Goal: Task Accomplishment & Management: Complete application form

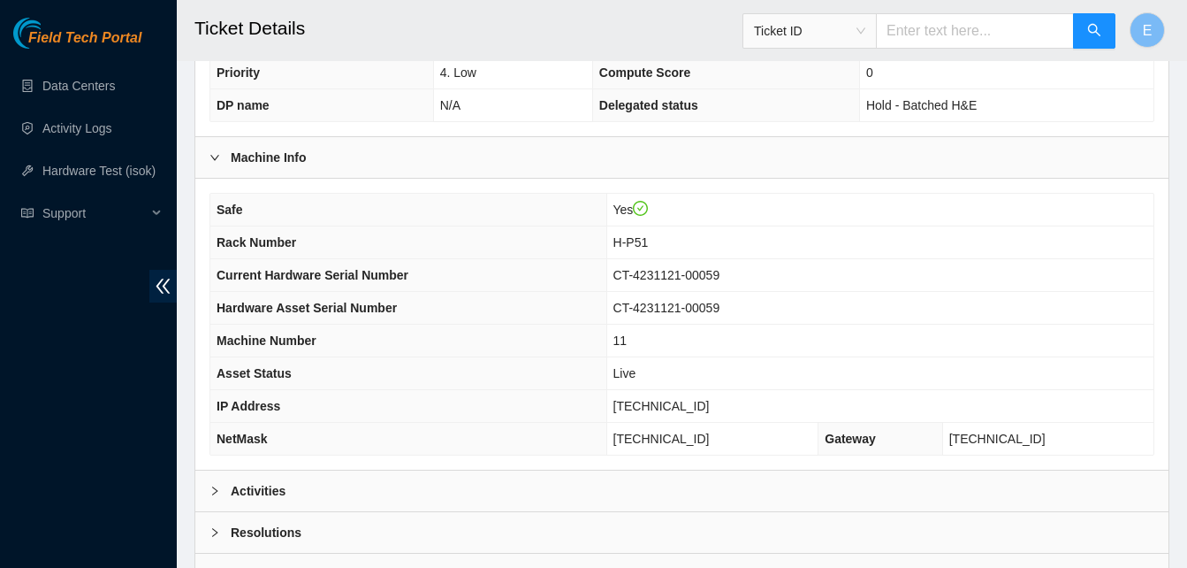
scroll to position [509, 0]
drag, startPoint x: 659, startPoint y: 405, endPoint x: 726, endPoint y: 408, distance: 67.3
click at [726, 408] on td "[TECHNICAL_ID]" at bounding box center [880, 405] width 547 height 33
copy span "[TECHNICAL_ID]"
click at [257, 497] on b "Activities" at bounding box center [258, 489] width 55 height 19
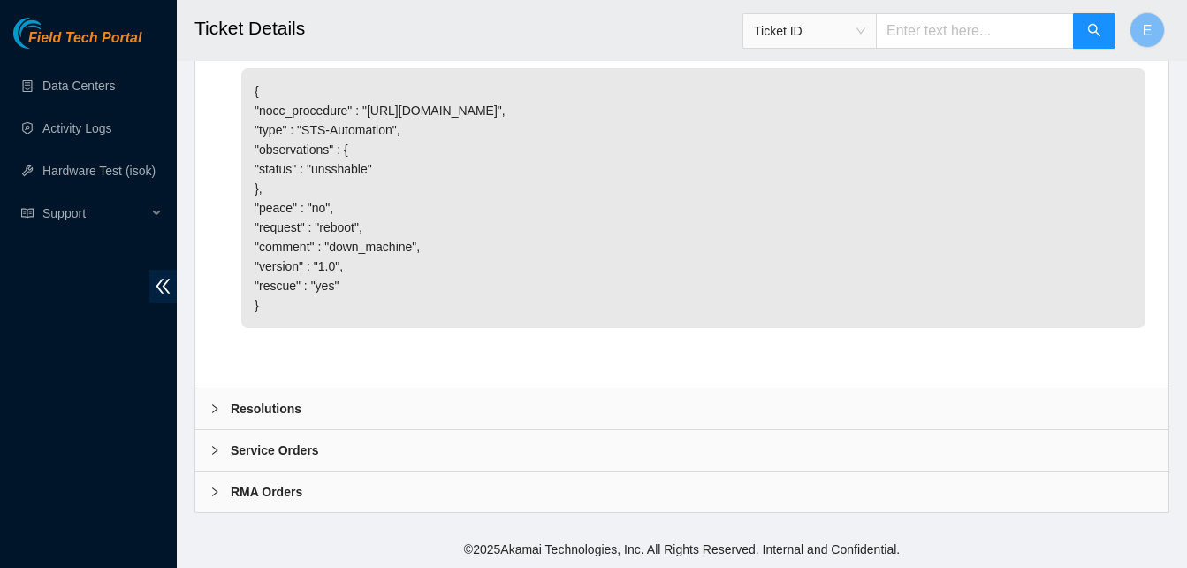
scroll to position [1439, 0]
click at [267, 408] on b "Resolutions" at bounding box center [266, 408] width 71 height 19
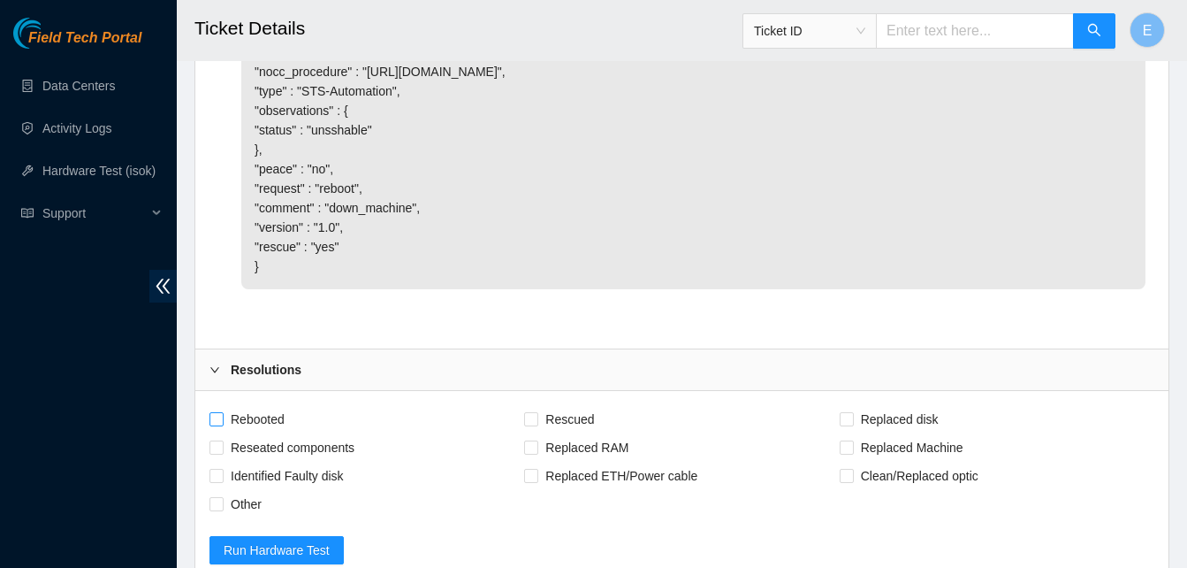
click at [222, 433] on label "Rebooted" at bounding box center [251, 419] width 82 height 28
click at [222, 424] on input "Rebooted" at bounding box center [216, 418] width 12 height 12
checkbox input "true"
click at [525, 424] on input "Rescued" at bounding box center [530, 418] width 12 height 12
checkbox input "true"
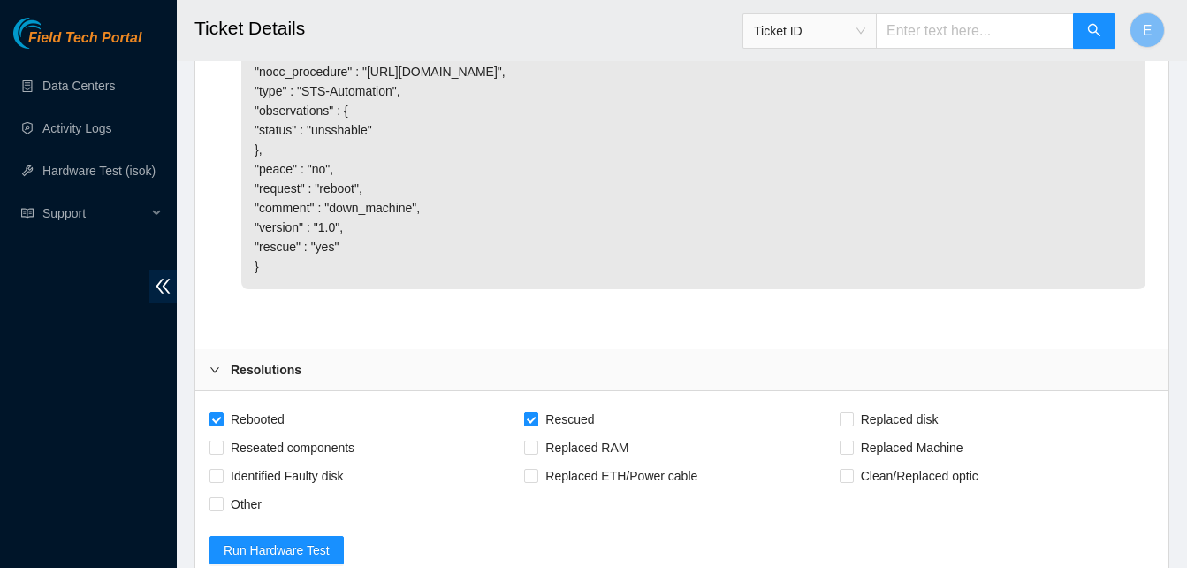
scroll to position [1895, 0]
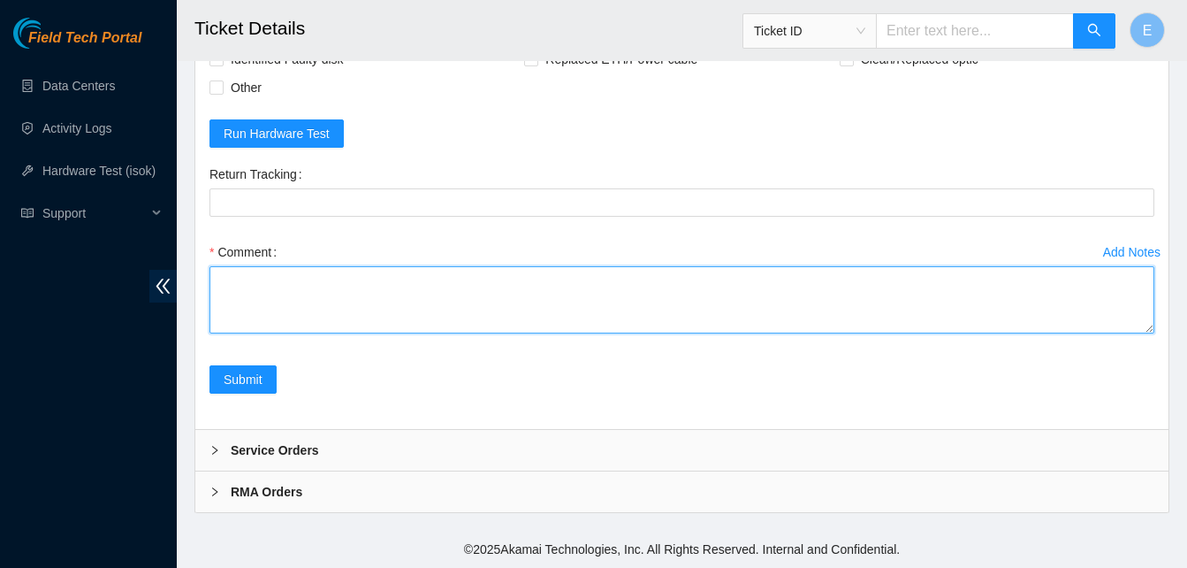
click at [238, 284] on textarea "Comment" at bounding box center [682, 299] width 945 height 67
click at [226, 287] on textarea "verify rack and server" at bounding box center [682, 299] width 945 height 67
click at [232, 297] on textarea "verify rack and server" at bounding box center [682, 299] width 945 height 67
paste textarea "333917 09-09-2025 10:48:04 23.52.15.14 COMPLETE Result Detail Message Ticket ID…"
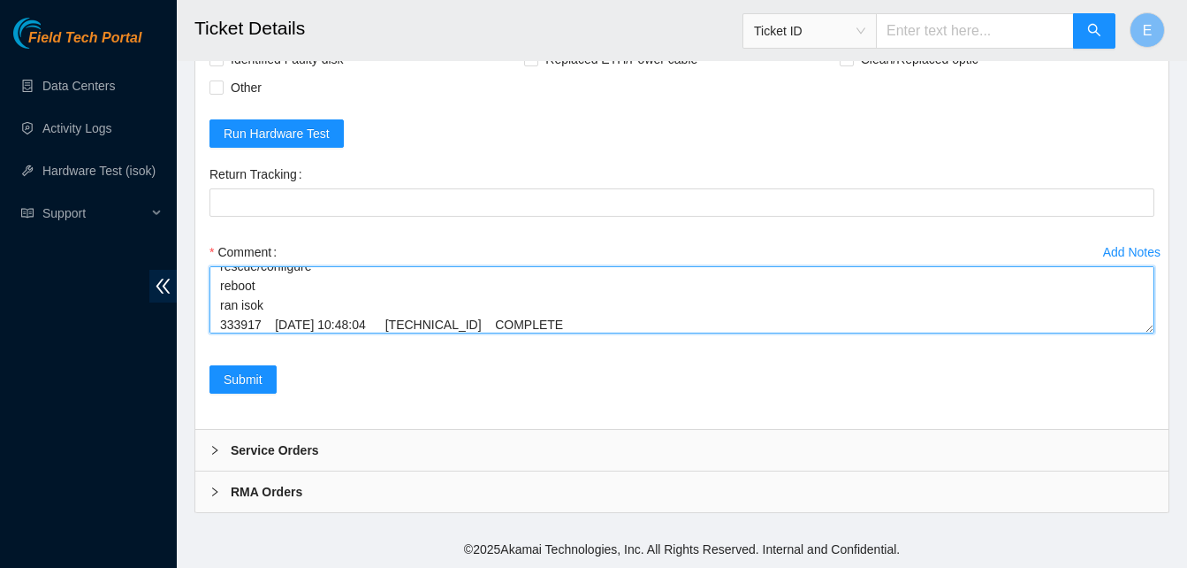
scroll to position [150, 0]
drag, startPoint x: 1150, startPoint y: 332, endPoint x: 1145, endPoint y: 434, distance: 101.8
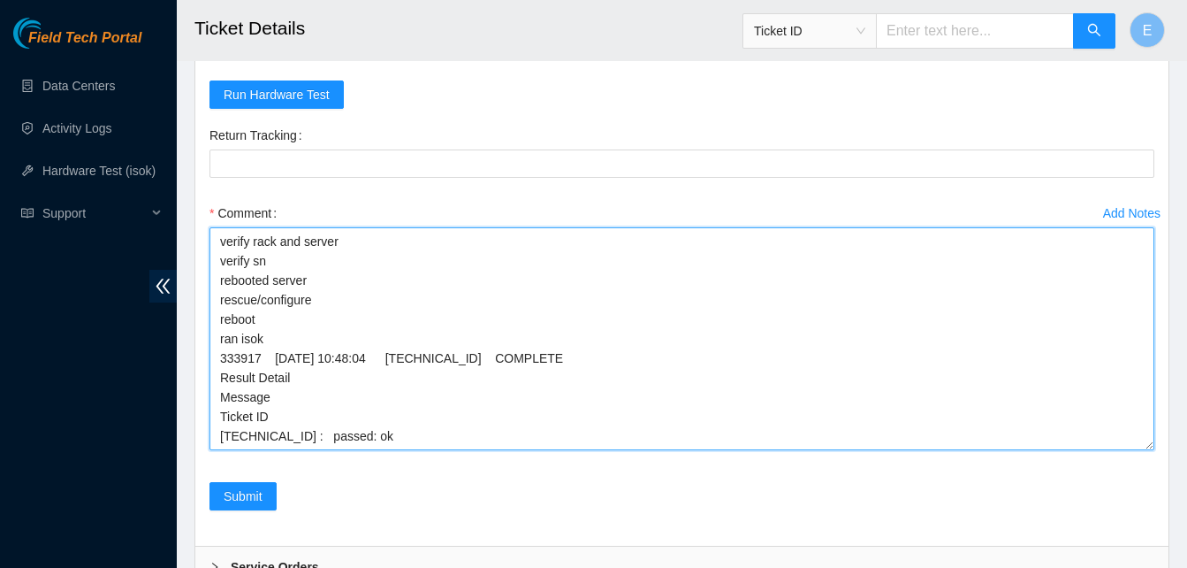
scroll to position [0, 0]
drag, startPoint x: 1151, startPoint y: 332, endPoint x: 1149, endPoint y: 487, distance: 155.6
click at [1149, 450] on textarea "verify rack and server verify sn rebooted server rescue/configure reboot ran is…" at bounding box center [682, 338] width 945 height 223
type textarea "verify rack and server verify sn rebooted server rescue/configure reboot ran is…"
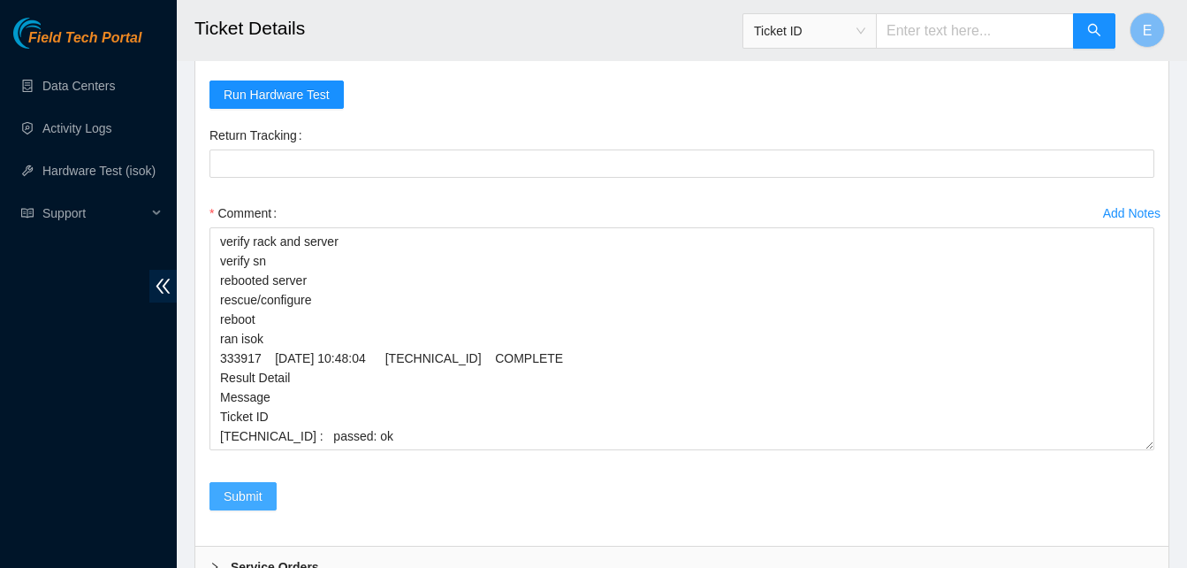
click at [236, 506] on span "Submit" at bounding box center [243, 495] width 39 height 19
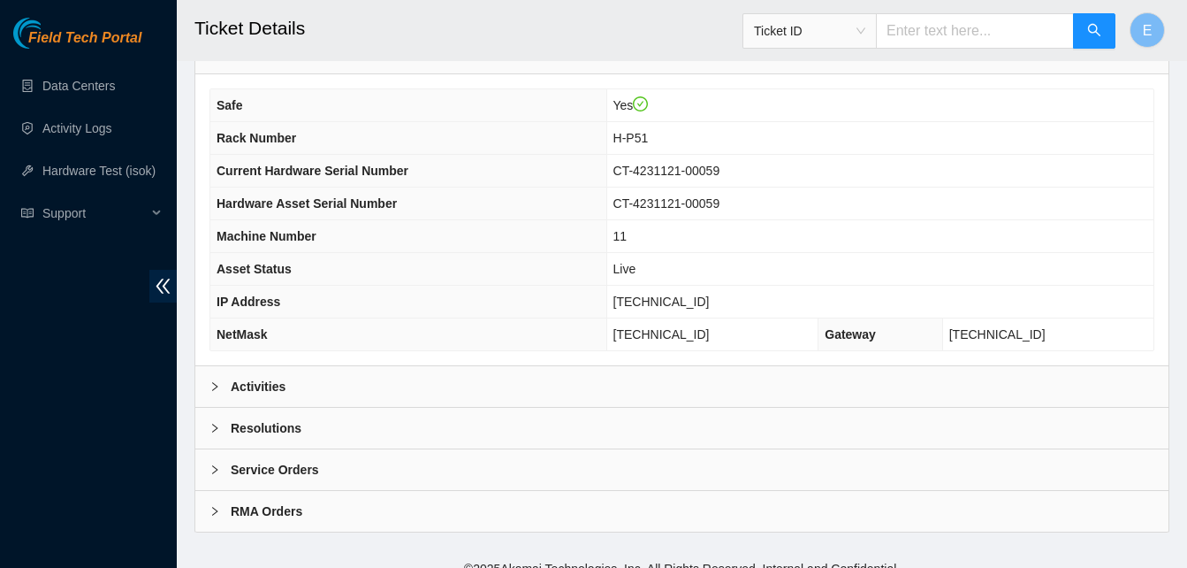
scroll to position [632, 0]
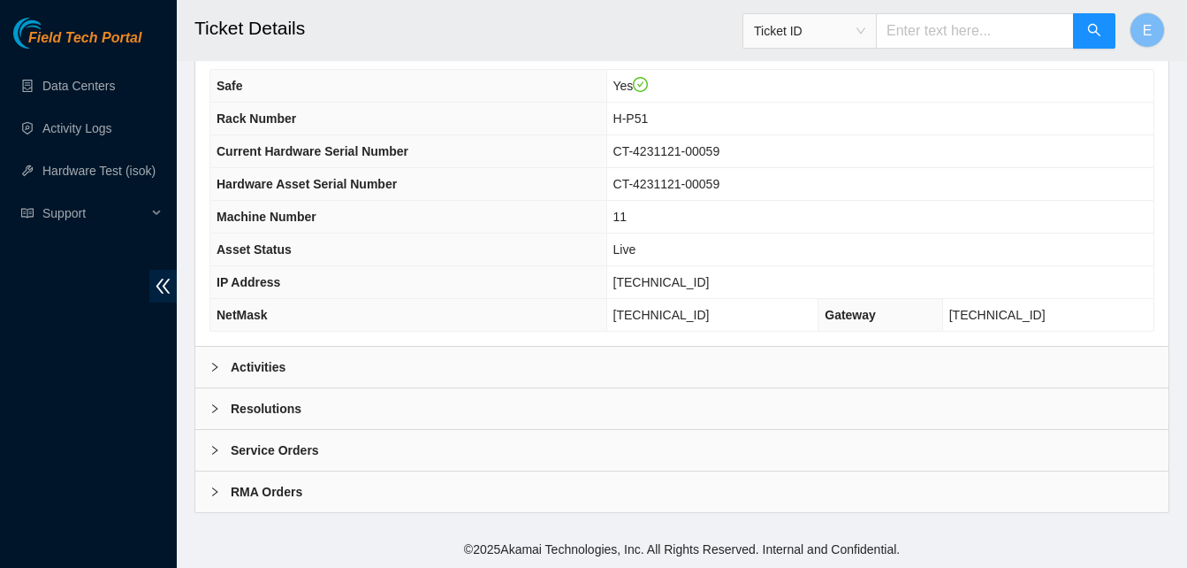
click at [273, 366] on b "Activities" at bounding box center [258, 366] width 55 height 19
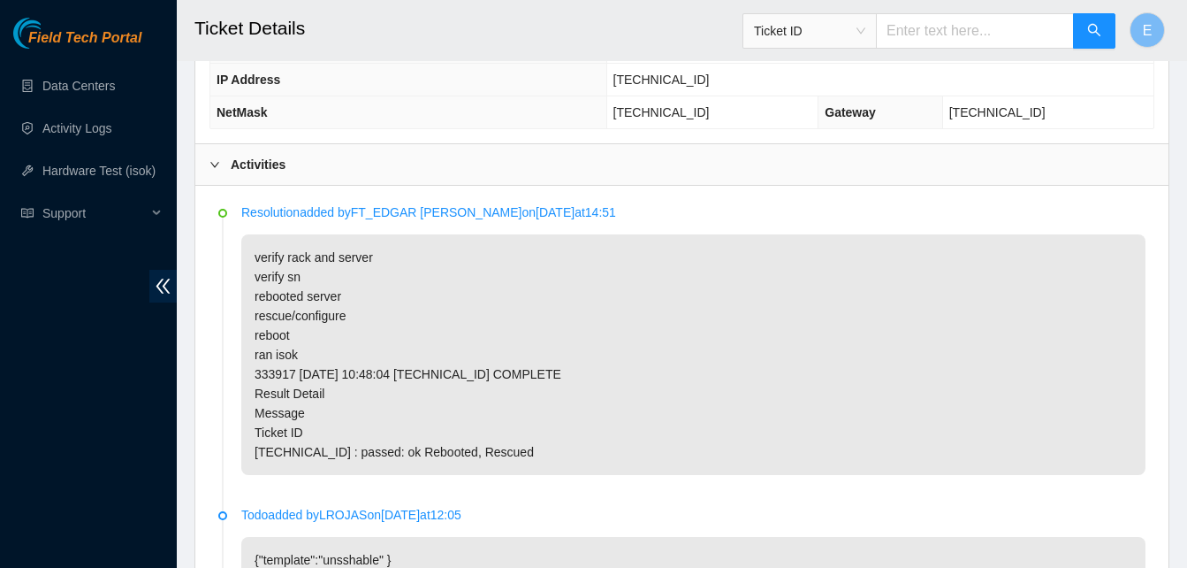
scroll to position [836, 0]
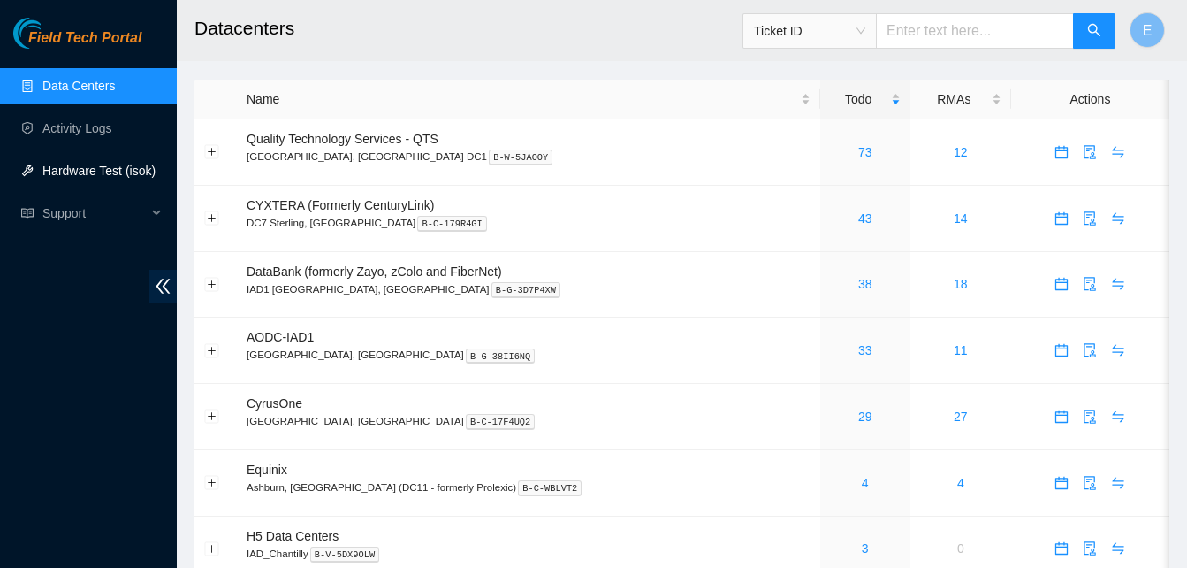
click at [120, 164] on link "Hardware Test (isok)" at bounding box center [98, 171] width 113 height 14
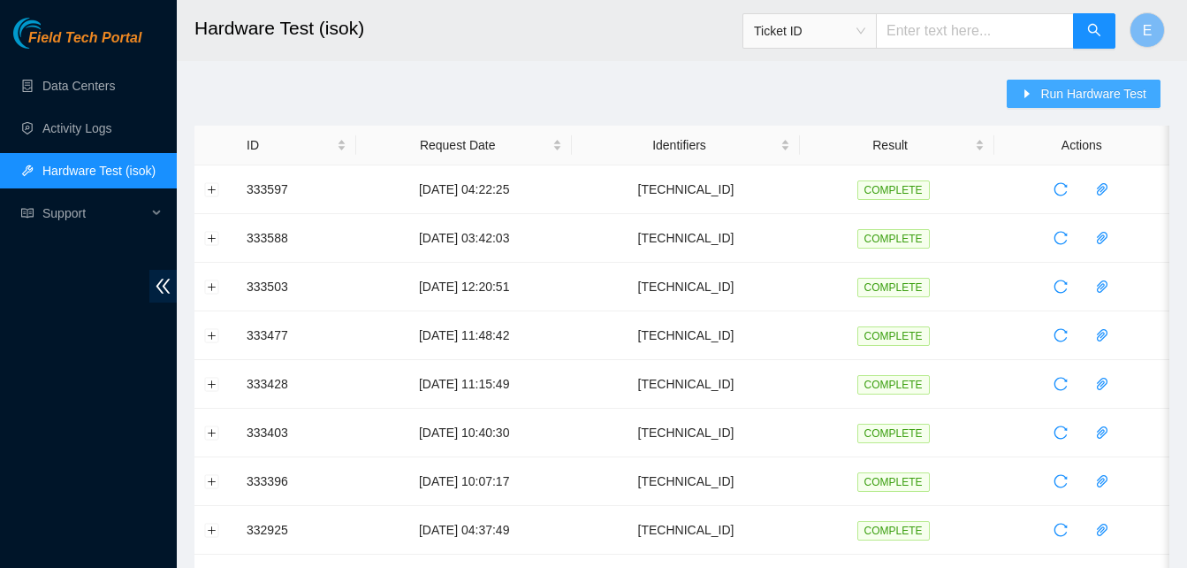
click at [1055, 88] on span "Run Hardware Test" at bounding box center [1094, 93] width 106 height 19
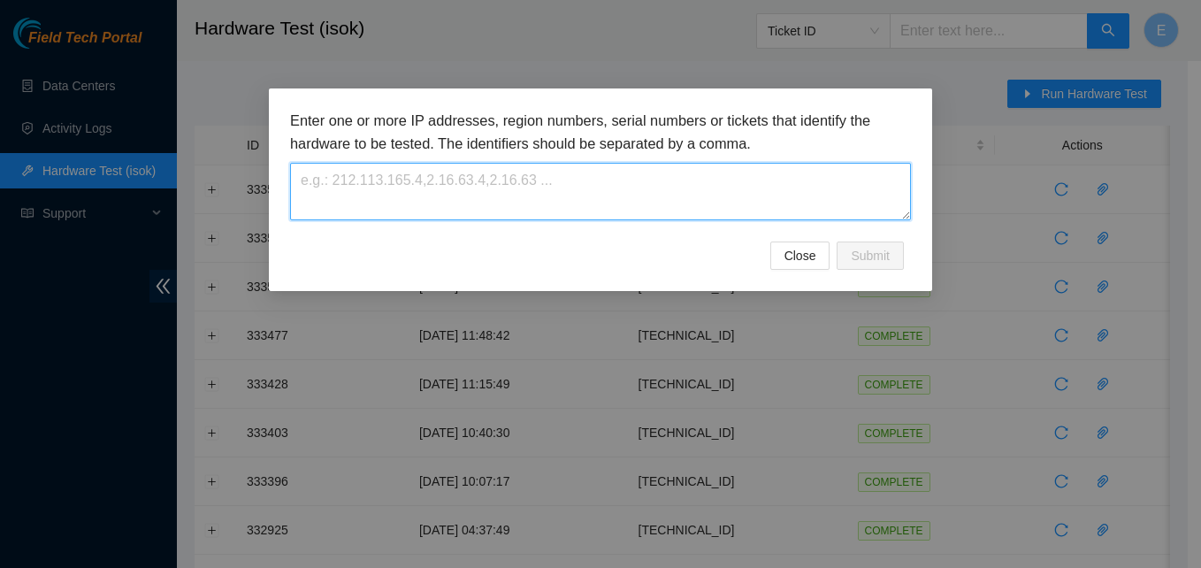
click at [546, 189] on textarea at bounding box center [600, 191] width 621 height 57
paste textarea "[TECHNICAL_ID]"
type textarea "[TECHNICAL_ID]"
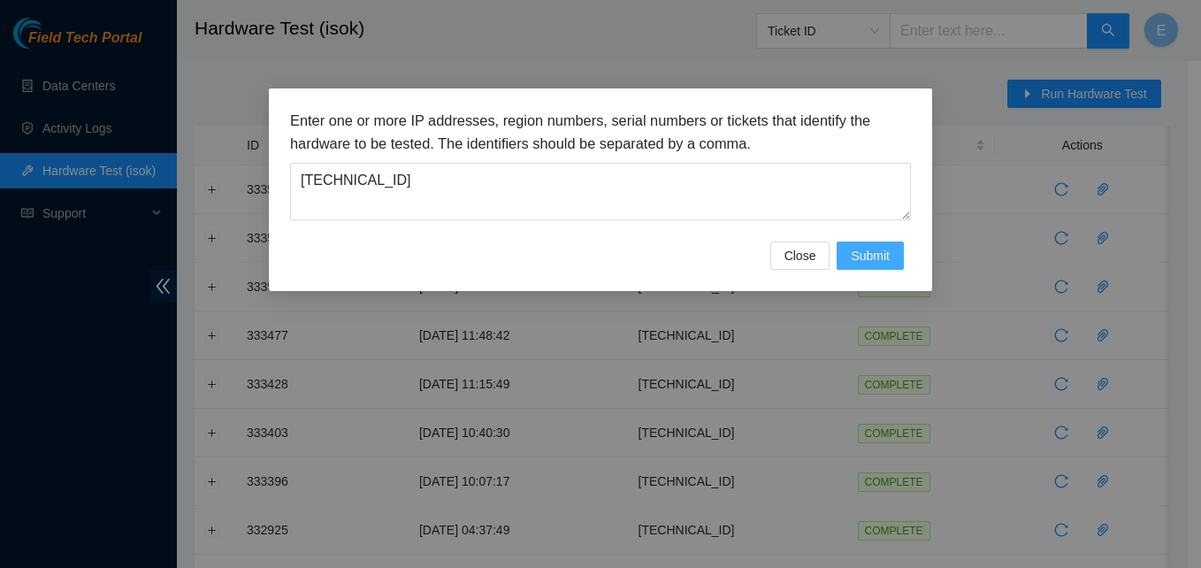
click at [874, 260] on span "Submit" at bounding box center [870, 255] width 39 height 19
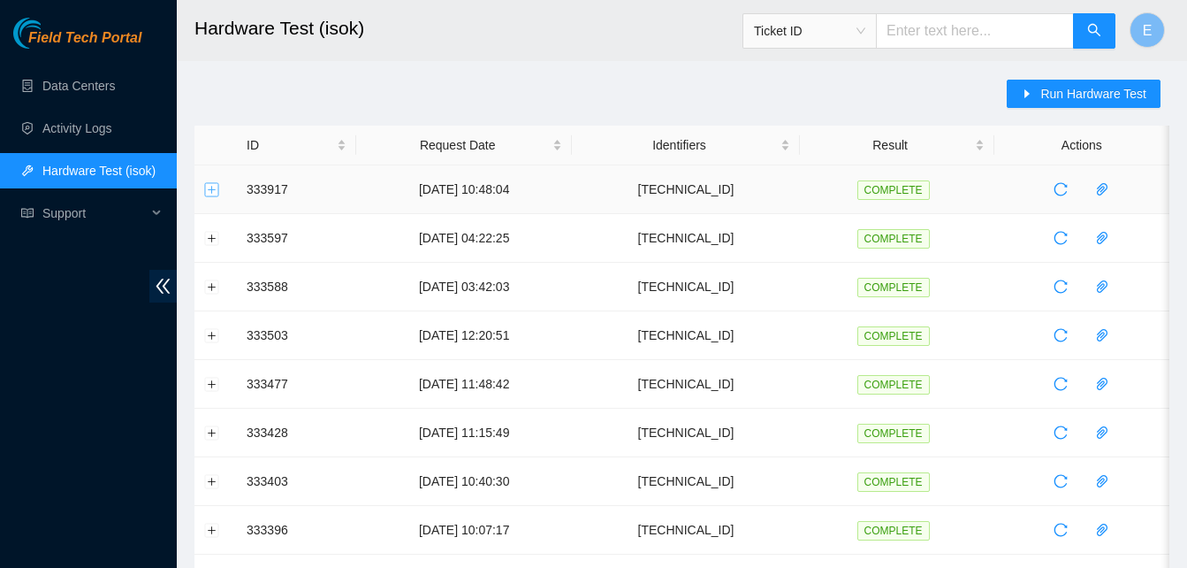
click at [215, 192] on button "Expand row" at bounding box center [212, 189] width 14 height 14
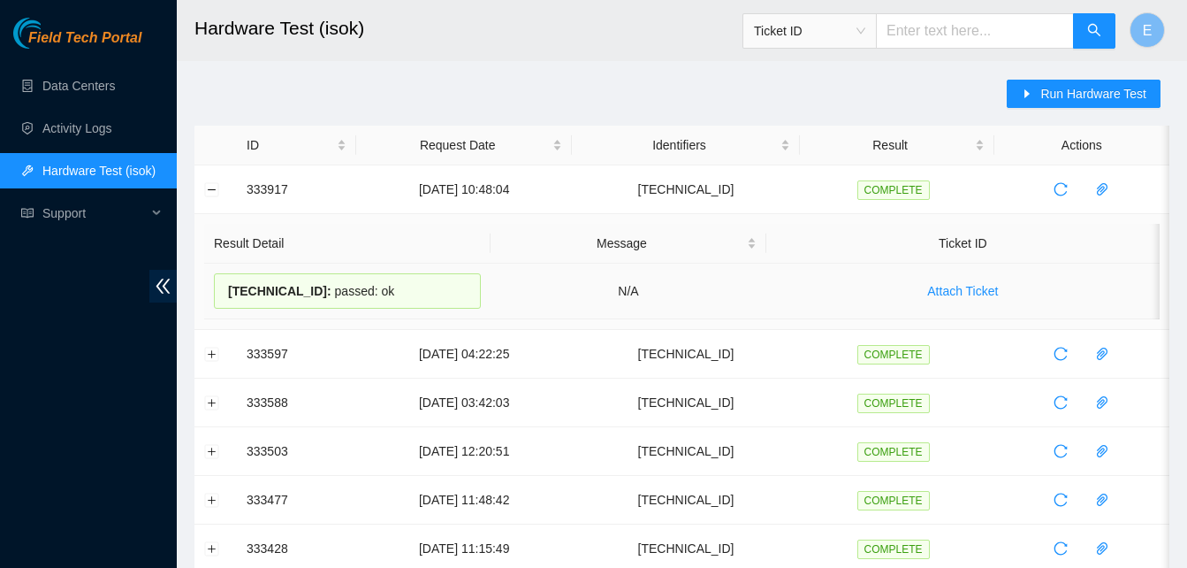
drag, startPoint x: 249, startPoint y: 190, endPoint x: 382, endPoint y: 286, distance: 163.4
copy tbody "333917 09-09-2025 10:48:04 23.52.15.14 COMPLETE Result Detail Message Ticket ID…"
click at [211, 192] on button "Collapse row" at bounding box center [212, 189] width 14 height 14
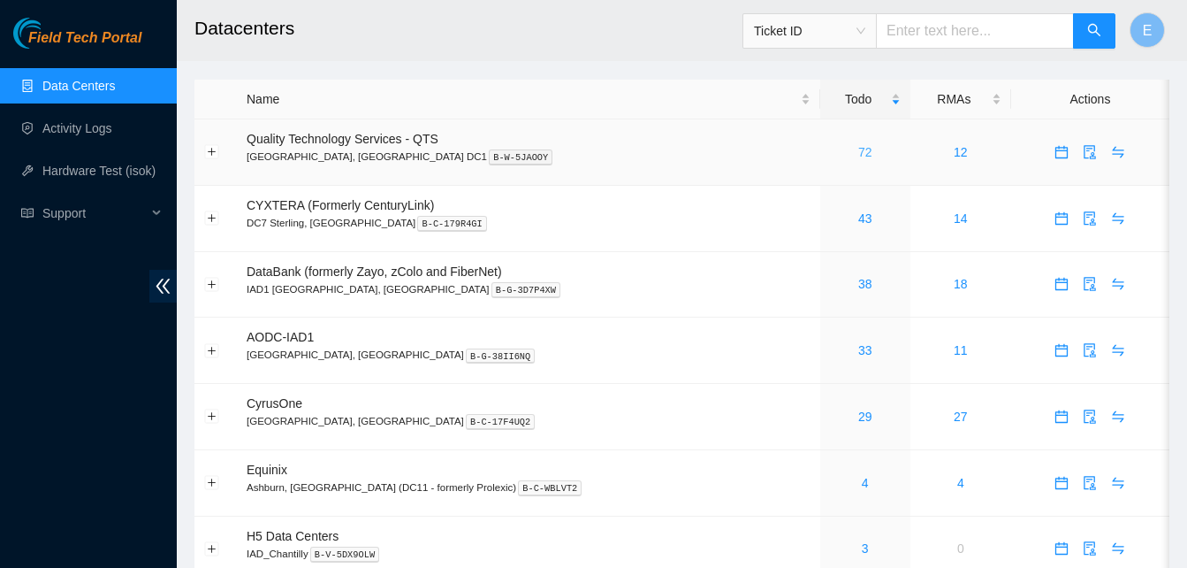
click at [859, 153] on link "72" at bounding box center [866, 152] width 14 height 14
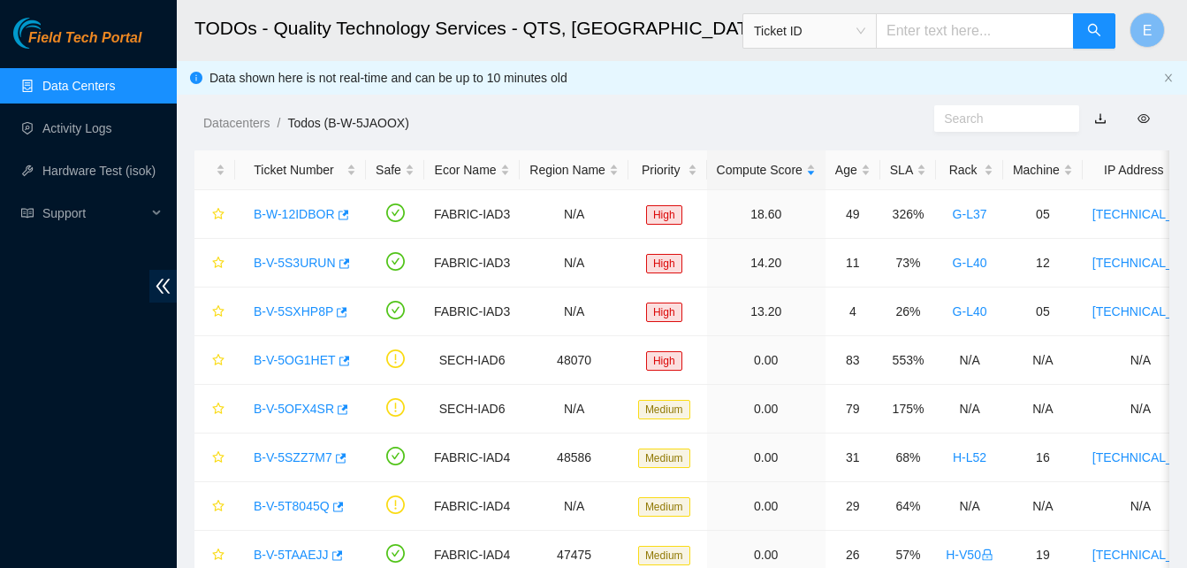
click at [928, 27] on input "text" at bounding box center [975, 30] width 198 height 35
type input "B-W-5JA00X"
click at [1093, 31] on icon "search" at bounding box center [1095, 30] width 14 height 14
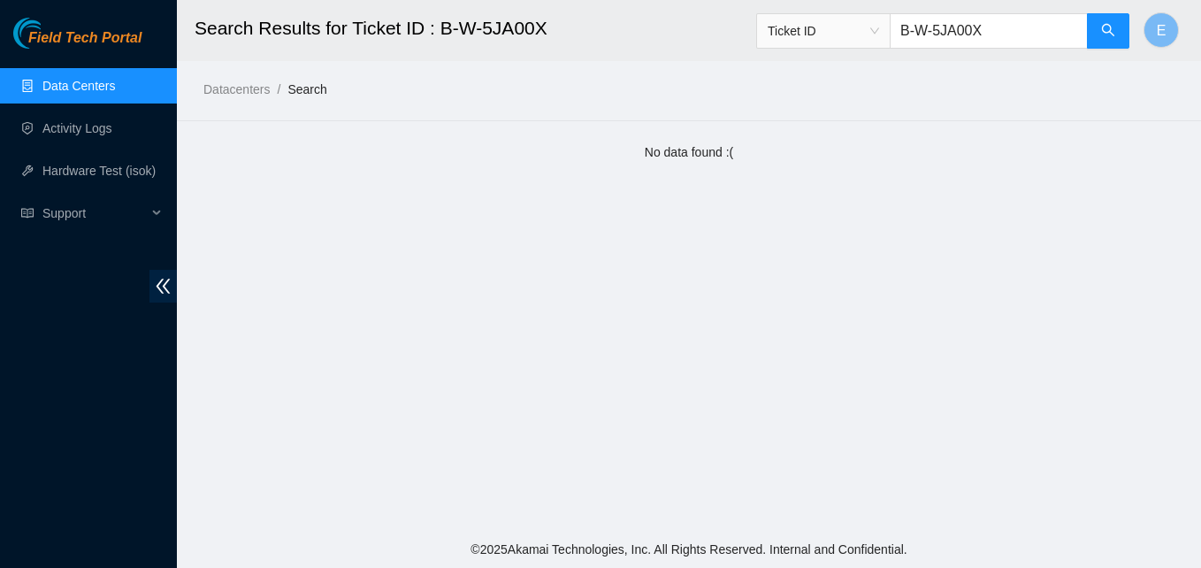
click at [983, 31] on input "B-W-5JA00X" at bounding box center [988, 30] width 198 height 35
type input "B-W-5JAOOX"
click at [1110, 25] on icon "search" at bounding box center [1108, 30] width 14 height 14
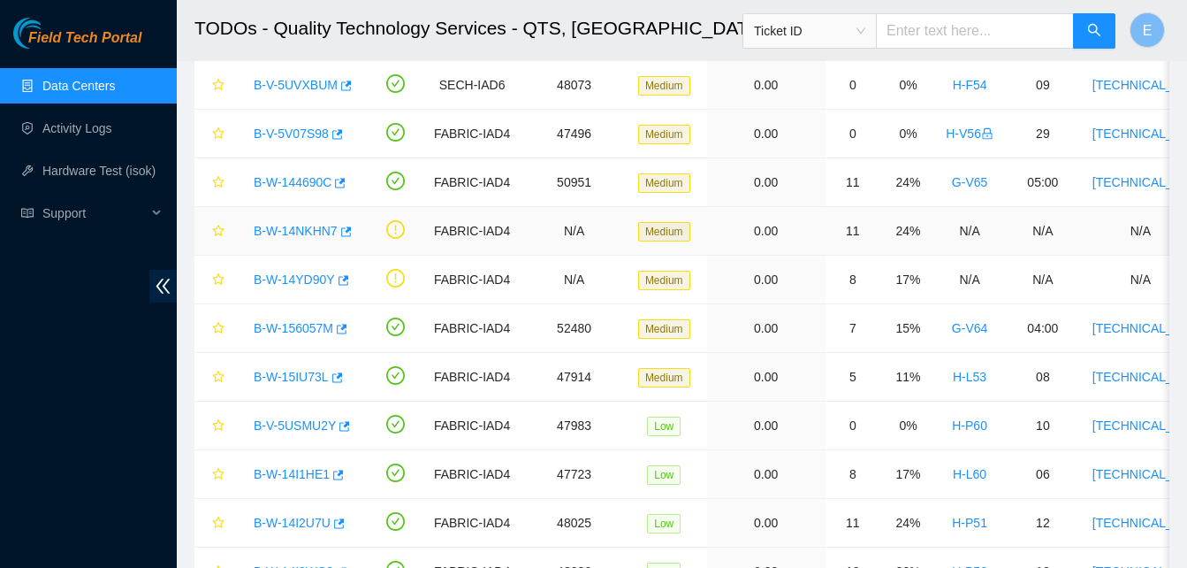
scroll to position [665, 0]
click at [332, 524] on icon "button" at bounding box center [338, 522] width 12 height 12
click at [103, 166] on link "Hardware Test (isok)" at bounding box center [98, 171] width 113 height 14
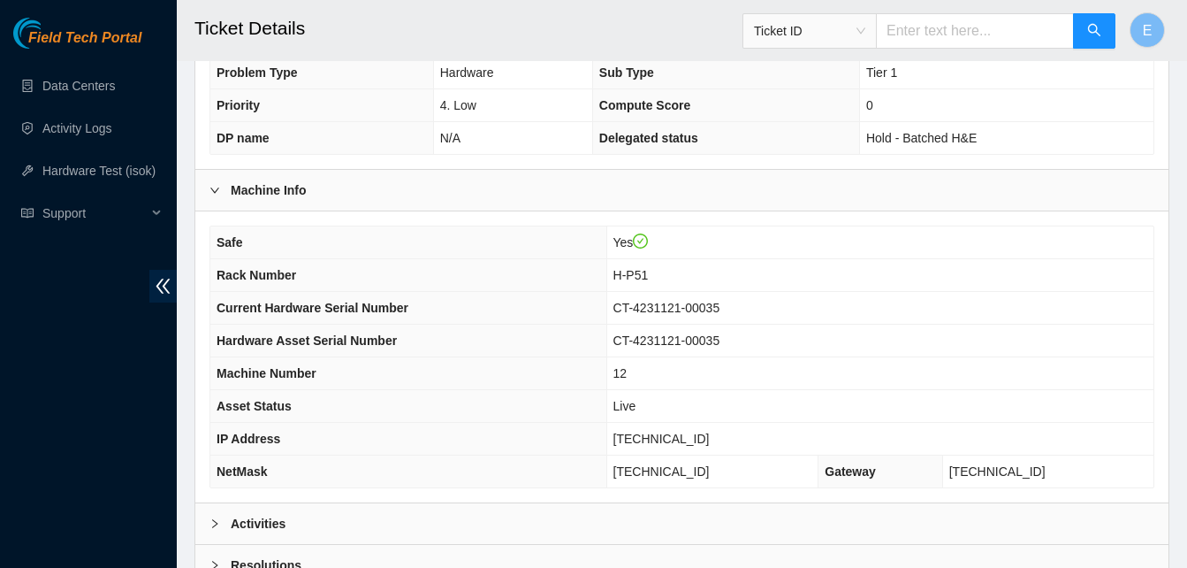
scroll to position [485, 0]
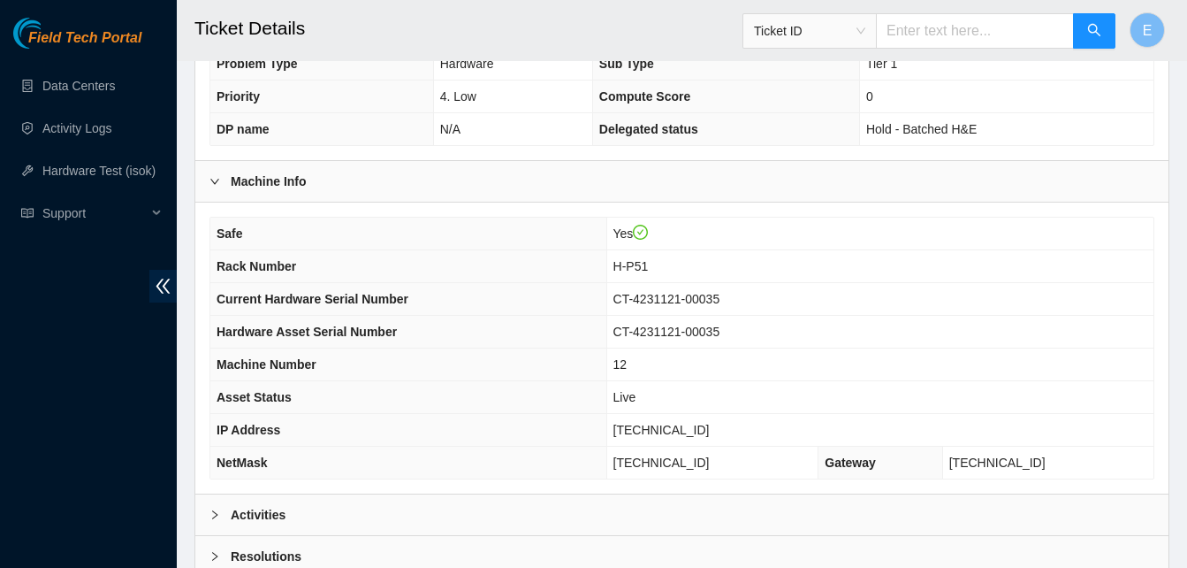
click at [259, 508] on b "Activities" at bounding box center [258, 514] width 55 height 19
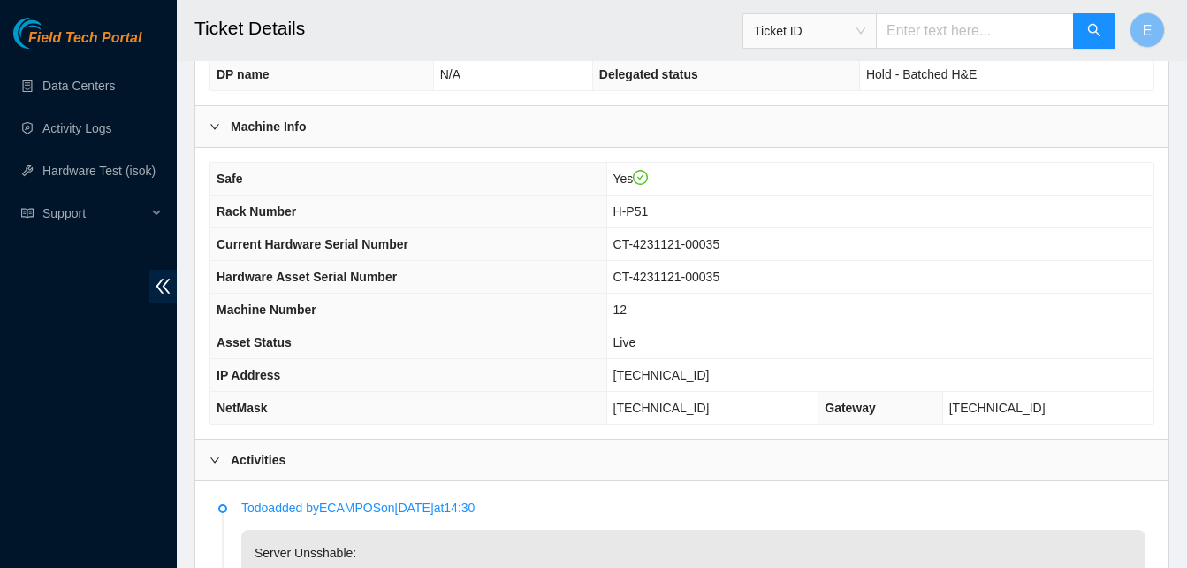
scroll to position [538, 0]
drag, startPoint x: 656, startPoint y: 377, endPoint x: 721, endPoint y: 381, distance: 65.6
click at [721, 381] on td "[TECHNICAL_ID]" at bounding box center [880, 377] width 547 height 33
copy span "[TECHNICAL_ID]"
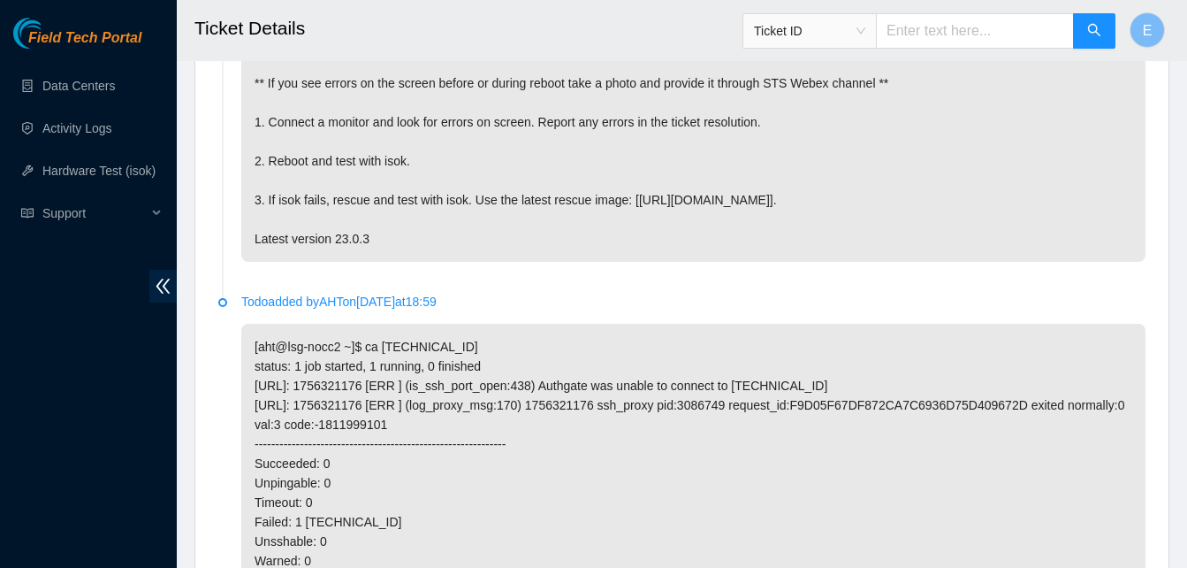
scroll to position [1049, 0]
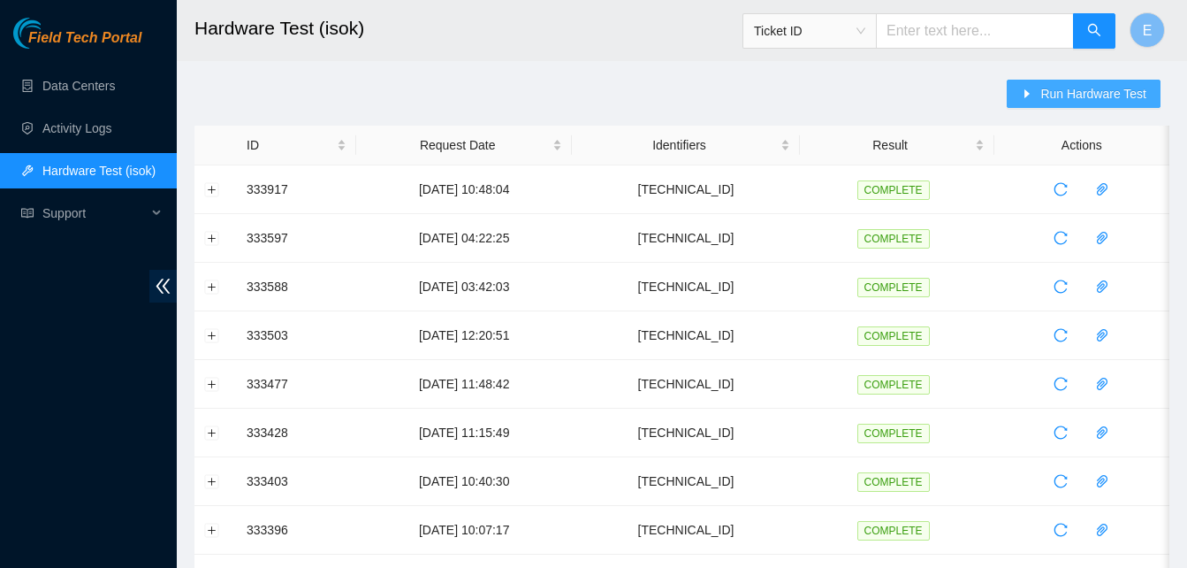
click at [1045, 88] on span "Run Hardware Test" at bounding box center [1094, 93] width 106 height 19
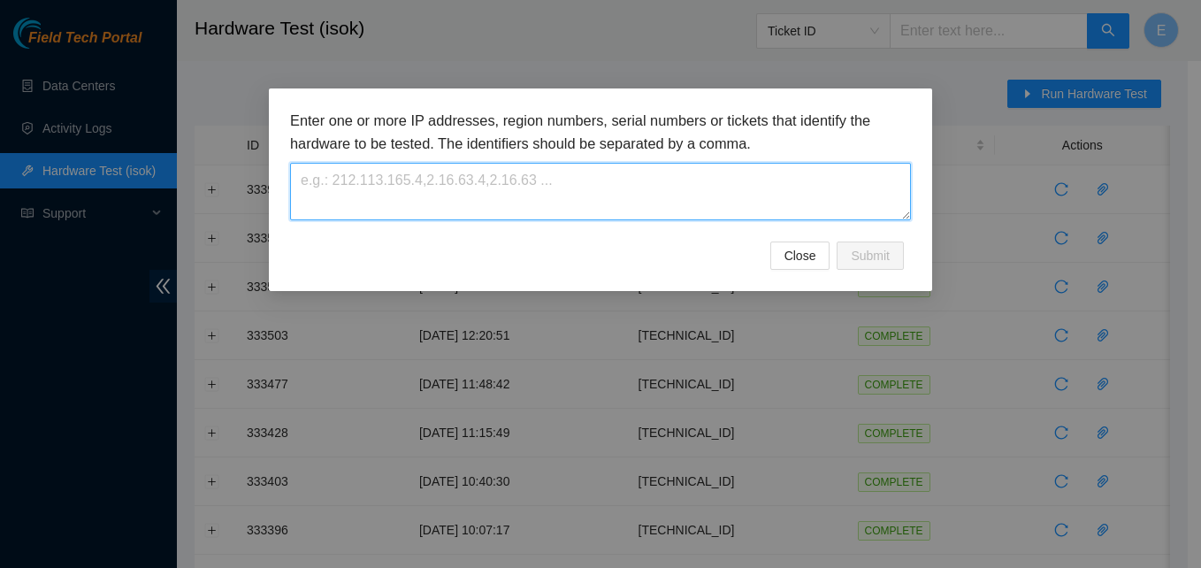
click at [632, 187] on textarea at bounding box center [600, 191] width 621 height 57
paste textarea "23.52.15.15"
type textarea "23.52.15.15"
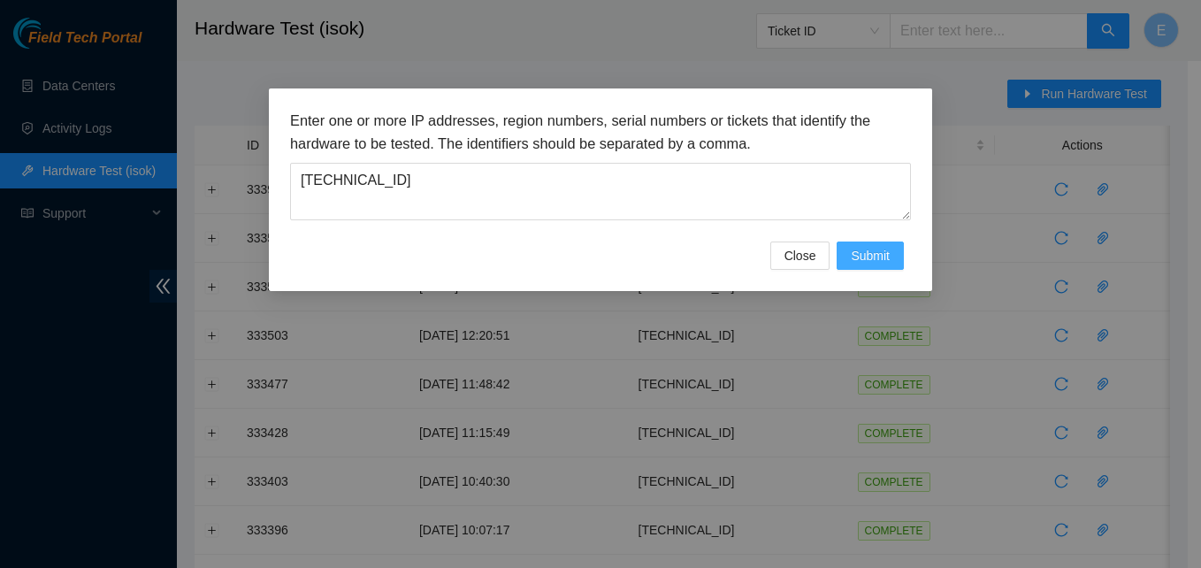
click at [867, 256] on span "Submit" at bounding box center [870, 255] width 39 height 19
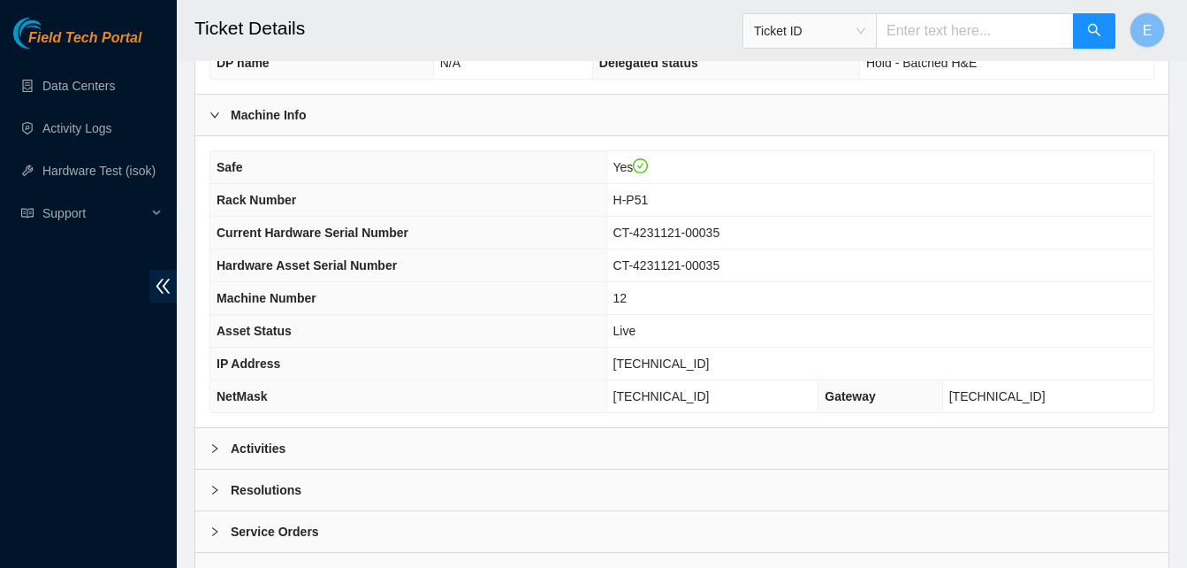
scroll to position [555, 0]
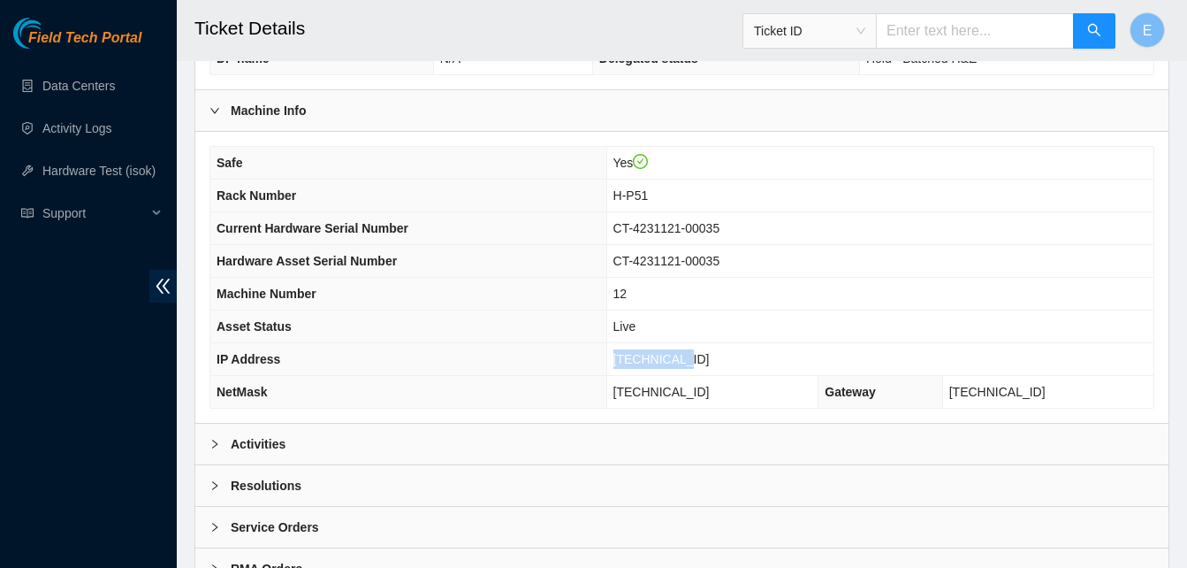
drag, startPoint x: 658, startPoint y: 363, endPoint x: 721, endPoint y: 370, distance: 63.3
click at [721, 370] on td "[TECHNICAL_ID]" at bounding box center [880, 359] width 547 height 33
copy span "[TECHNICAL_ID]"
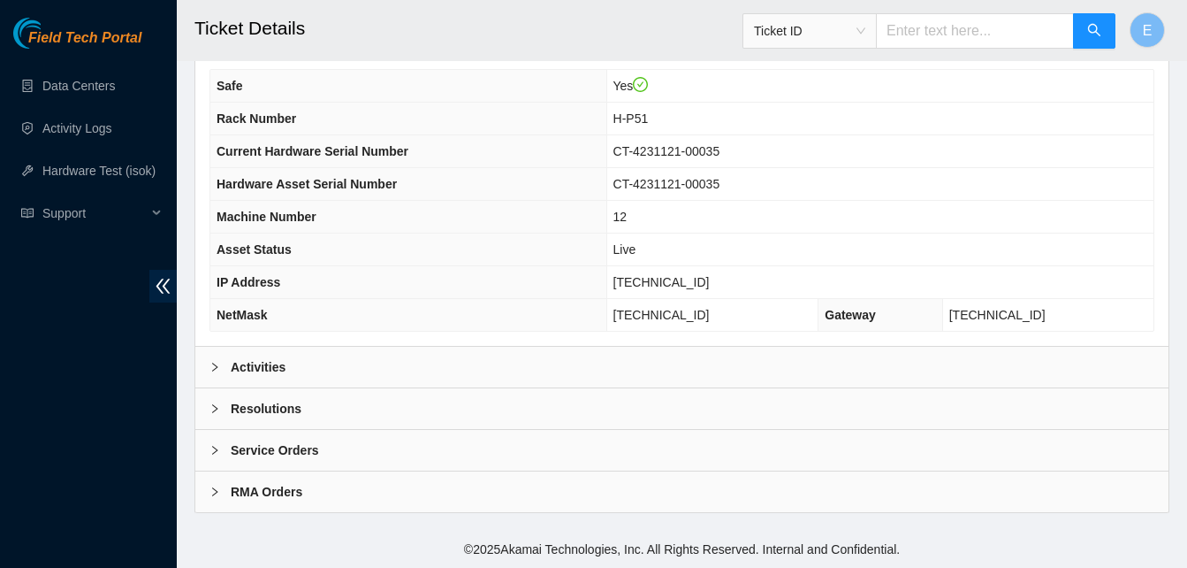
click at [274, 360] on b "Activities" at bounding box center [258, 366] width 55 height 19
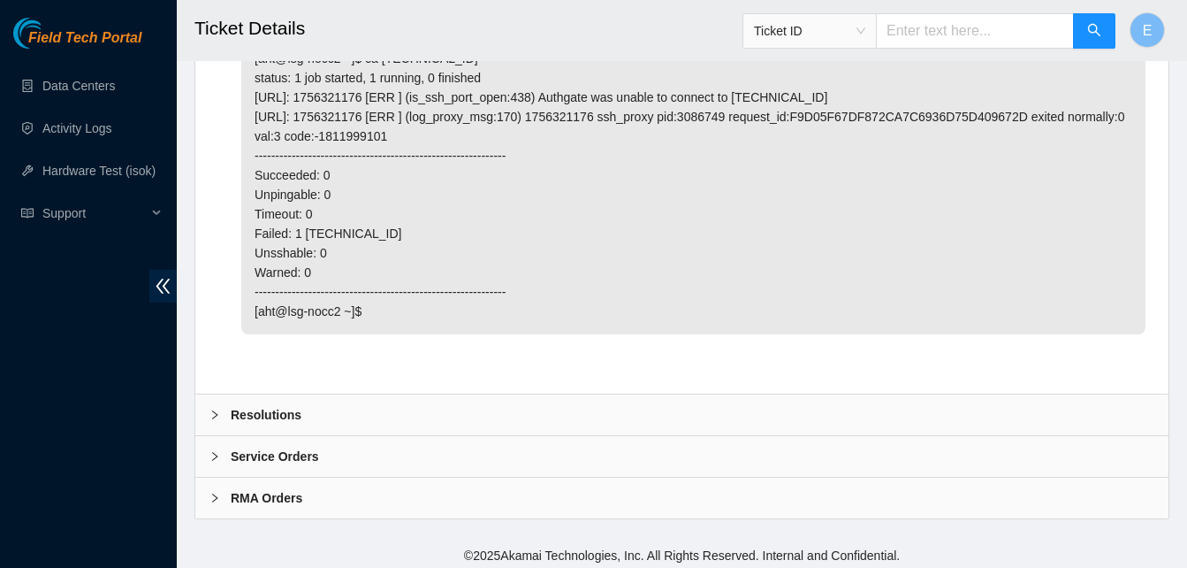
scroll to position [1342, 0]
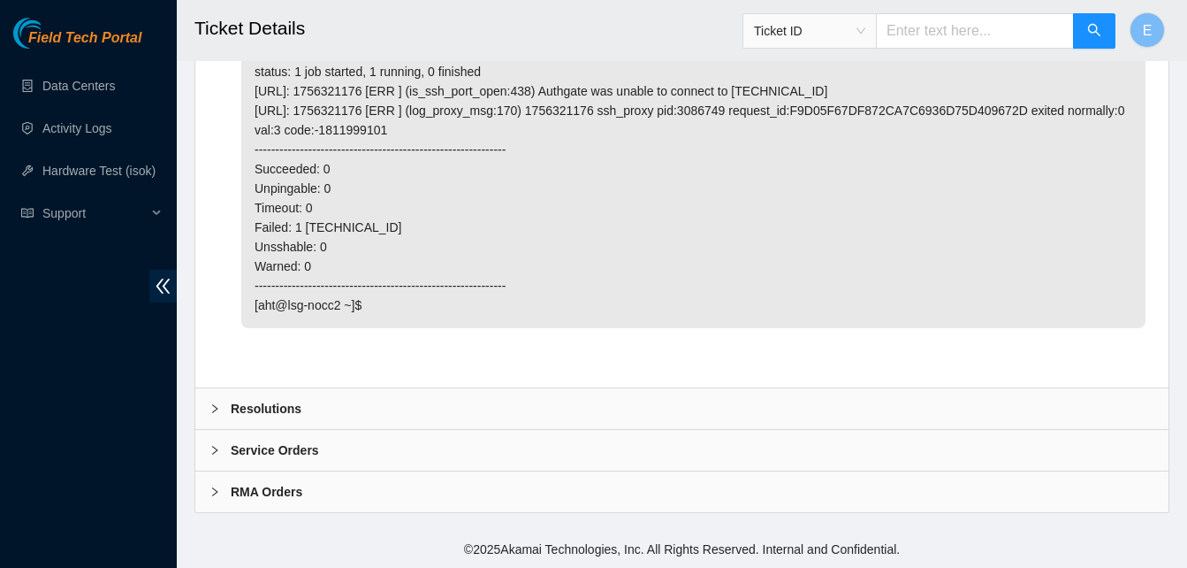
click at [263, 407] on b "Resolutions" at bounding box center [266, 408] width 71 height 19
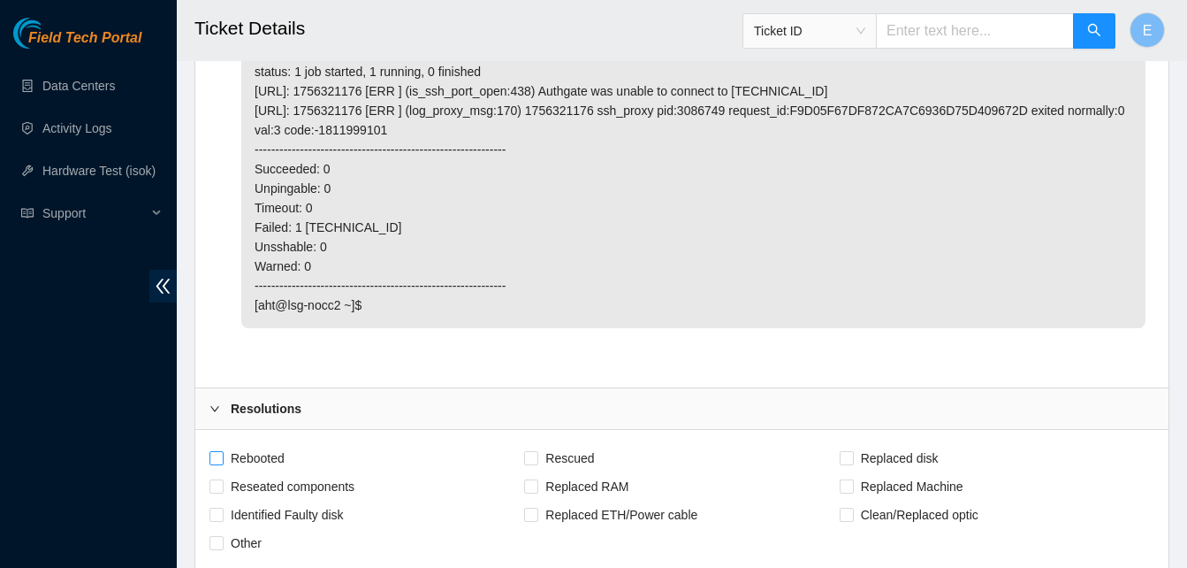
click at [225, 454] on span "Rebooted" at bounding box center [258, 458] width 68 height 28
click at [222, 454] on input "Rebooted" at bounding box center [216, 457] width 12 height 12
checkbox input "true"
click at [530, 461] on input "Rescued" at bounding box center [530, 457] width 12 height 12
checkbox input "true"
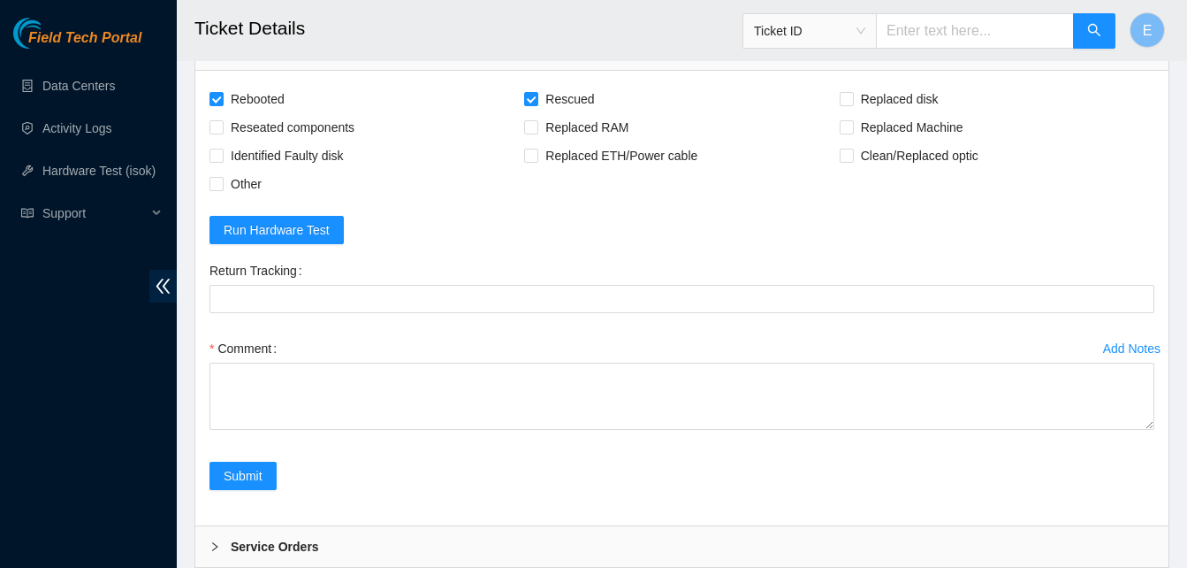
scroll to position [1718, 0]
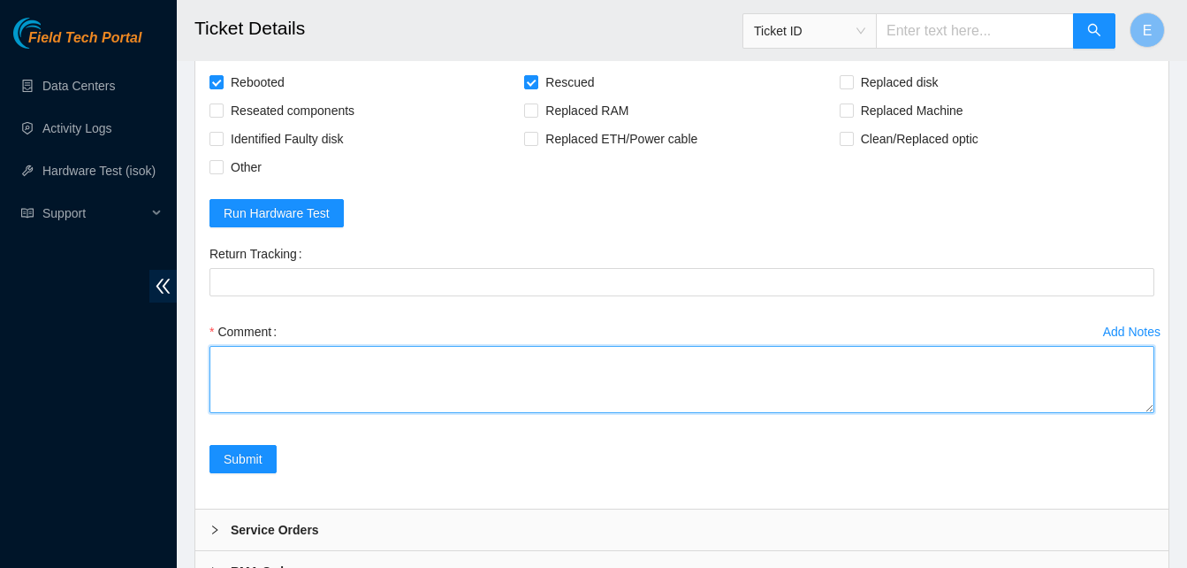
click at [250, 373] on textarea "Comment" at bounding box center [682, 379] width 945 height 67
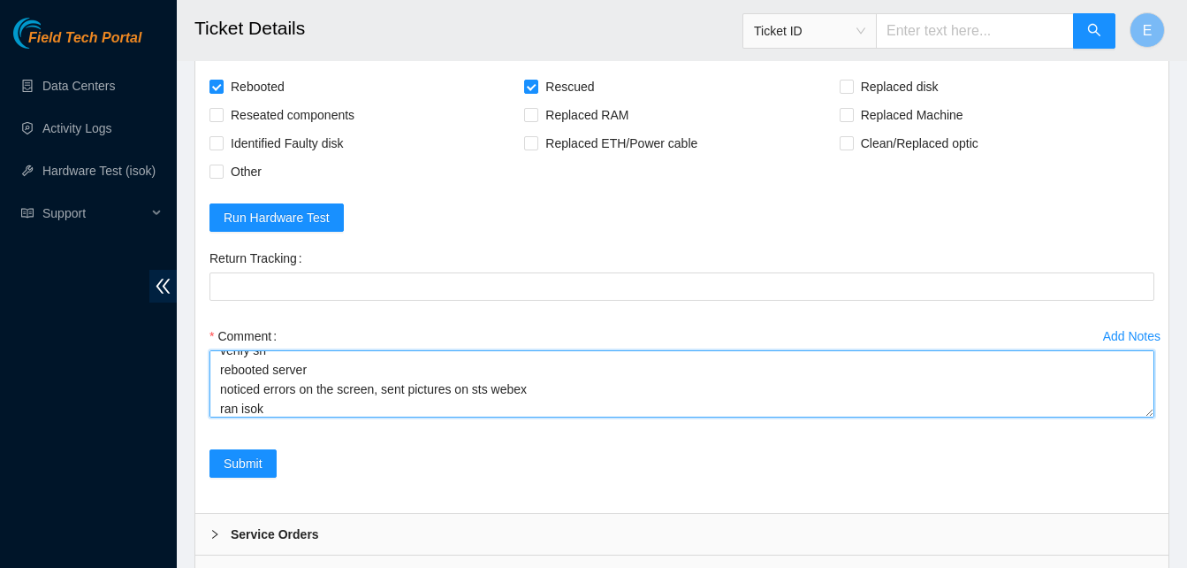
scroll to position [53, 0]
paste textarea "333937 09-09-2025 11:21:15 23.52.15.15 FAILED Result Detail Message Ticket ID 2…"
paste textarea "333960 09-09-2025 12:03:20 23.52.15.15 COMPLETE Result Detail Message Ticket ID…"
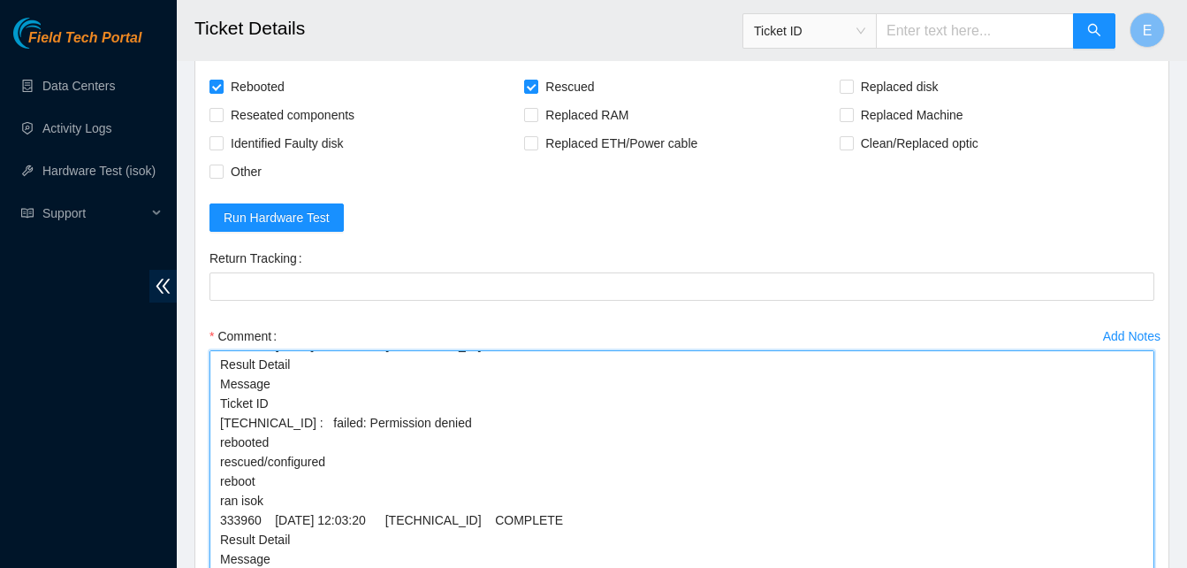
scroll to position [114, 0]
drag, startPoint x: 1147, startPoint y: 416, endPoint x: 1145, endPoint y: 613, distance: 197.2
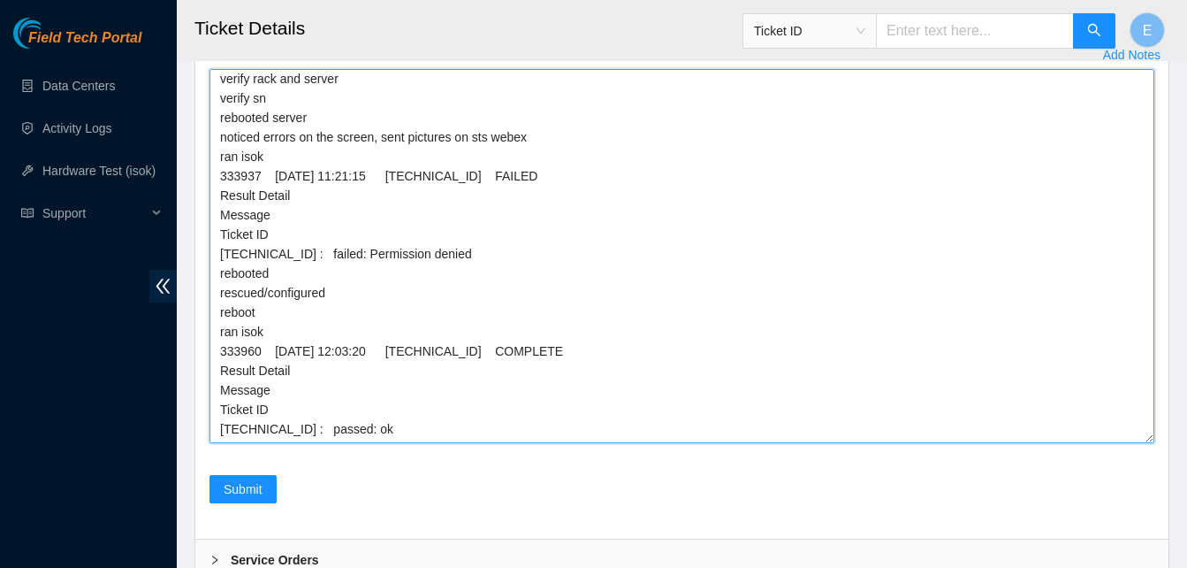
scroll to position [0, 0]
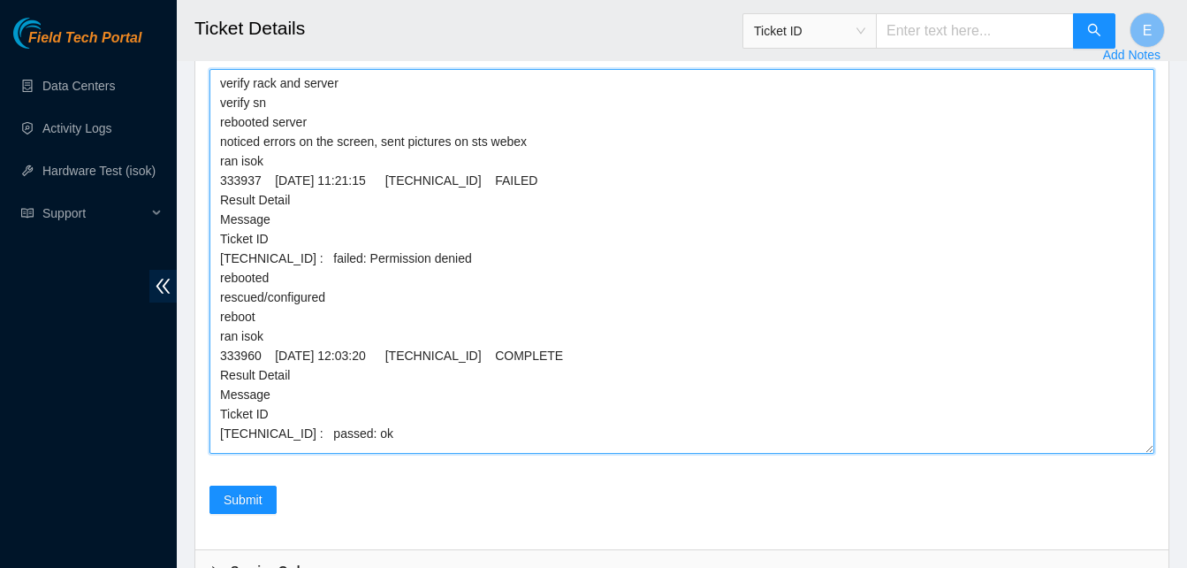
drag, startPoint x: 1146, startPoint y: 327, endPoint x: 1148, endPoint y: 447, distance: 120.3
click at [1148, 447] on textarea "verify rack and server verify sn rebooted server noticed errors on the screen, …" at bounding box center [682, 261] width 945 height 385
type textarea "verify rack and server verify sn rebooted server noticed errors on the screen, …"
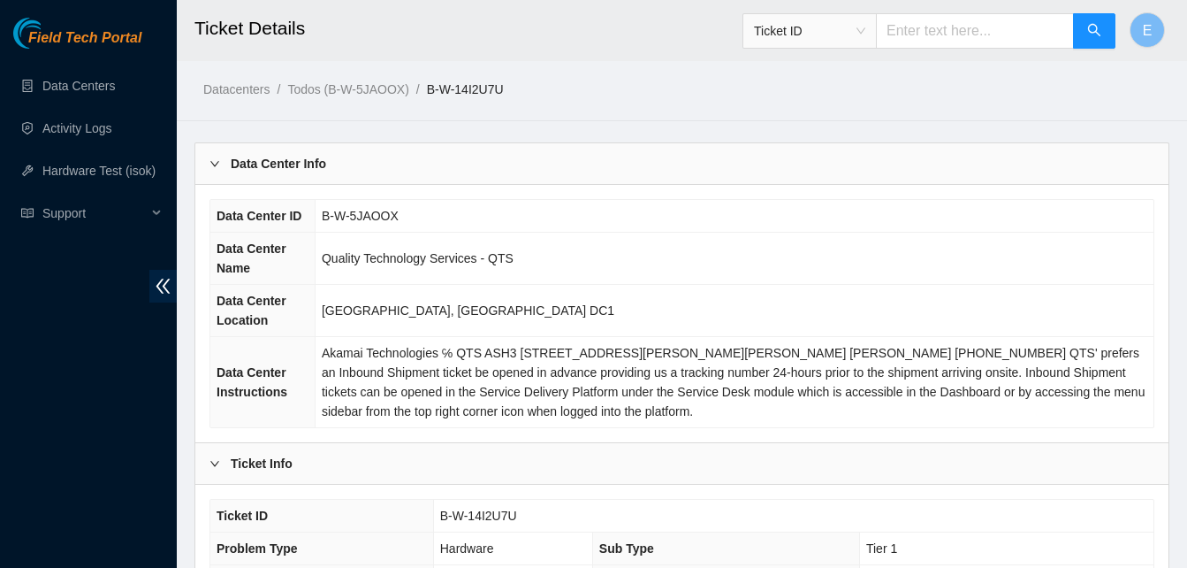
click at [430, 92] on link "B-W-14I2U7U" at bounding box center [465, 89] width 77 height 14
drag, startPoint x: 438, startPoint y: 516, endPoint x: 515, endPoint y: 525, distance: 78.3
click at [515, 525] on td "B-W-14I2U7U" at bounding box center [793, 516] width 721 height 33
copy span "B-W-14I2U7U"
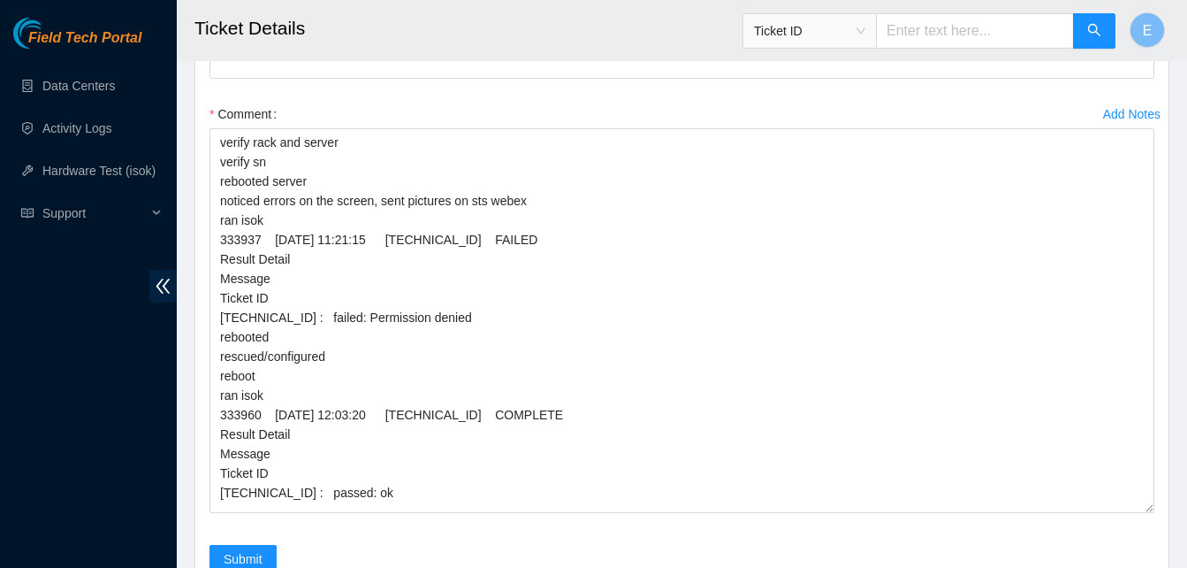
scroll to position [1936, 0]
click at [225, 550] on span "Submit" at bounding box center [243, 557] width 39 height 19
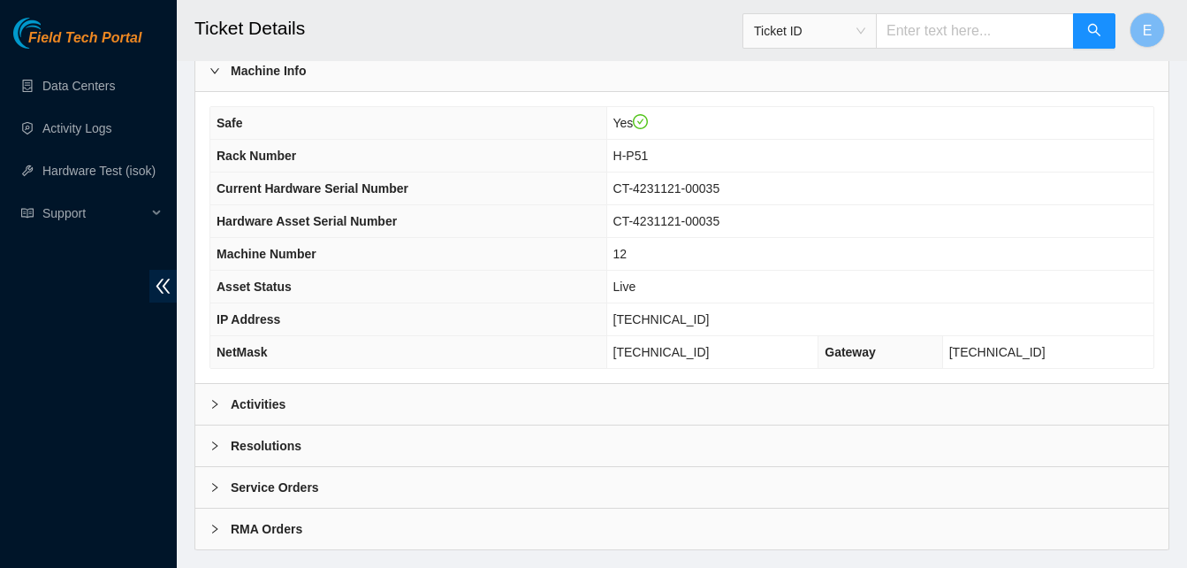
scroll to position [632, 0]
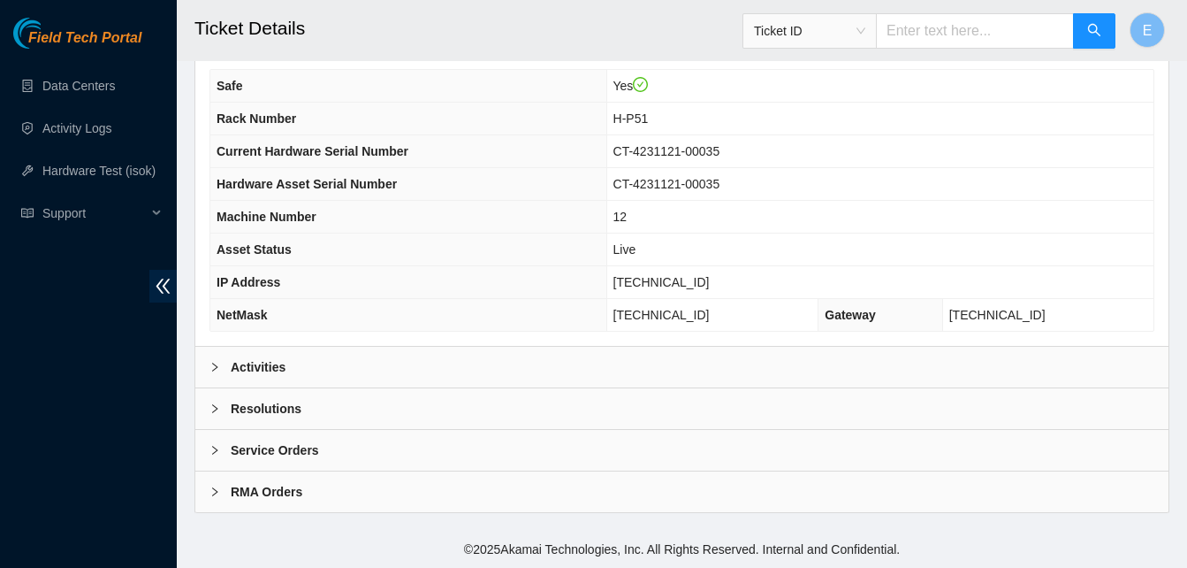
click at [271, 358] on b "Activities" at bounding box center [258, 366] width 55 height 19
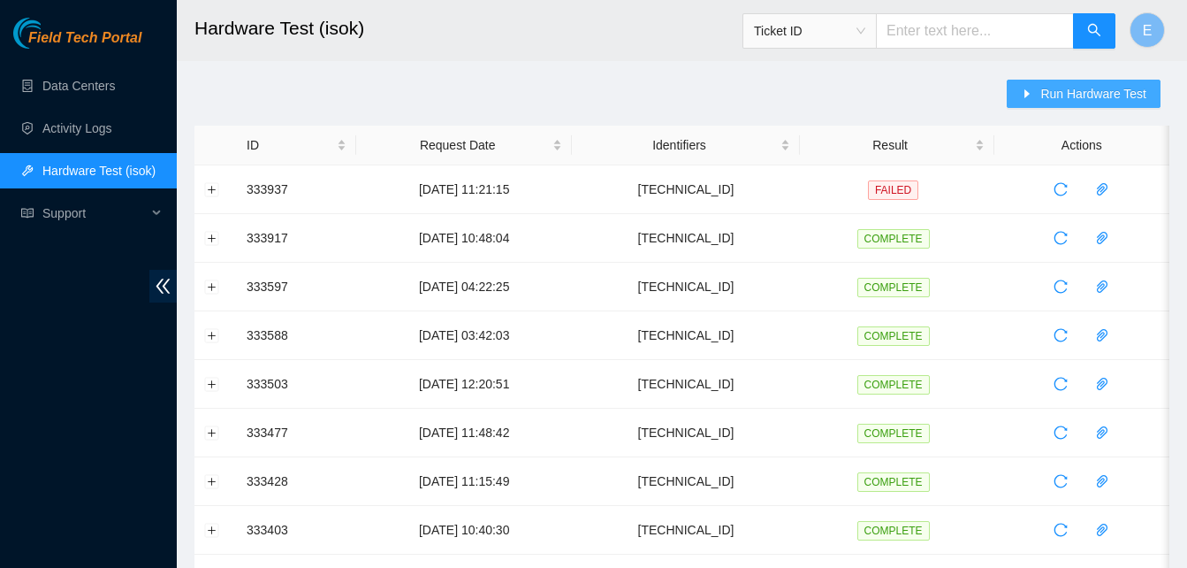
click at [1049, 98] on span "Run Hardware Test" at bounding box center [1094, 93] width 106 height 19
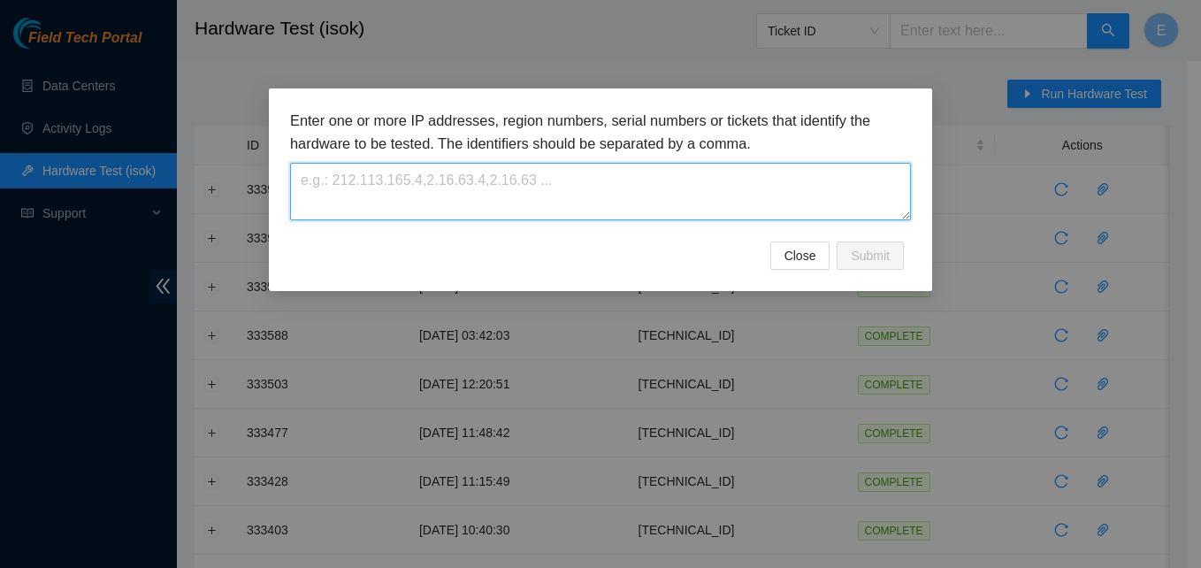
click at [470, 201] on textarea at bounding box center [600, 191] width 621 height 57
paste textarea "[TECHNICAL_ID]"
type textarea "[TECHNICAL_ID]"
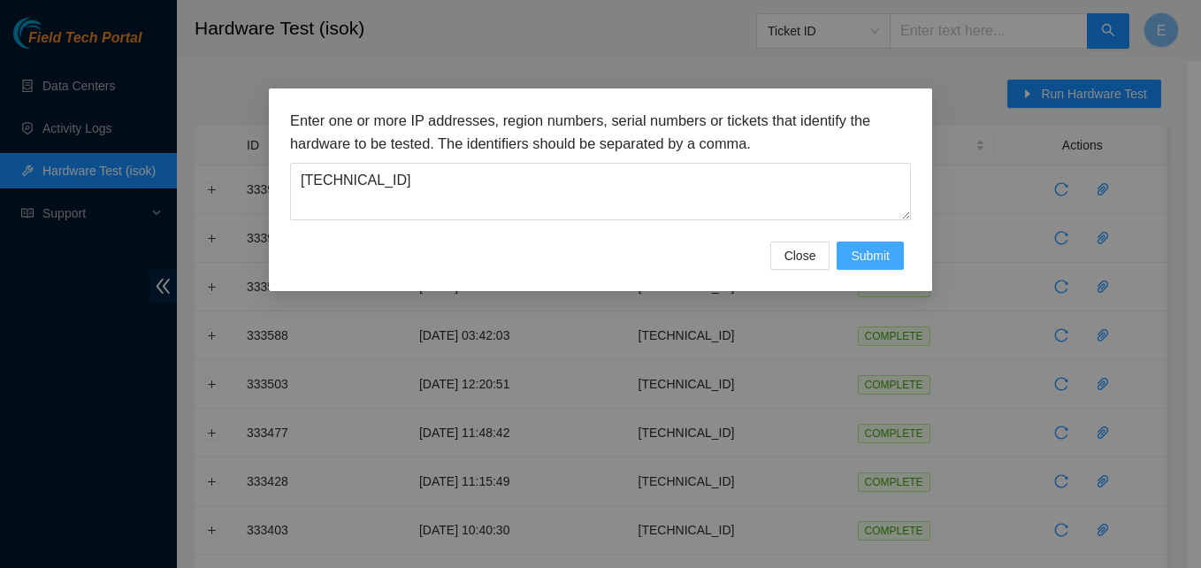
click at [874, 248] on span "Submit" at bounding box center [870, 255] width 39 height 19
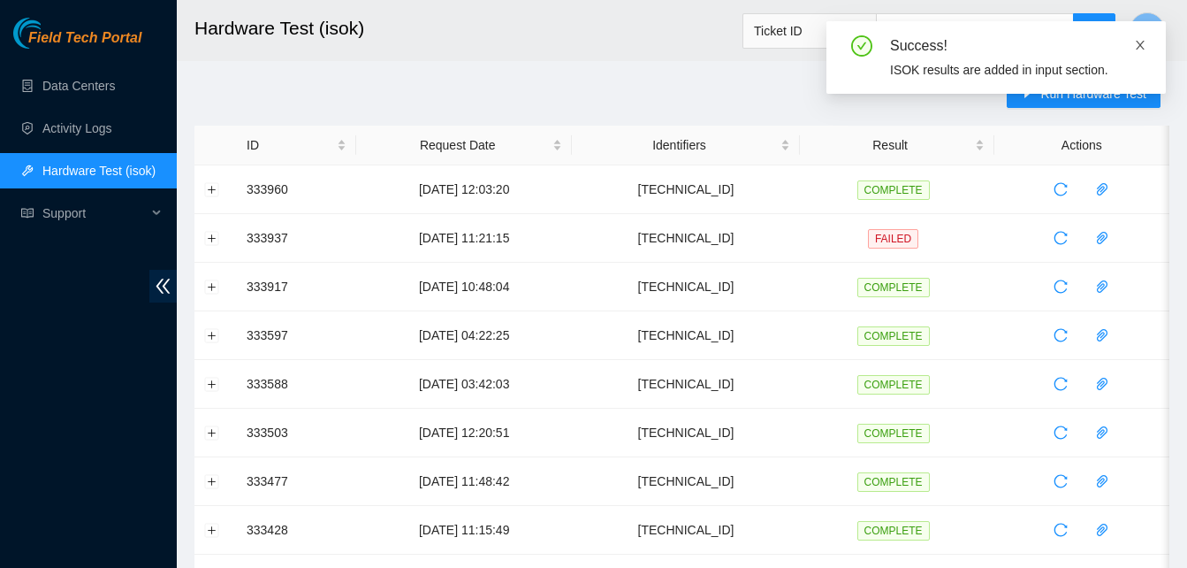
click at [1142, 42] on icon "close" at bounding box center [1140, 45] width 9 height 9
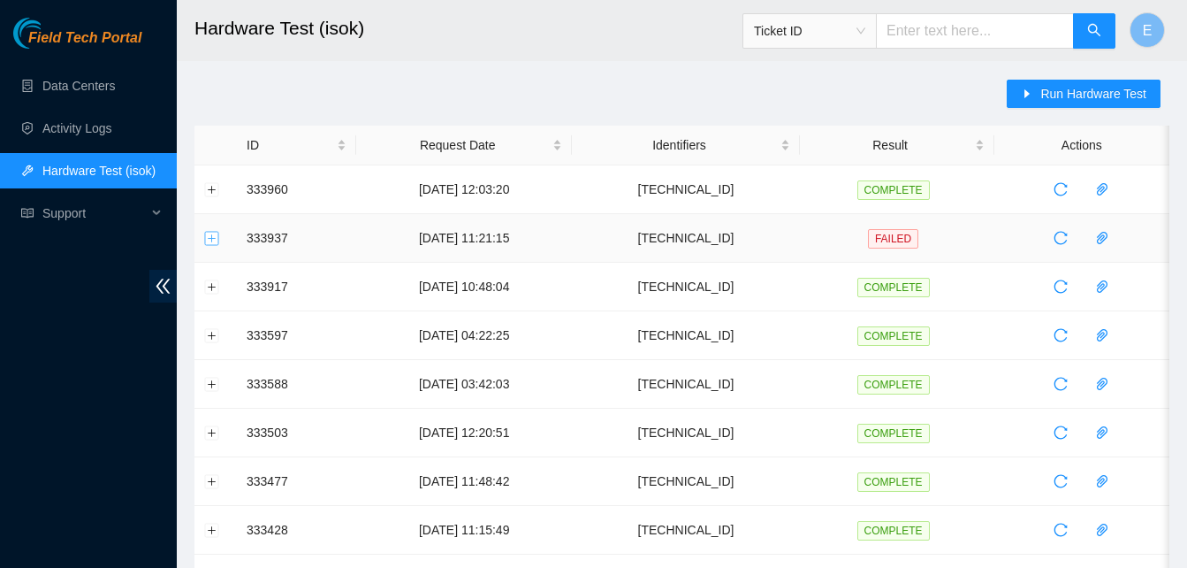
click at [210, 242] on button "Expand row" at bounding box center [212, 238] width 14 height 14
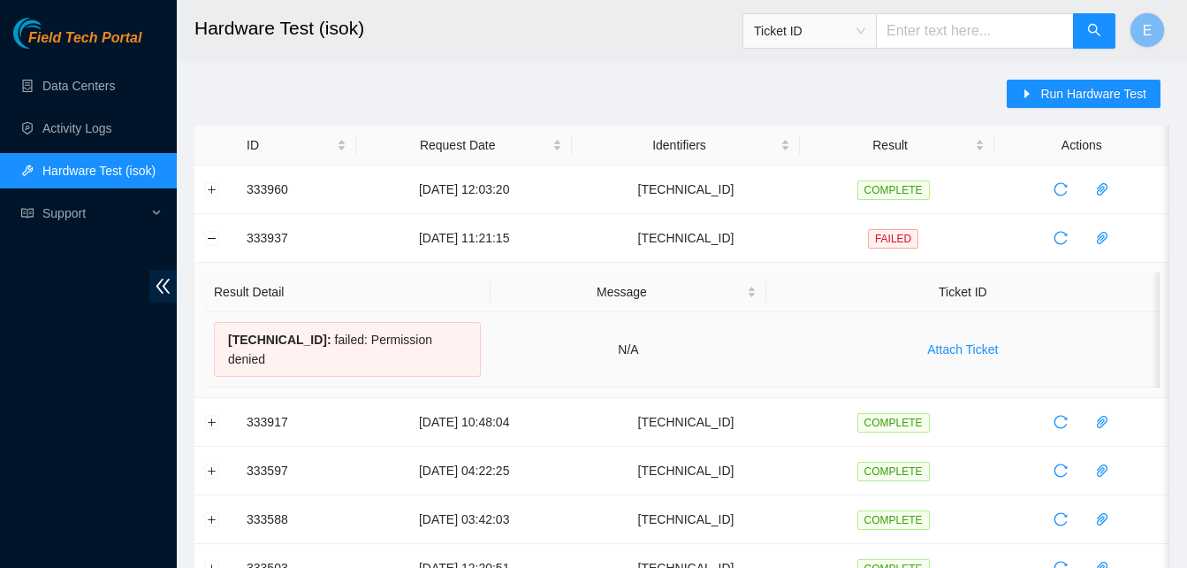
drag, startPoint x: 240, startPoint y: 240, endPoint x: 450, endPoint y: 336, distance: 231.4
copy tbody "333937 [DATE] 11:21:15 [TECHNICAL_ID] FAILED Result Detail Message Ticket ID [T…"
click at [217, 195] on button "Expand row" at bounding box center [212, 189] width 14 height 14
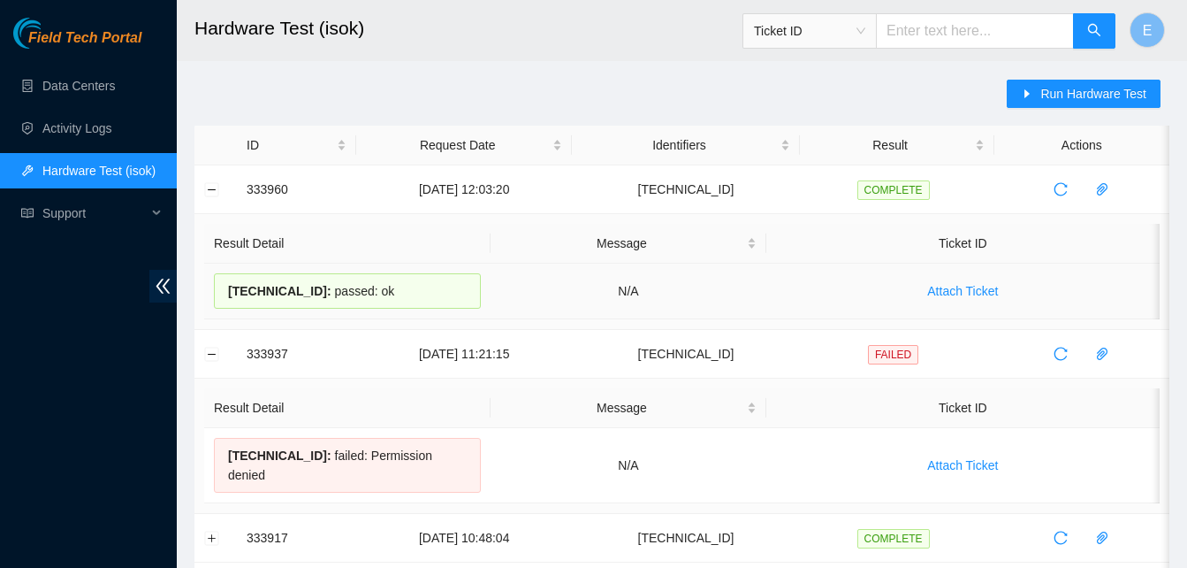
drag, startPoint x: 244, startPoint y: 193, endPoint x: 378, endPoint y: 293, distance: 166.8
copy tbody "333960 [DATE] 12:03:20 [TECHNICAL_ID] COMPLETE Result Detail Message Ticket ID …"
click at [267, 53] on h2 "Hardware Test (isok)" at bounding box center [598, 28] width 806 height 57
click at [219, 186] on td at bounding box center [216, 189] width 42 height 49
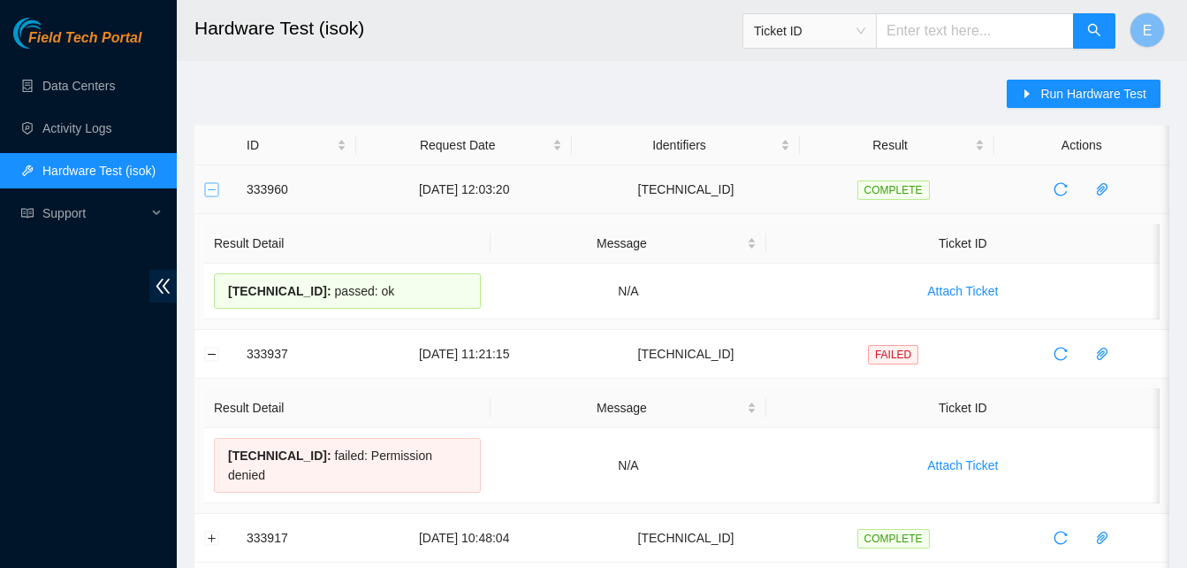
click at [214, 187] on button "Collapse row" at bounding box center [212, 189] width 14 height 14
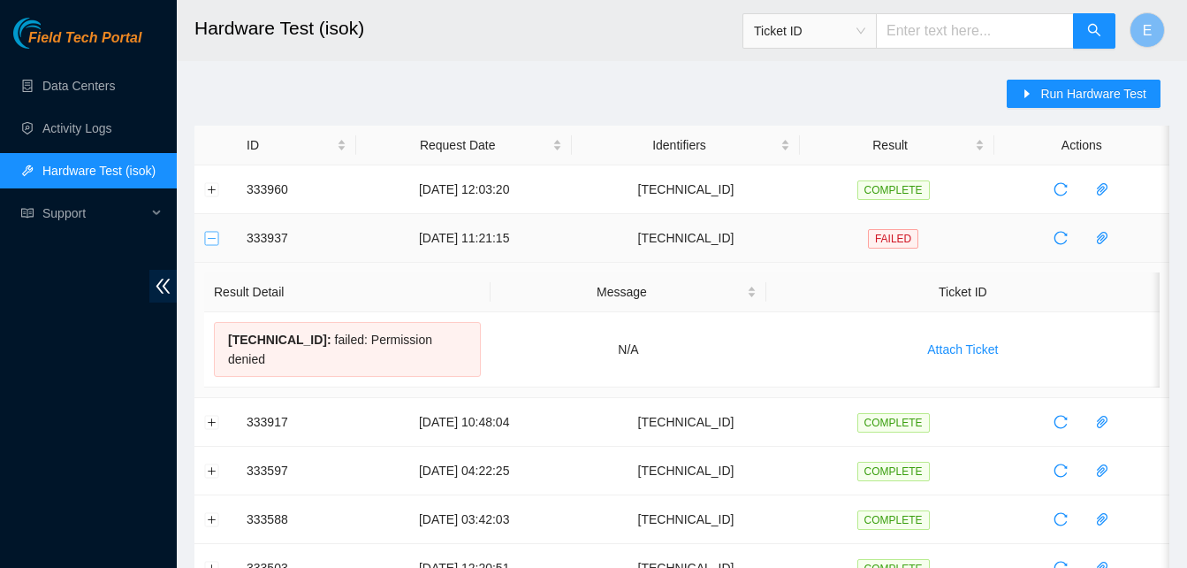
click at [212, 240] on button "Collapse row" at bounding box center [212, 238] width 14 height 14
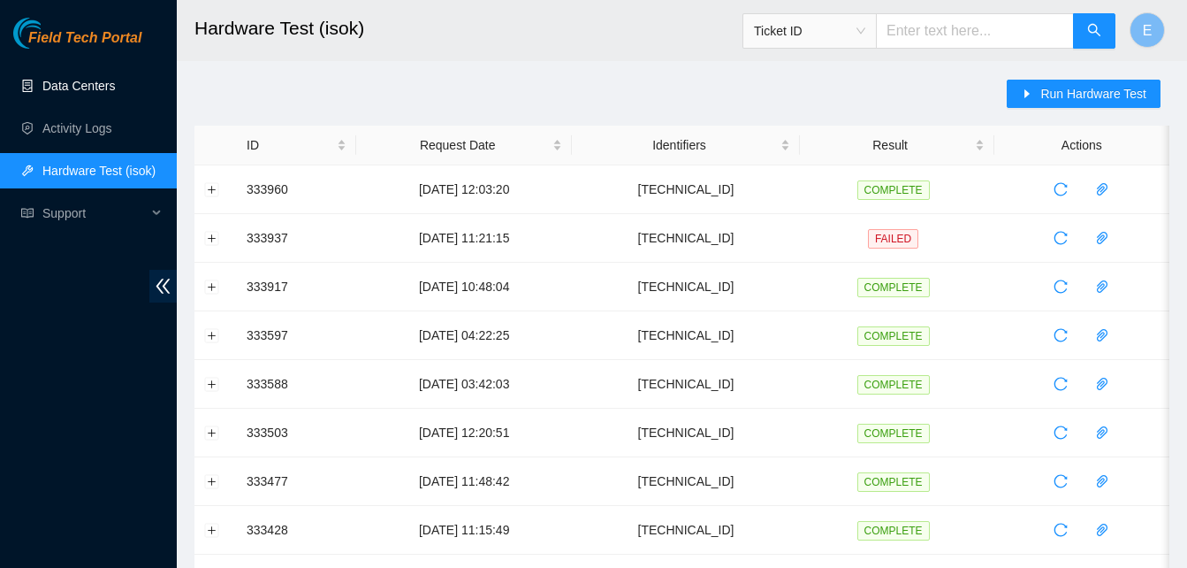
click at [65, 83] on link "Data Centers" at bounding box center [78, 86] width 73 height 14
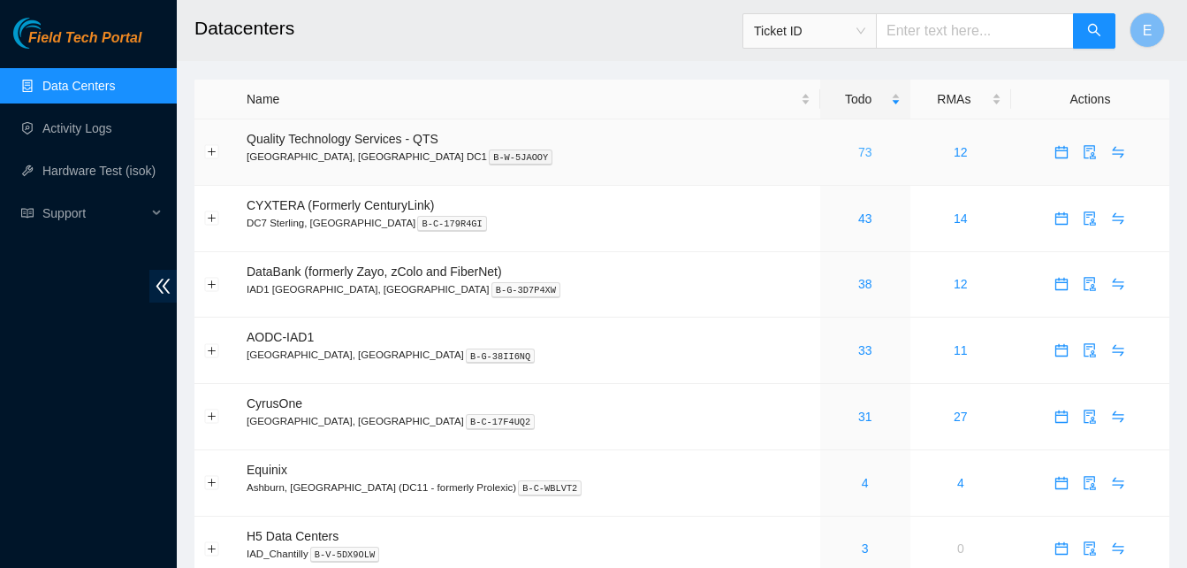
click at [859, 145] on link "73" at bounding box center [866, 152] width 14 height 14
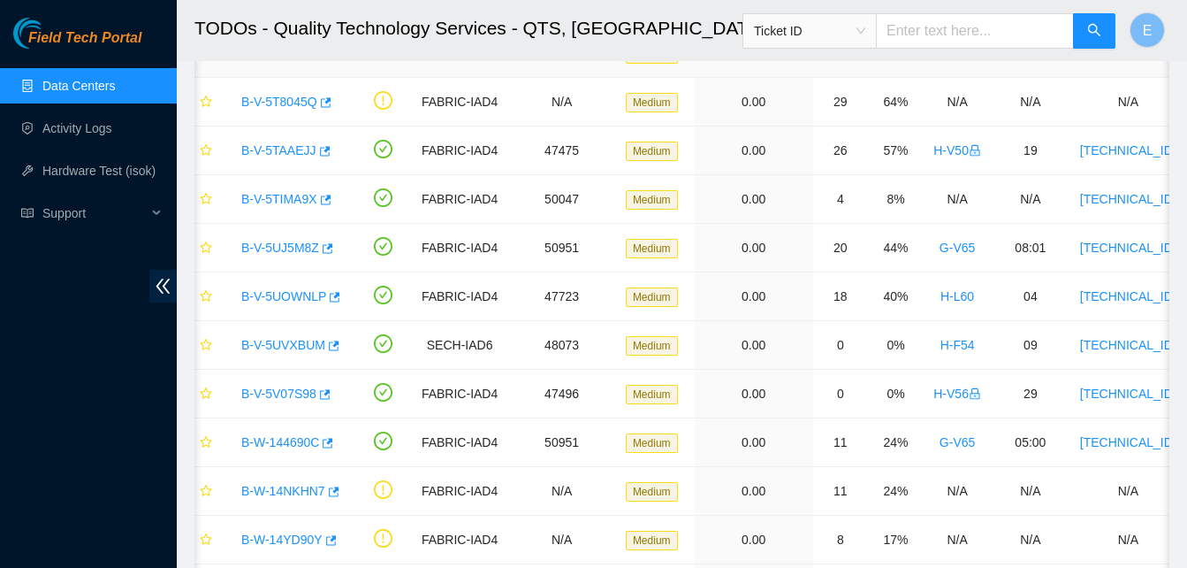
scroll to position [454, 0]
click at [325, 441] on icon "button" at bounding box center [329, 442] width 11 height 10
click at [330, 296] on icon "button" at bounding box center [333, 296] width 12 height 12
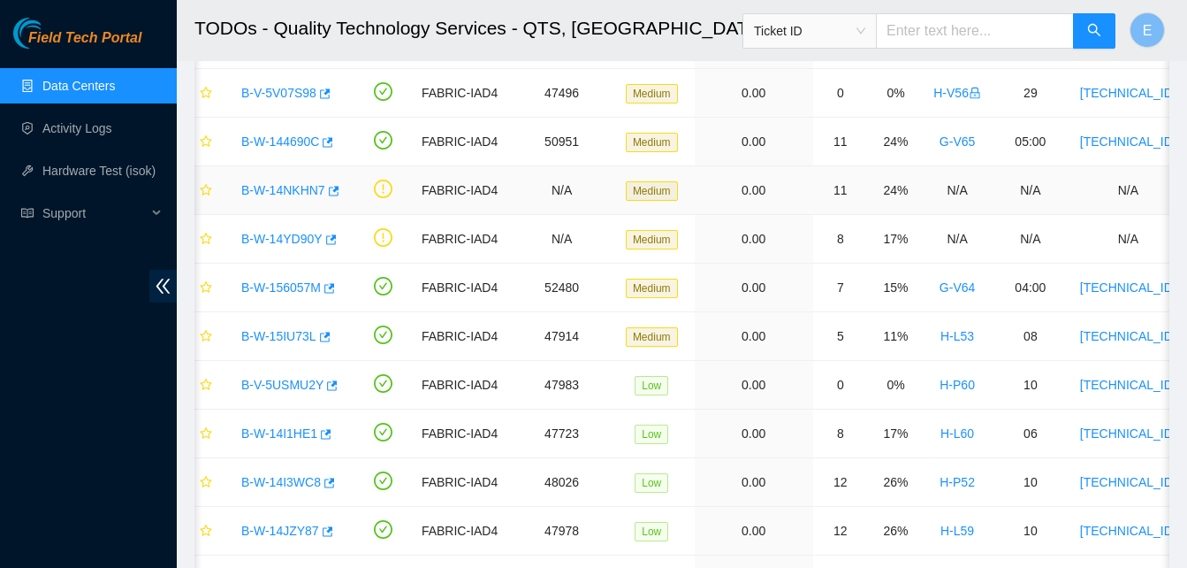
scroll to position [754, 0]
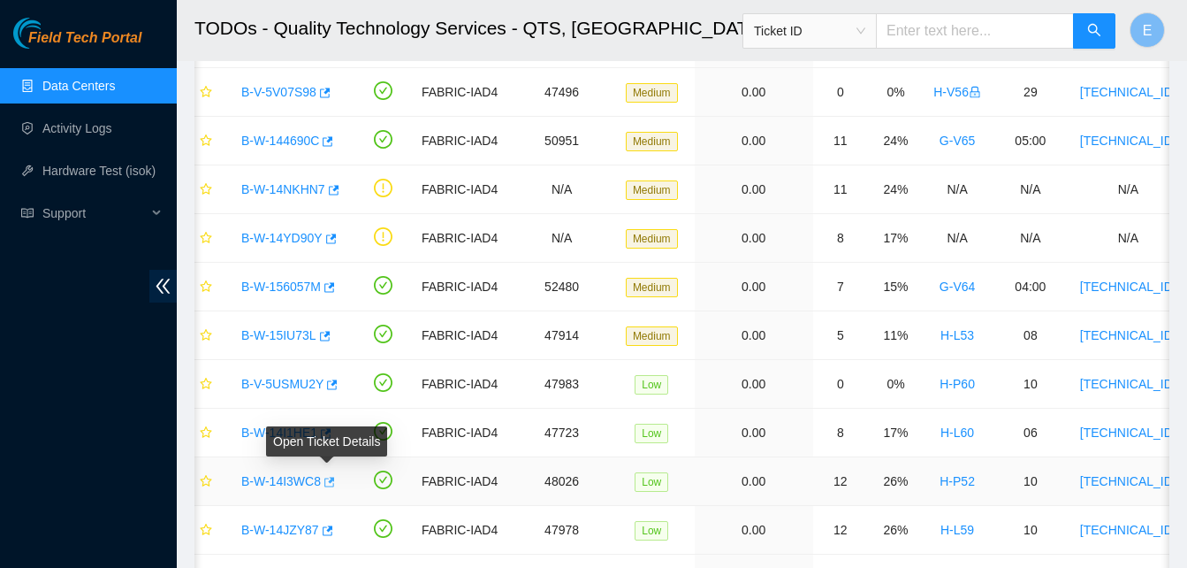
click at [326, 485] on icon "button" at bounding box center [328, 482] width 12 height 12
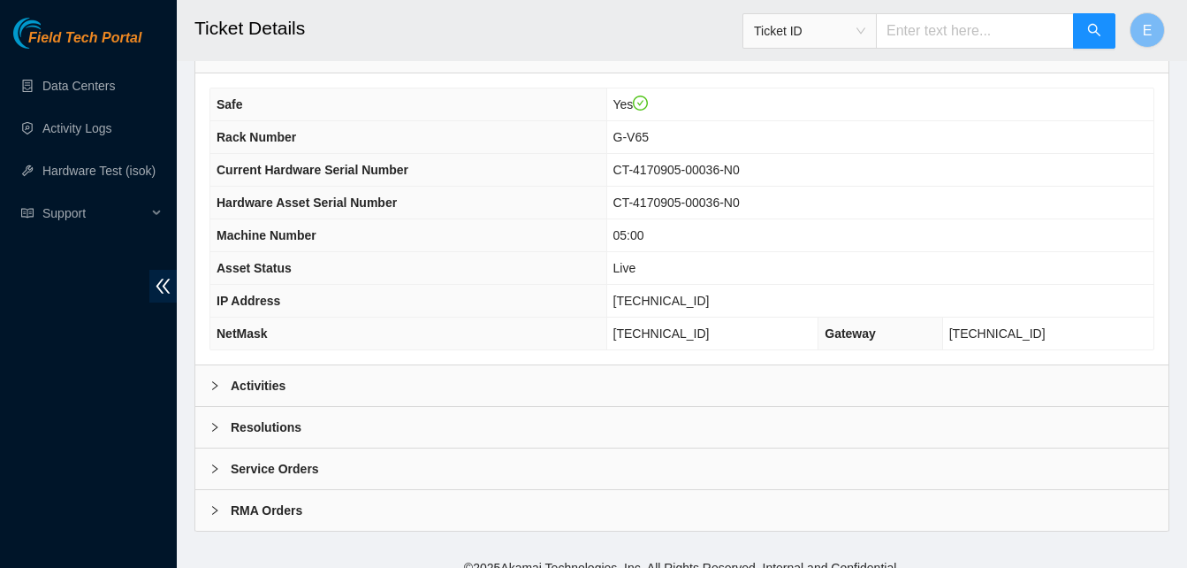
scroll to position [614, 0]
click at [262, 382] on b "Activities" at bounding box center [258, 384] width 55 height 19
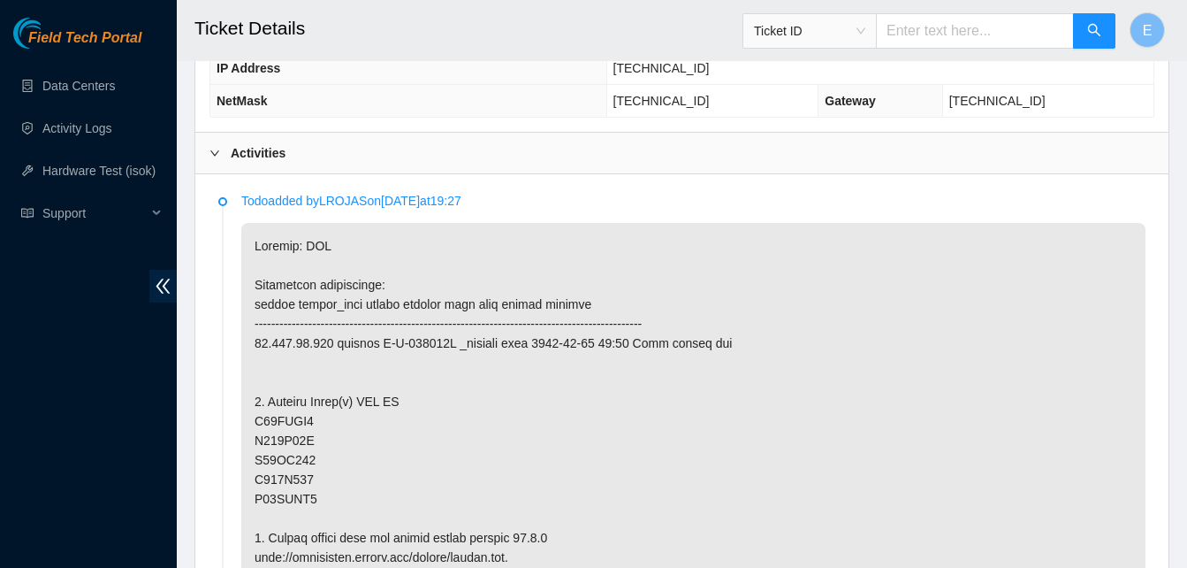
scroll to position [847, 0]
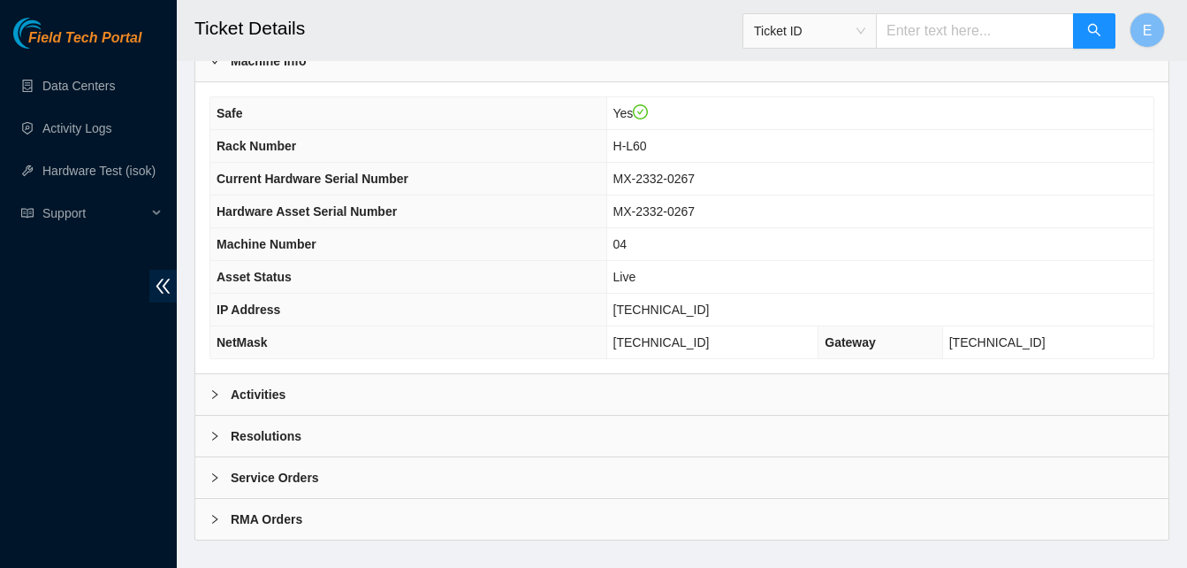
scroll to position [629, 0]
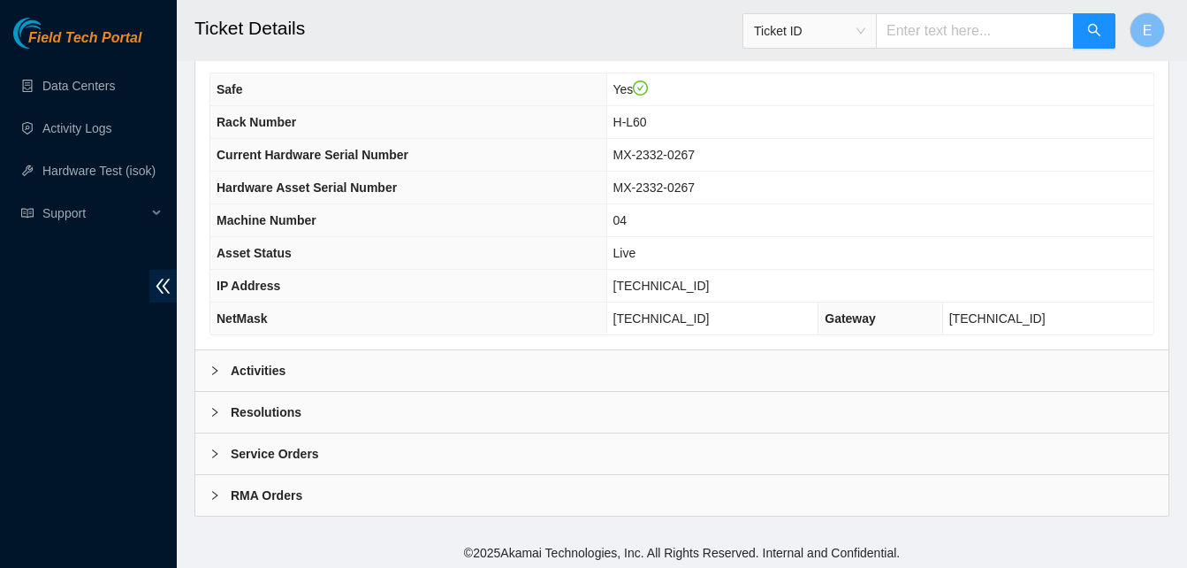
click at [241, 370] on b "Activities" at bounding box center [258, 370] width 55 height 19
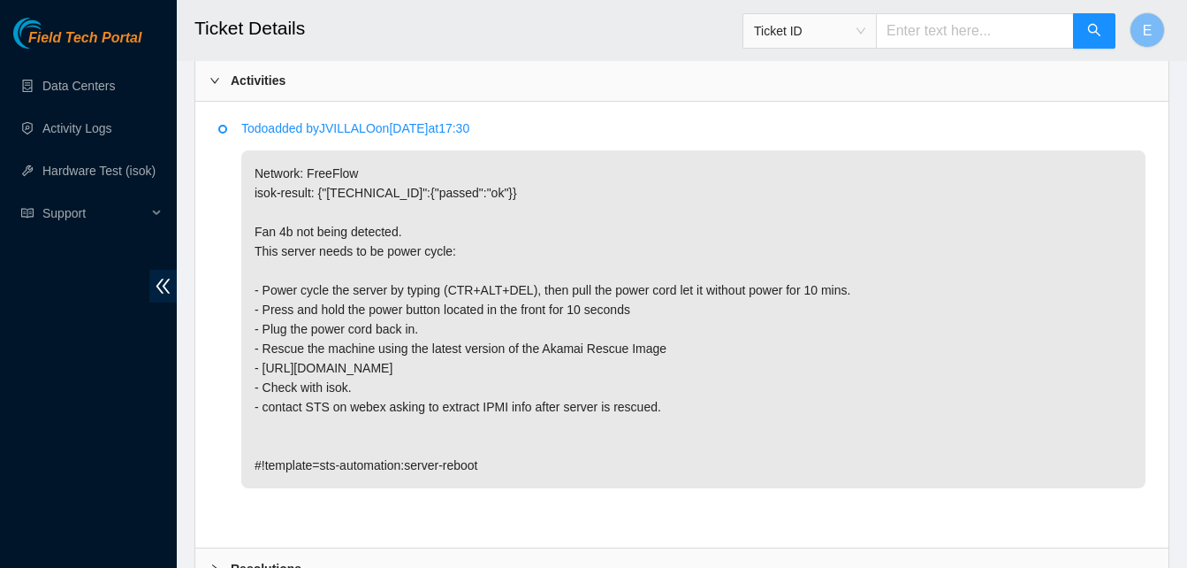
scroll to position [920, 0]
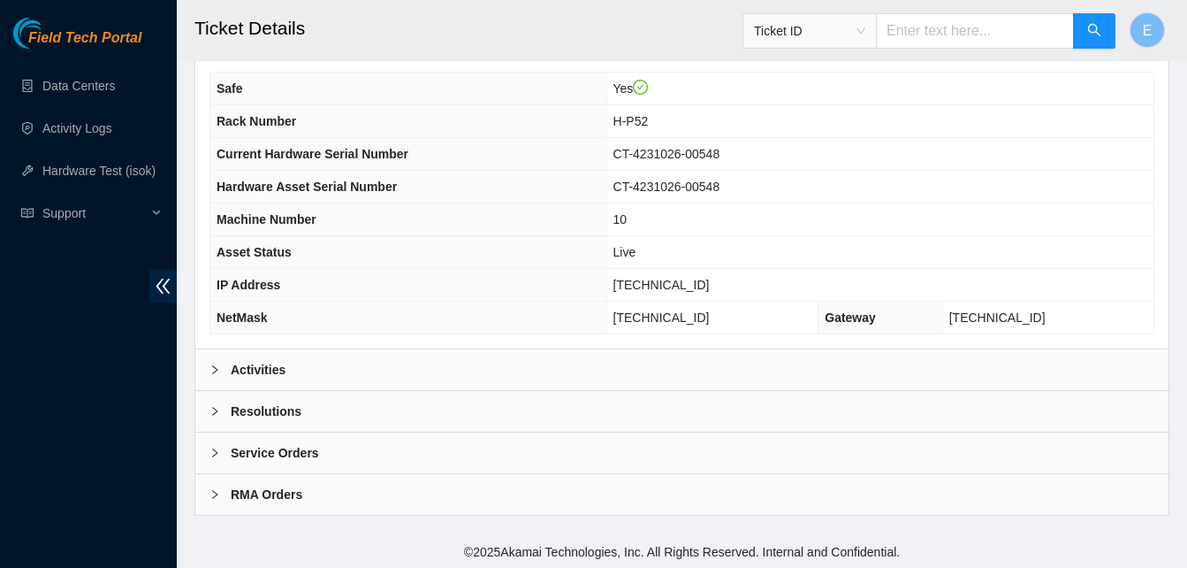
scroll to position [632, 0]
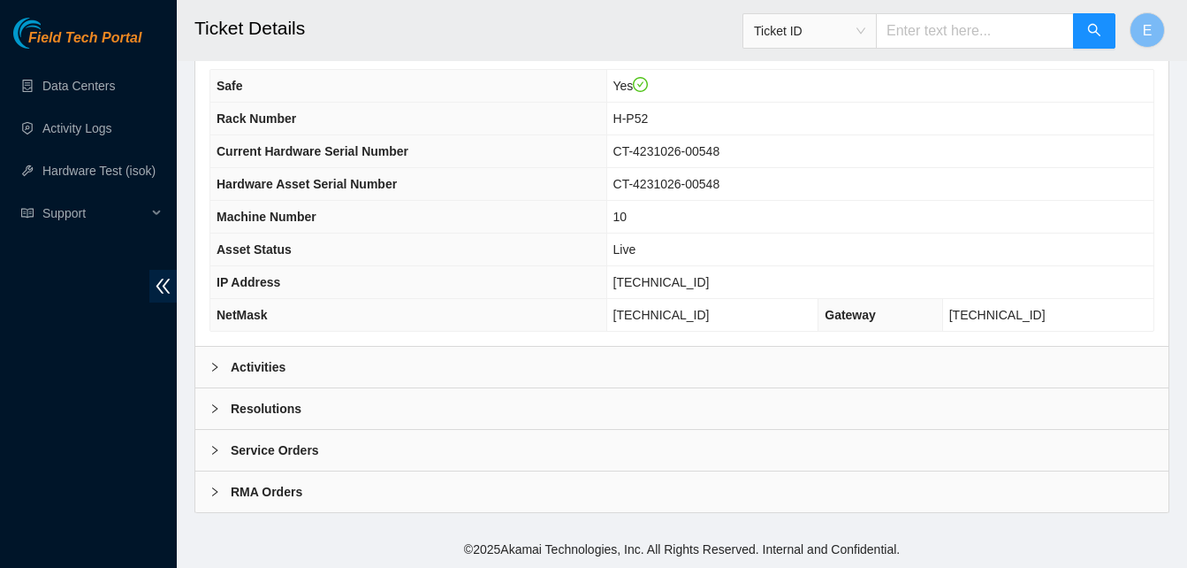
click at [270, 360] on b "Activities" at bounding box center [258, 366] width 55 height 19
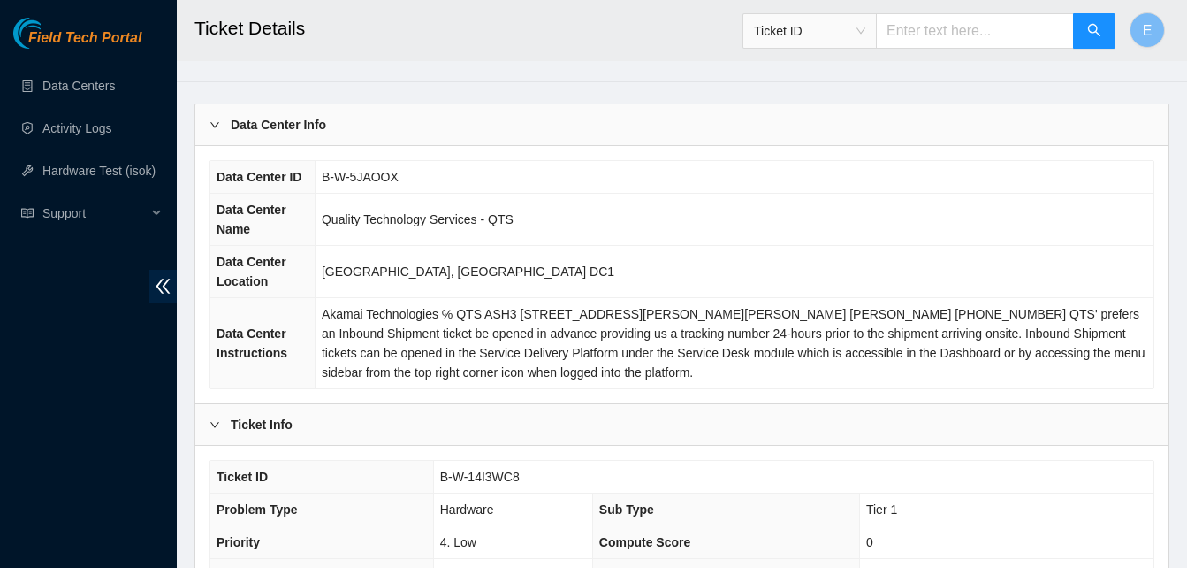
scroll to position [38, 0]
click at [495, 239] on td "Quality Technology Services - QTS" at bounding box center [734, 221] width 839 height 52
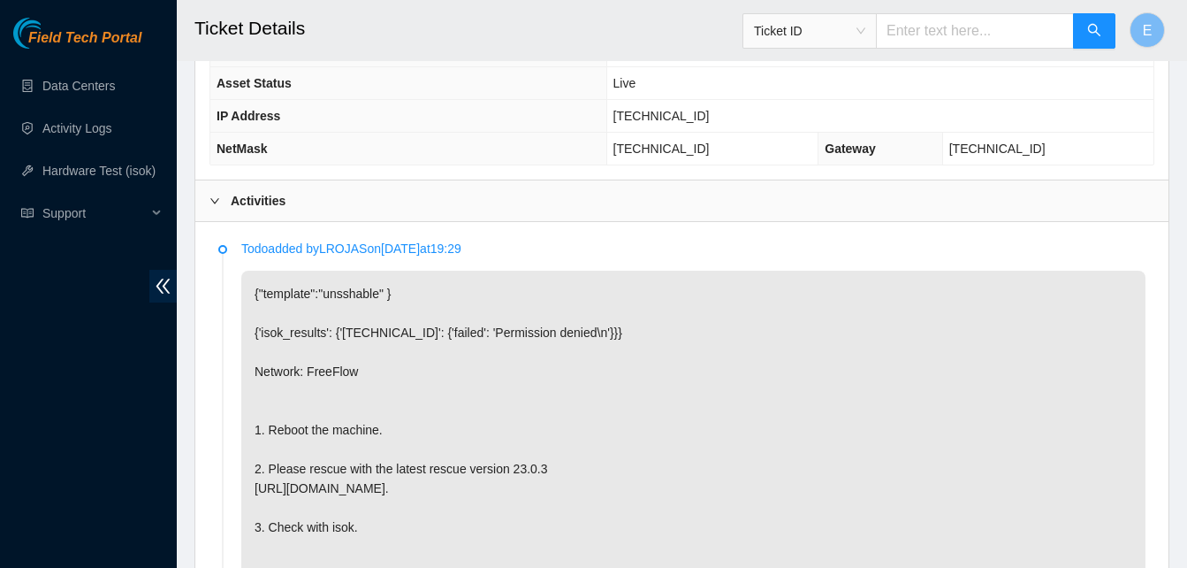
scroll to position [778, 0]
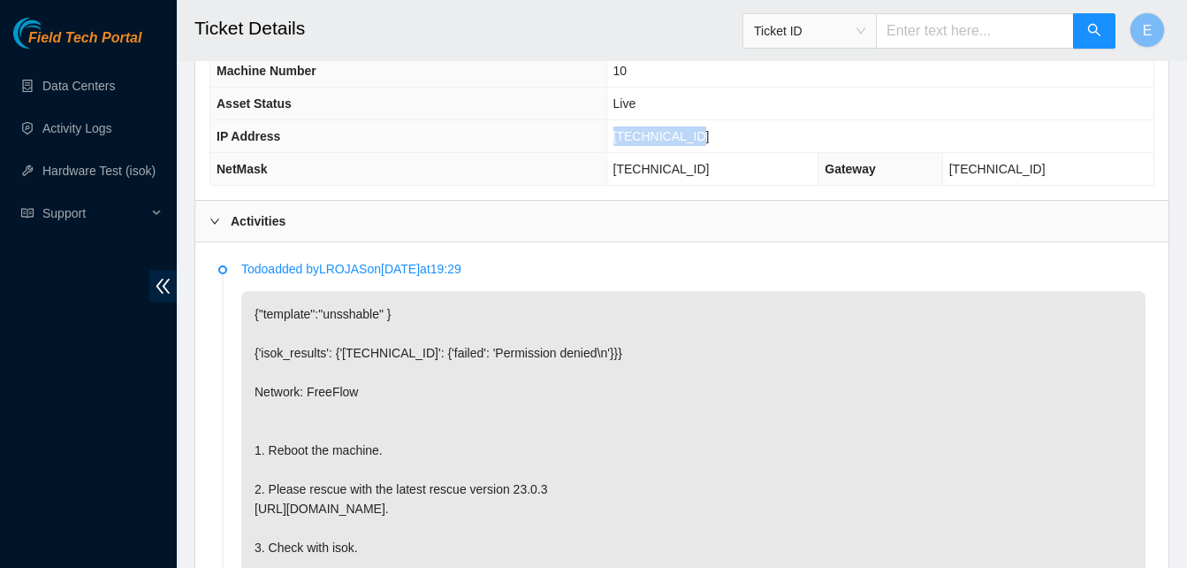
drag, startPoint x: 640, startPoint y: 138, endPoint x: 726, endPoint y: 135, distance: 85.8
click at [726, 135] on td "[TECHNICAL_ID]" at bounding box center [880, 136] width 547 height 33
copy span "[TECHNICAL_ID]"
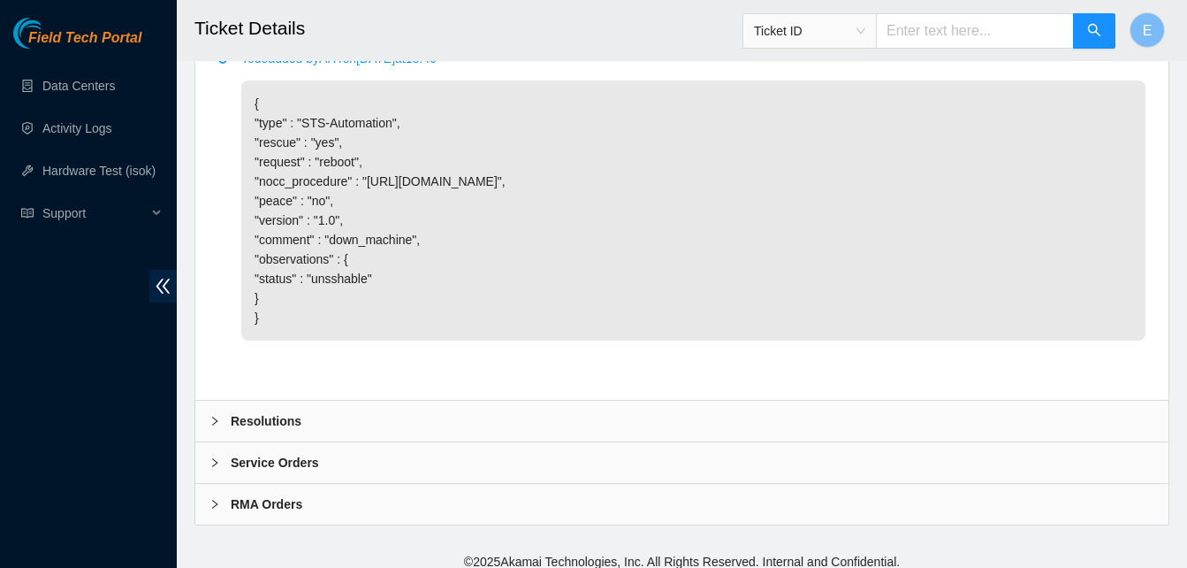
scroll to position [1439, 0]
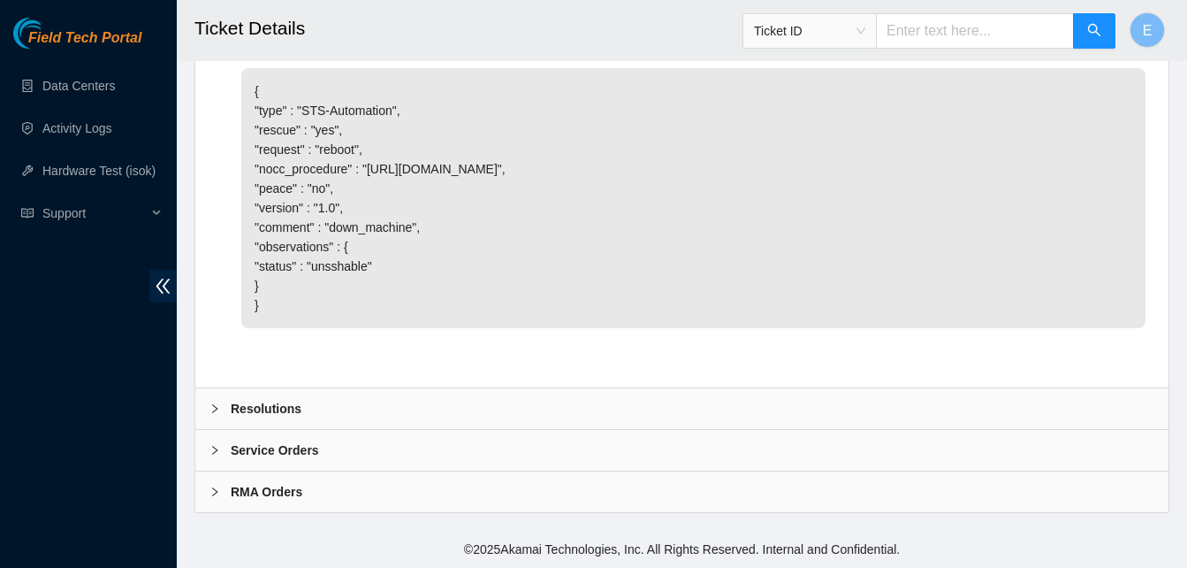
click at [253, 417] on b "Resolutions" at bounding box center [266, 408] width 71 height 19
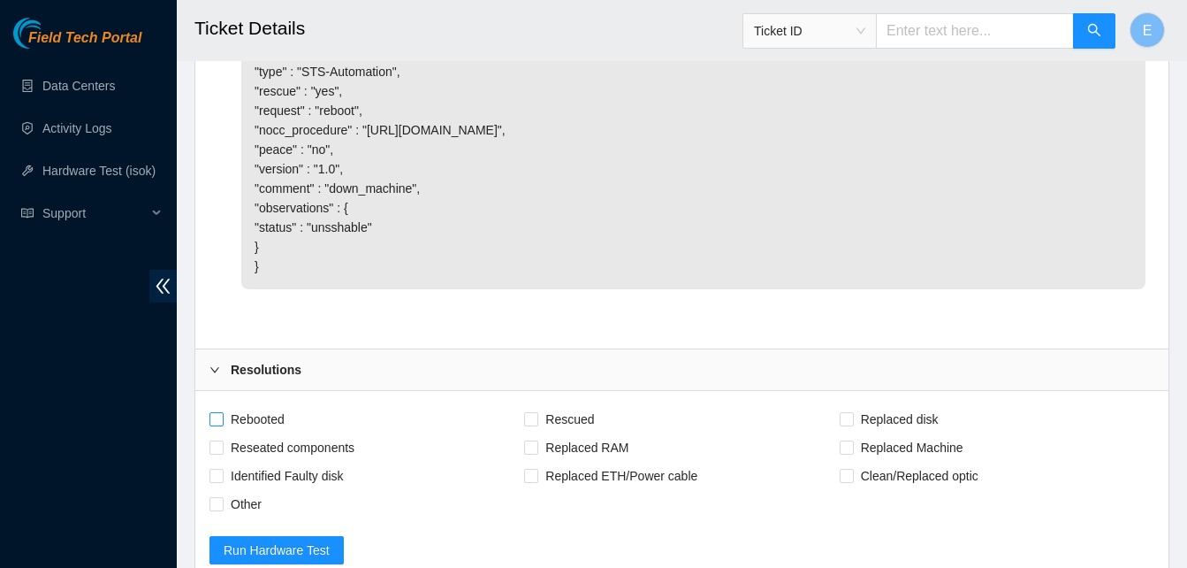
click at [223, 426] on span at bounding box center [217, 419] width 14 height 14
click at [222, 424] on input "Rebooted" at bounding box center [216, 418] width 12 height 12
checkbox input "true"
click at [527, 424] on input "Rescued" at bounding box center [530, 418] width 12 height 12
checkbox input "true"
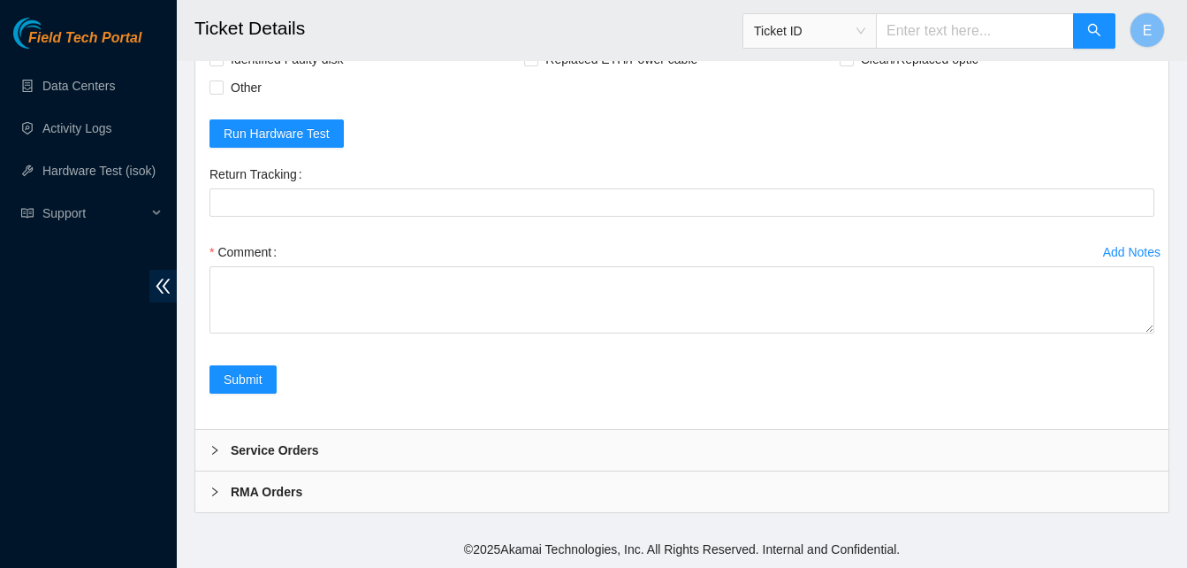
scroll to position [1895, 0]
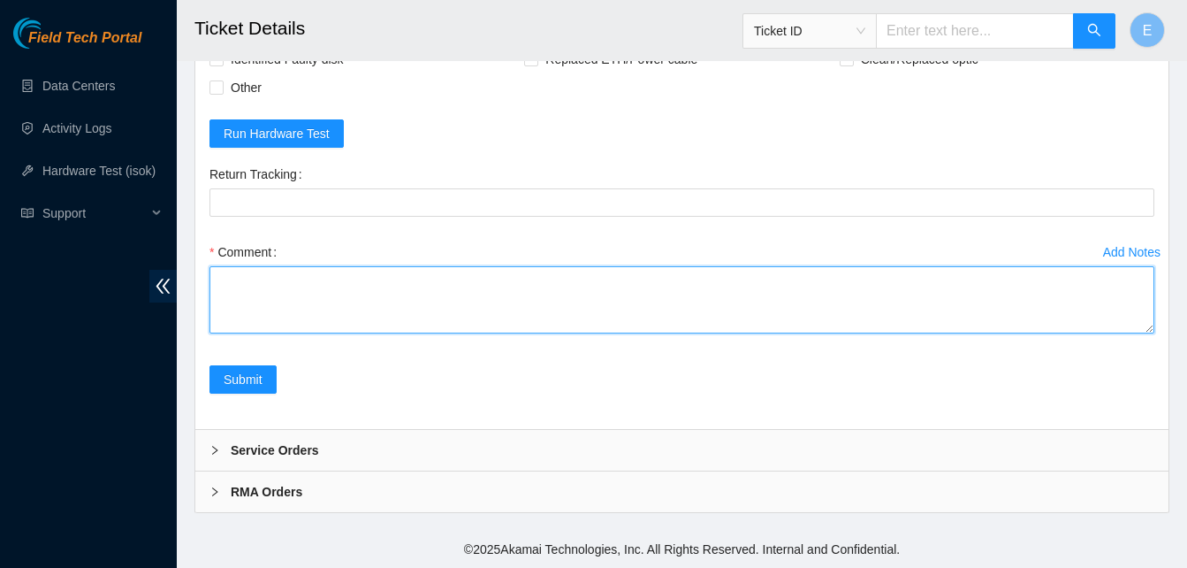
click at [240, 302] on textarea "Comment" at bounding box center [682, 299] width 945 height 67
type textarea "verify rack and server verify sn rebooted server rescue/configure reboot ran is…"
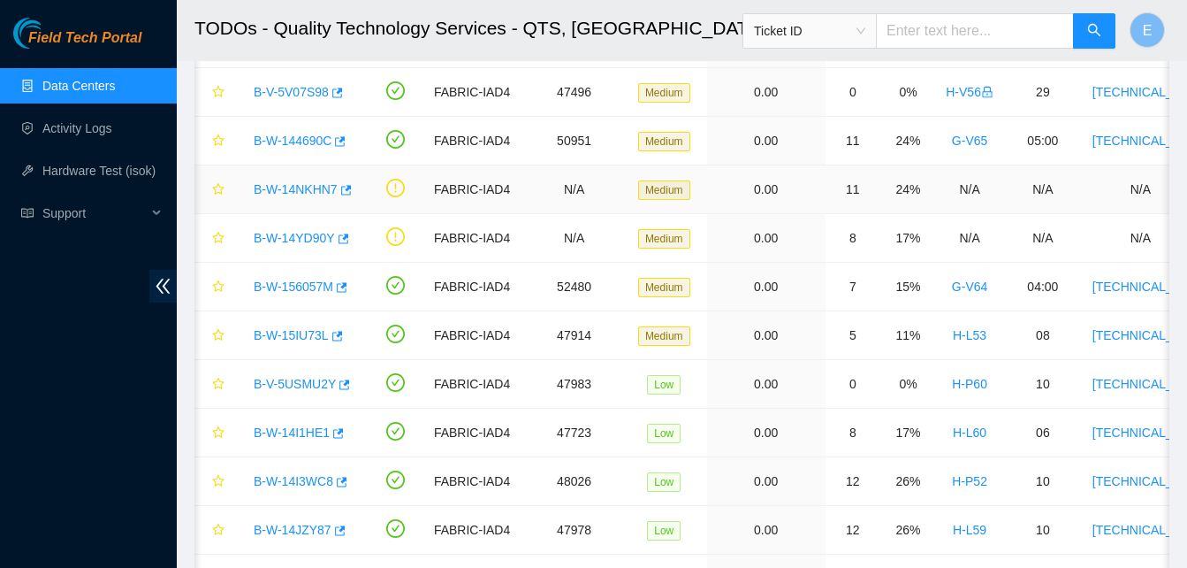
scroll to position [0, 12]
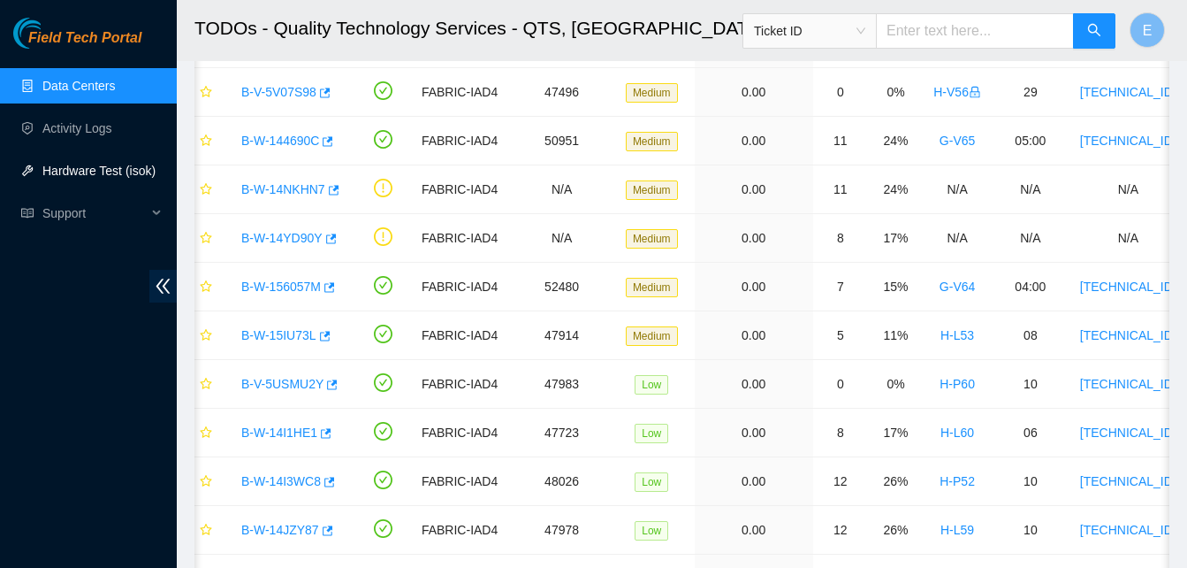
click at [122, 167] on link "Hardware Test (isok)" at bounding box center [98, 171] width 113 height 14
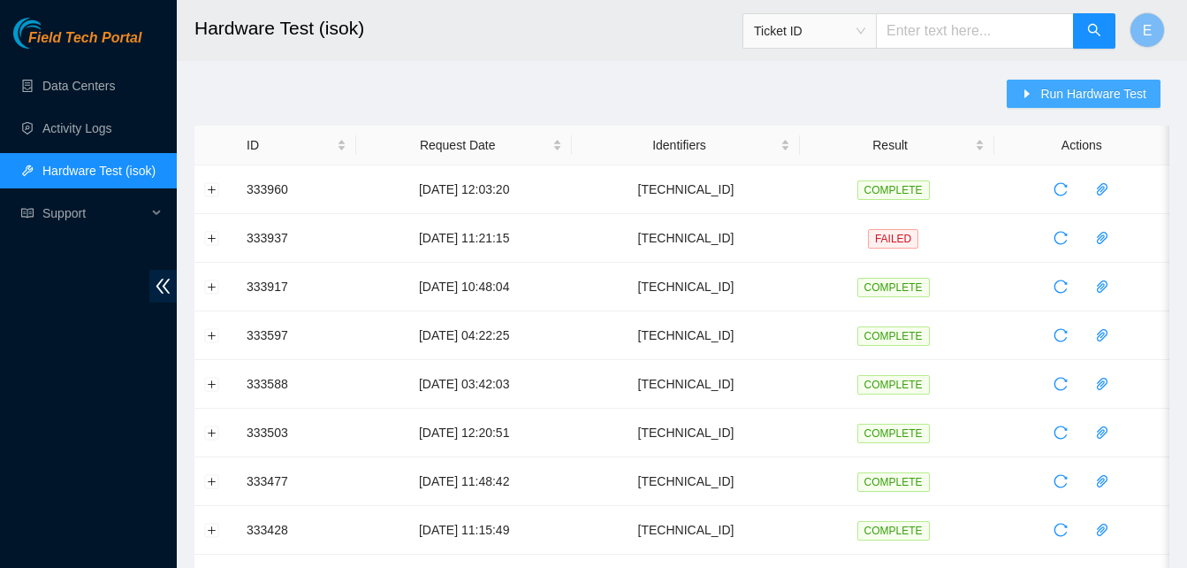
click at [1054, 88] on span "Run Hardware Test" at bounding box center [1094, 93] width 106 height 19
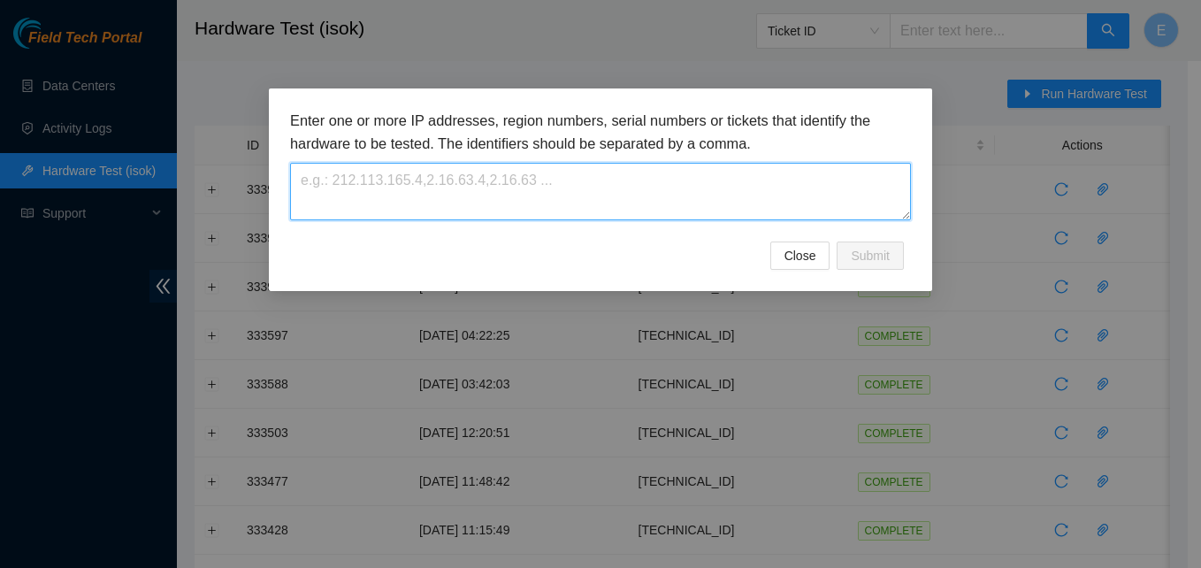
click at [461, 203] on textarea at bounding box center [600, 191] width 621 height 57
paste textarea "[TECHNICAL_ID]"
type textarea "[TECHNICAL_ID]"
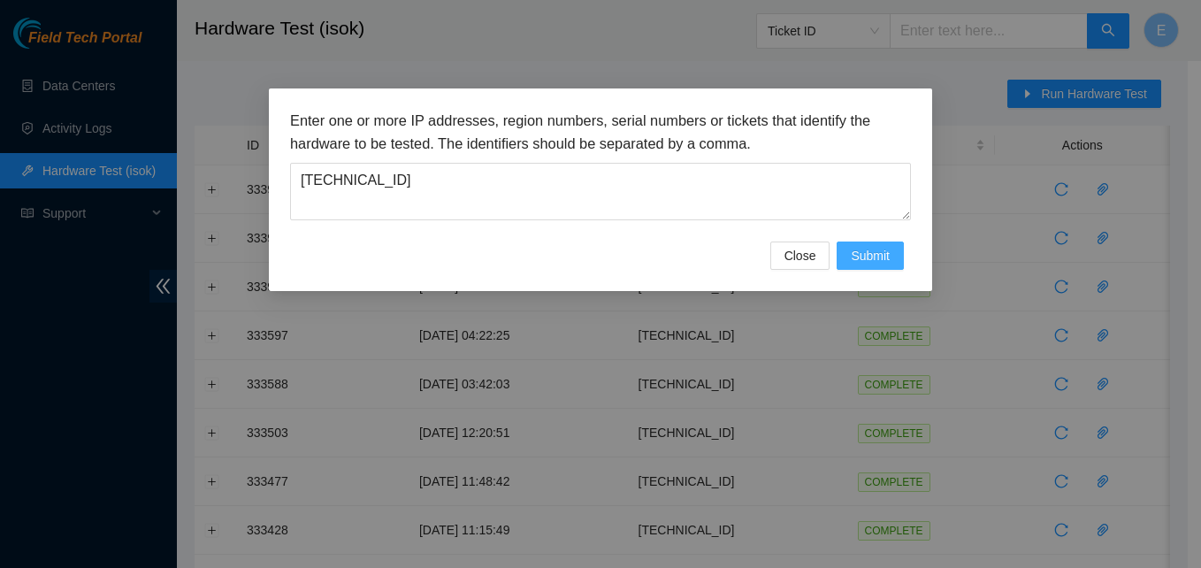
click at [881, 258] on span "Submit" at bounding box center [870, 255] width 39 height 19
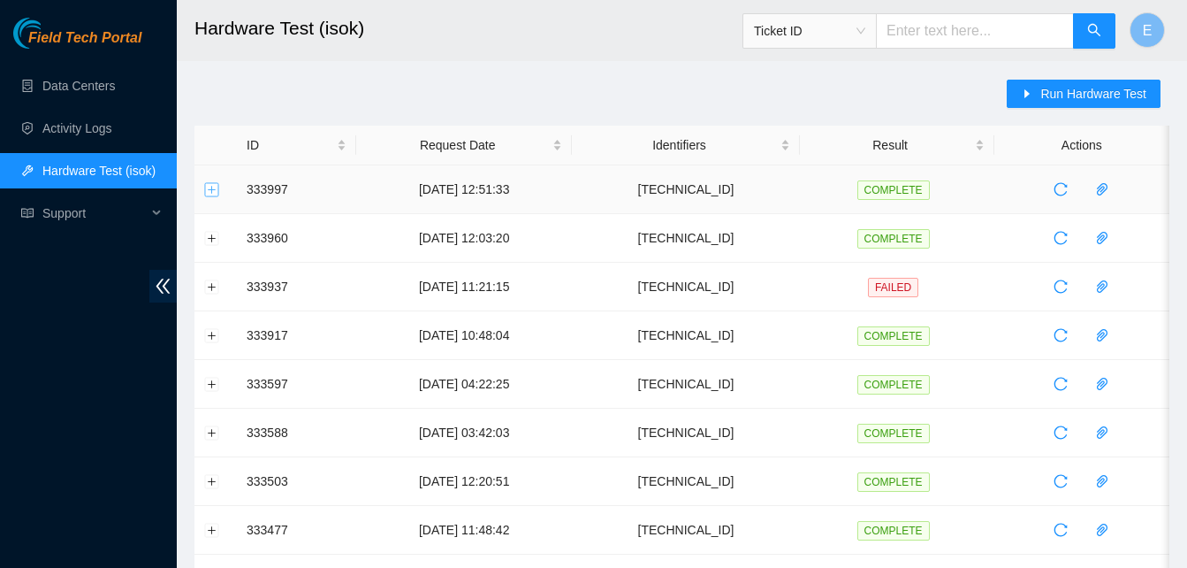
click at [210, 187] on button "Expand row" at bounding box center [212, 189] width 14 height 14
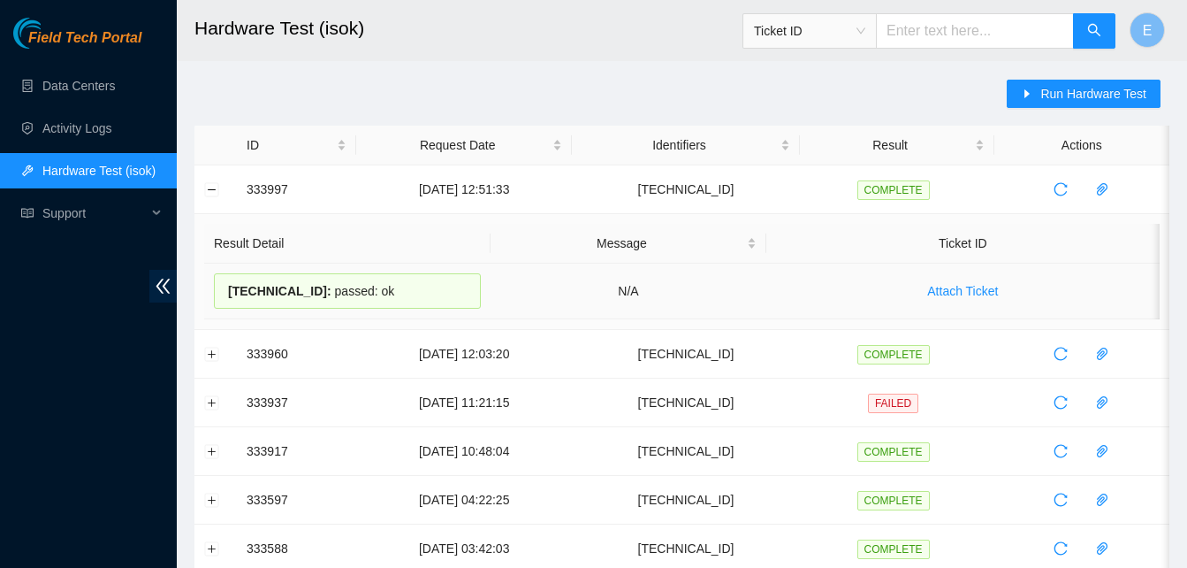
drag, startPoint x: 246, startPoint y: 187, endPoint x: 383, endPoint y: 280, distance: 165.5
copy tbody "333997 09-09-2025 12:51:33 23.54.205.237 COMPLETE Result Detail Message Ticket …"
click at [845, 258] on th "Ticket ID" at bounding box center [963, 244] width 393 height 40
drag, startPoint x: 675, startPoint y: 189, endPoint x: 752, endPoint y: 200, distance: 78.5
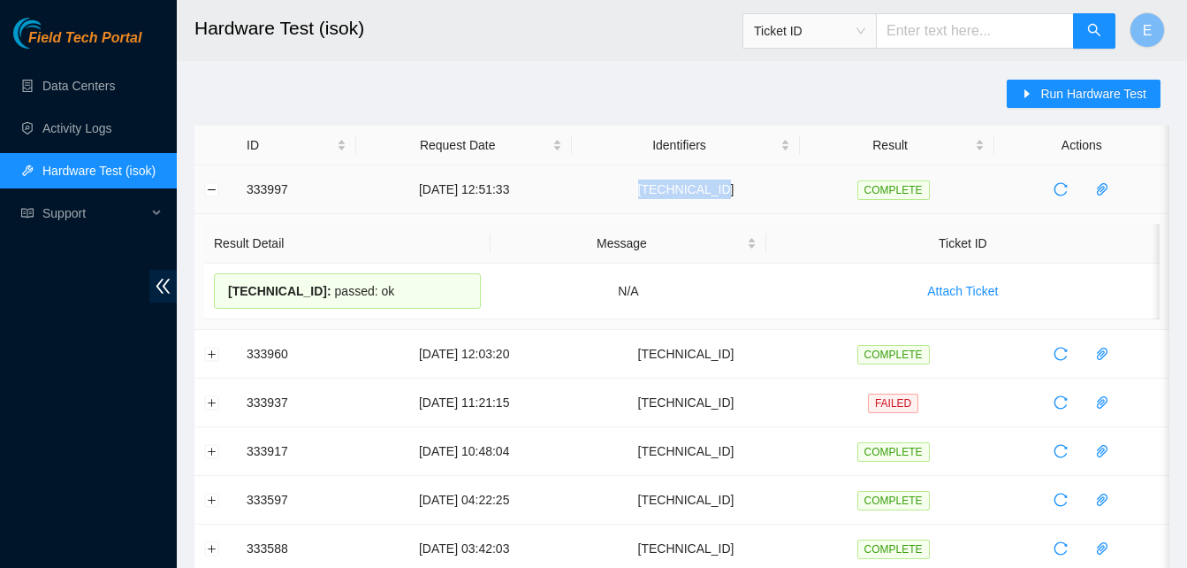
click at [752, 200] on td "[TECHNICAL_ID]" at bounding box center [685, 189] width 227 height 49
copy td "[TECHNICAL_ID]"
drag, startPoint x: 248, startPoint y: 187, endPoint x: 383, endPoint y: 289, distance: 169.8
copy tbody "333997 09-09-2025 12:51:33 23.54.205.237 COMPLETE Result Detail Message Ticket …"
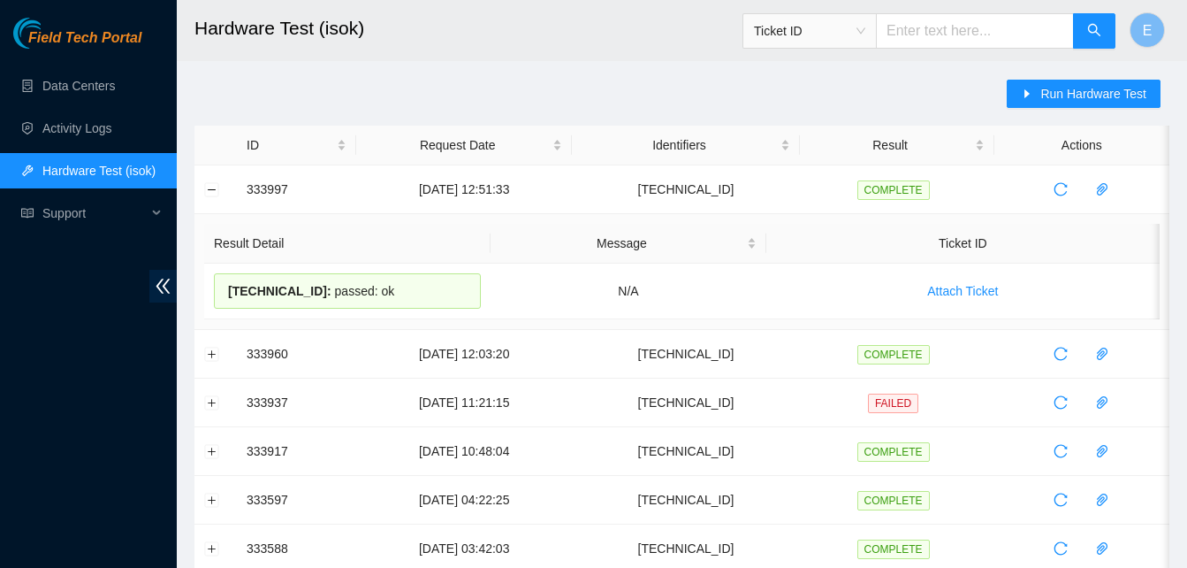
click at [108, 79] on link "Data Centers" at bounding box center [78, 86] width 73 height 14
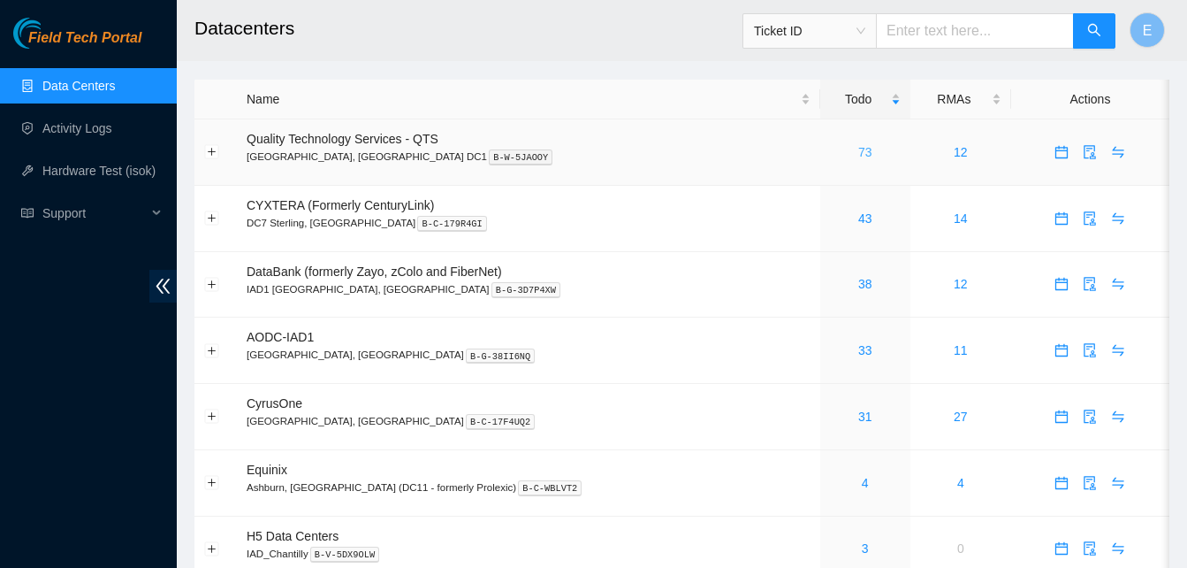
click at [859, 151] on link "73" at bounding box center [866, 152] width 14 height 14
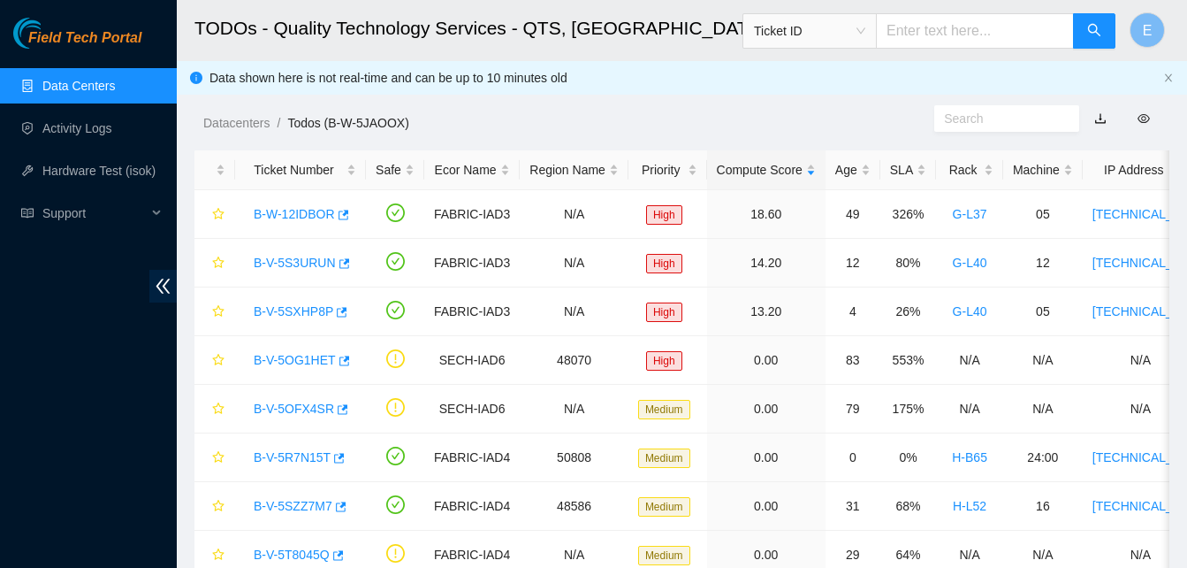
click at [866, 34] on span "Ticket ID" at bounding box center [809, 31] width 111 height 27
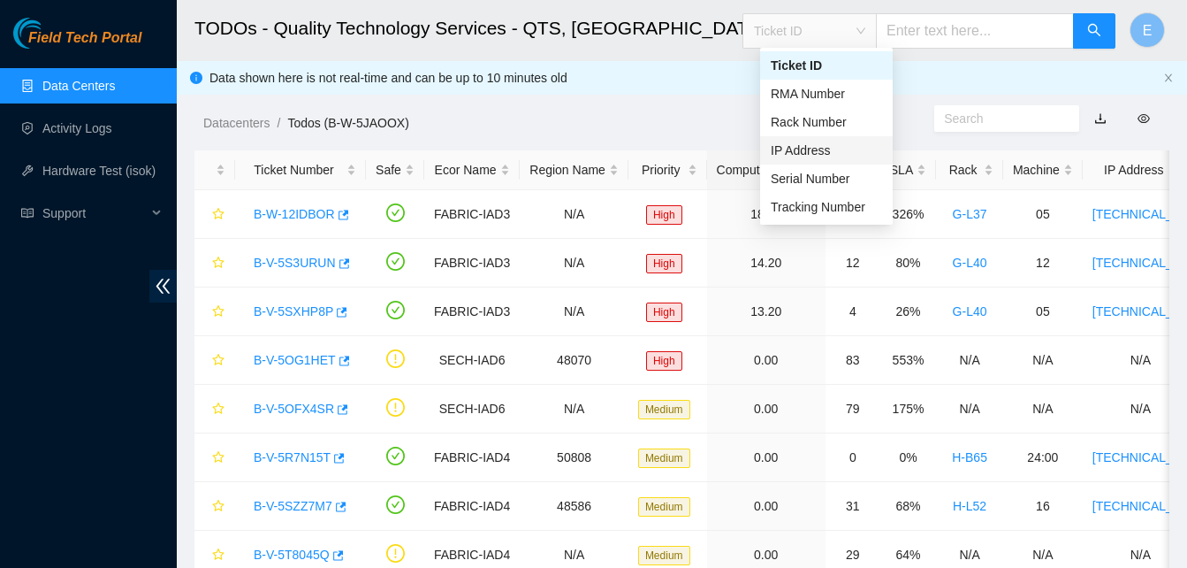
click at [790, 144] on div "IP Address" at bounding box center [826, 150] width 111 height 19
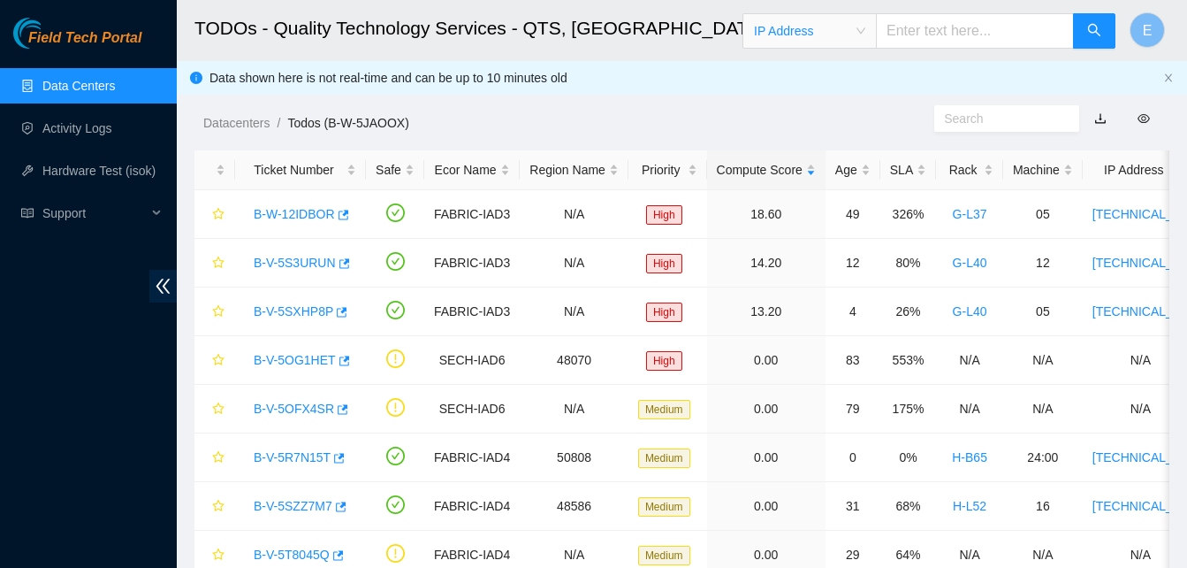
click at [919, 35] on input "text" at bounding box center [975, 30] width 198 height 35
paste input "[TECHNICAL_ID]"
type input "[TECHNICAL_ID]"
click at [1087, 29] on button "button" at bounding box center [1094, 30] width 42 height 35
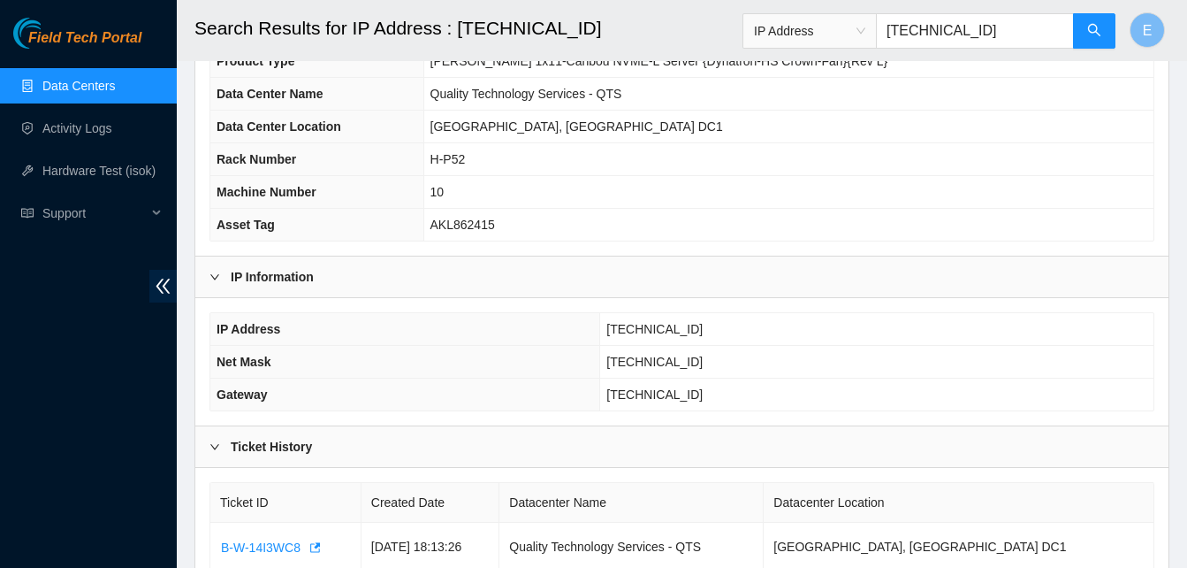
scroll to position [309, 0]
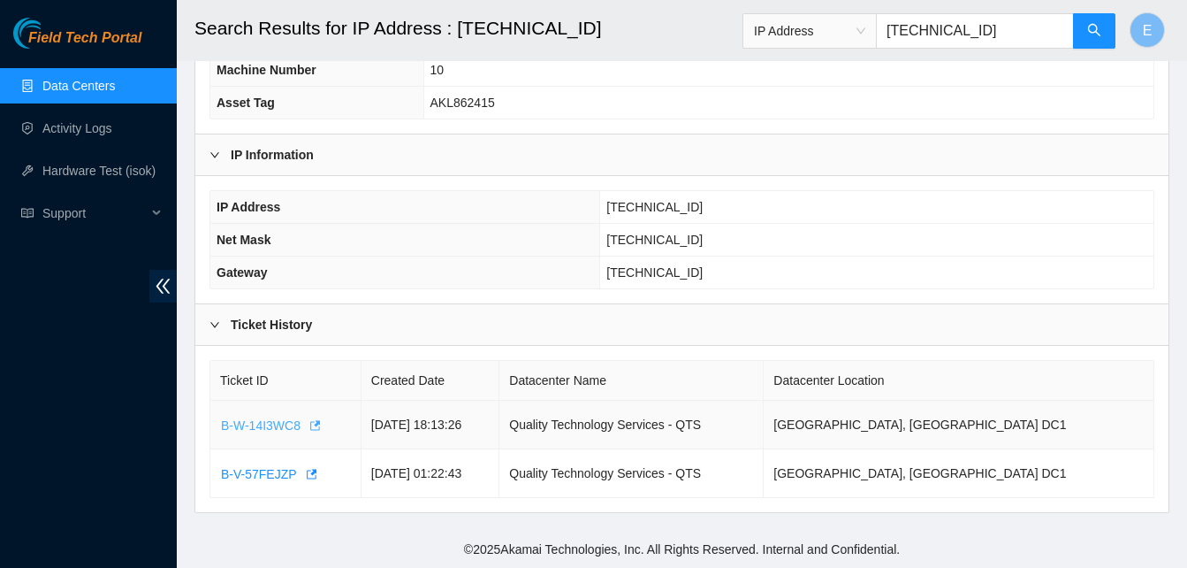
click at [310, 425] on icon "button" at bounding box center [314, 425] width 12 height 12
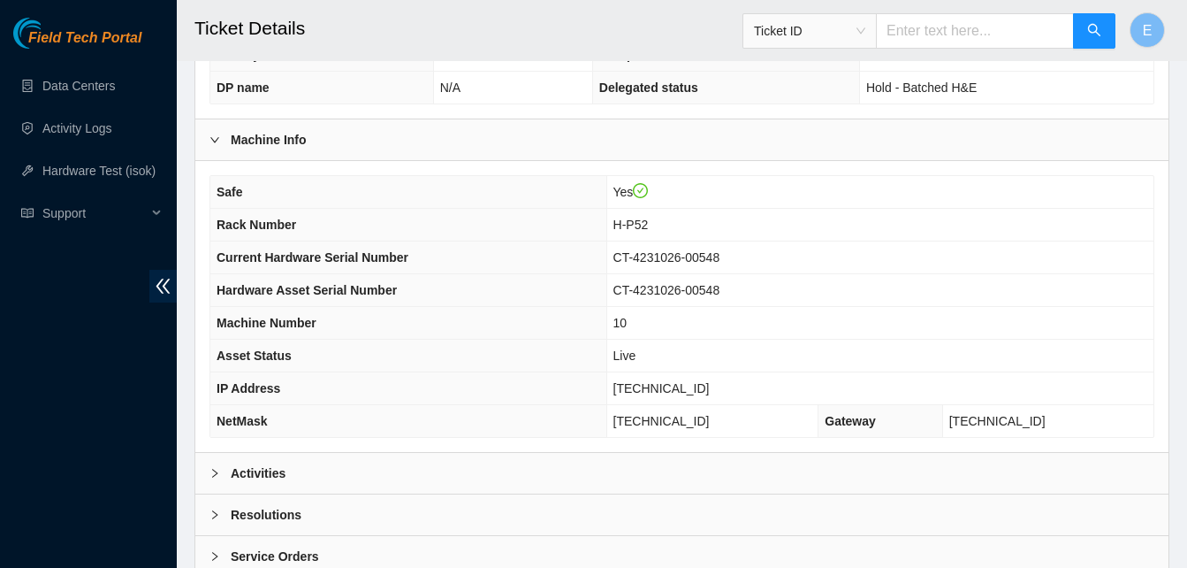
scroll to position [632, 0]
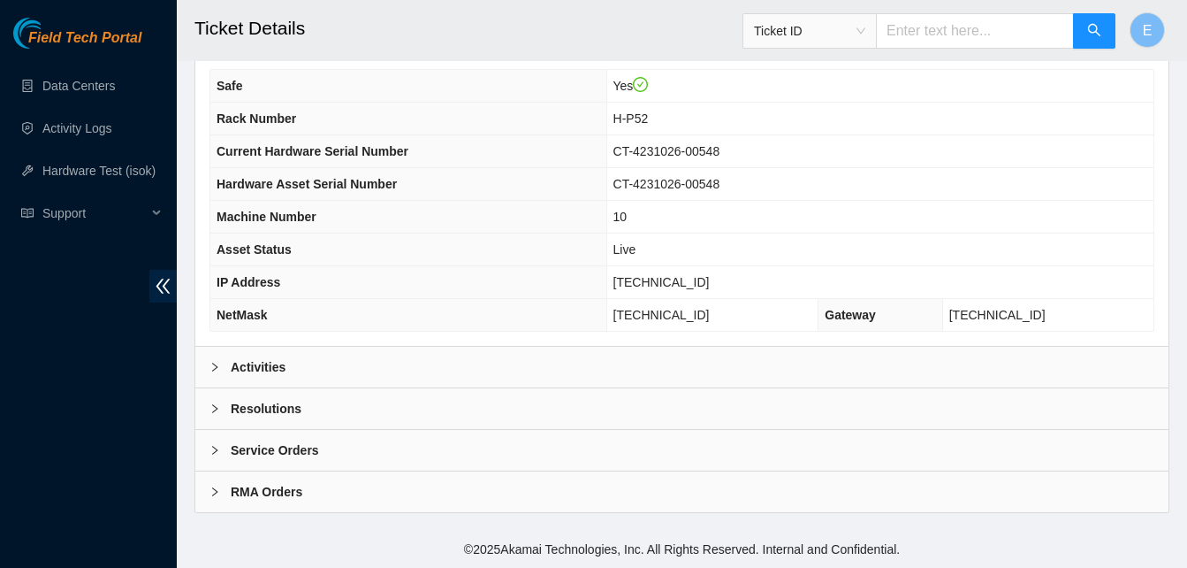
click at [240, 366] on b "Activities" at bounding box center [258, 366] width 55 height 19
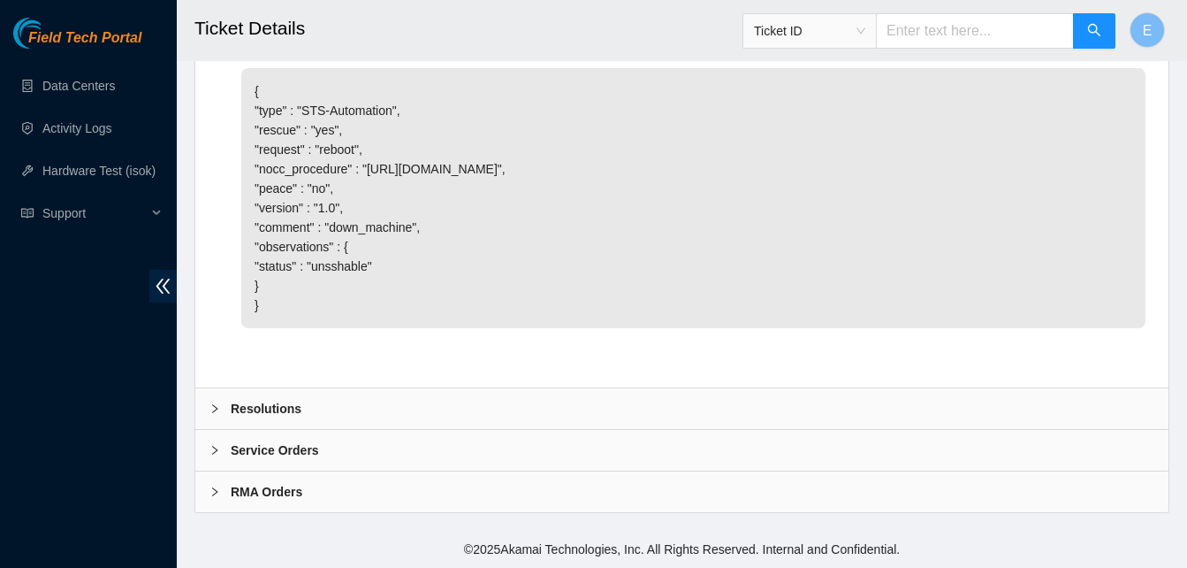
scroll to position [1439, 0]
click at [248, 412] on b "Resolutions" at bounding box center [266, 408] width 71 height 19
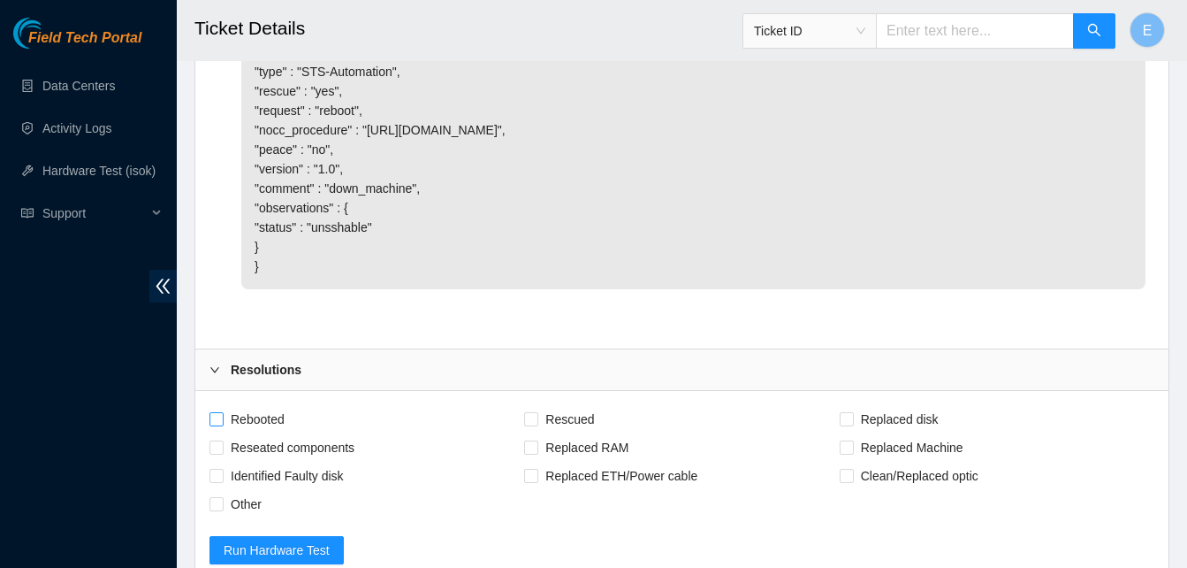
click at [220, 424] on input "Rebooted" at bounding box center [216, 418] width 12 height 12
checkbox input "true"
click at [536, 433] on label "Rescued" at bounding box center [562, 419] width 77 height 28
click at [536, 424] on input "Rescued" at bounding box center [530, 418] width 12 height 12
checkbox input "true"
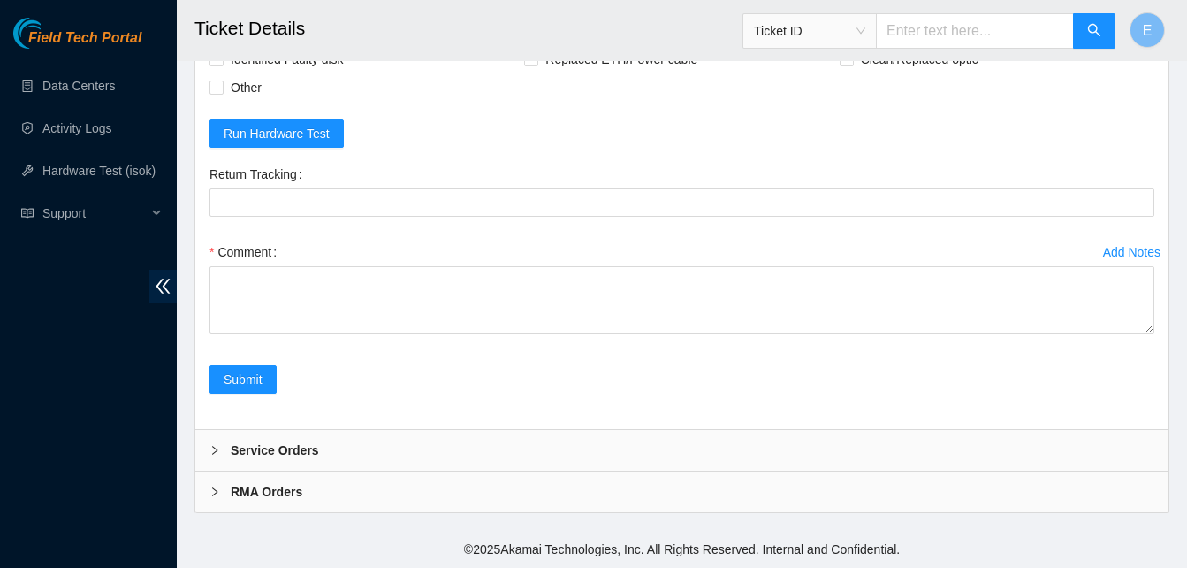
scroll to position [1874, 0]
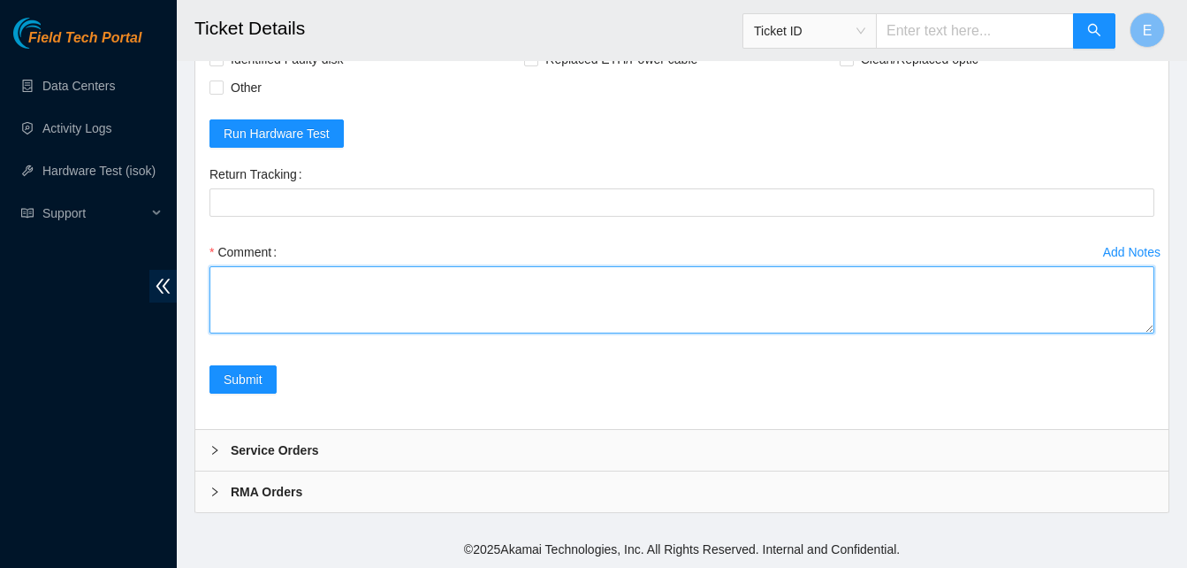
click at [243, 305] on textarea "Comment" at bounding box center [682, 299] width 945 height 67
paste textarea "333997 [DATE] 12:51:33 [TECHNICAL_ID] COMPLETE Result Detail Message Ticket ID …"
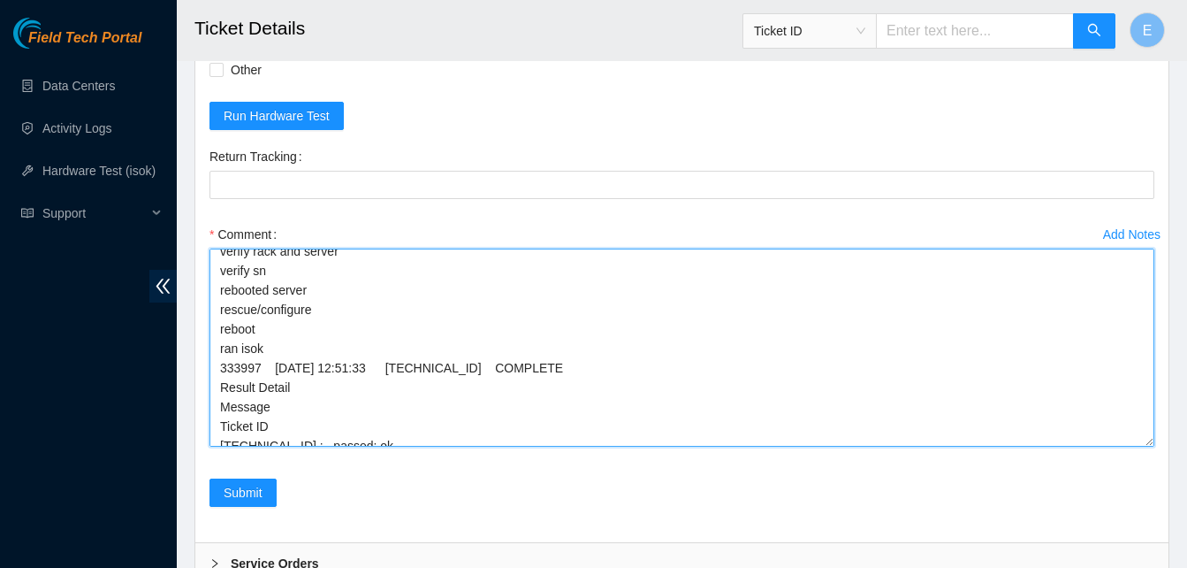
scroll to position [0, 0]
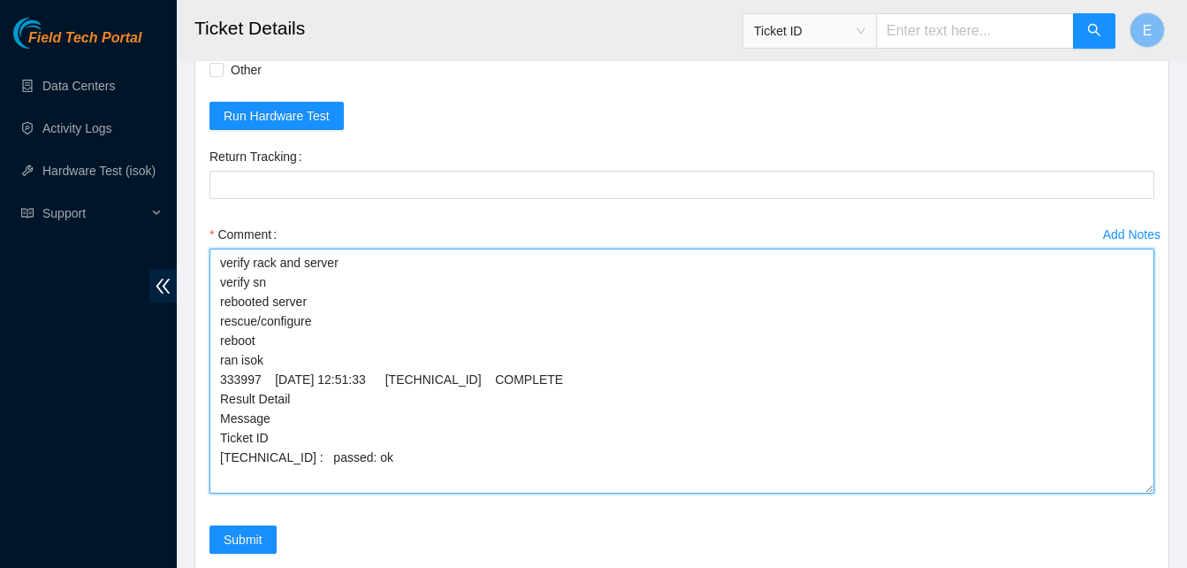
drag, startPoint x: 1147, startPoint y: 349, endPoint x: 1139, endPoint y: 527, distance: 177.9
click at [1139, 493] on textarea "verify rack and server verify sn rebooted server rescue/configure reboot ran is…" at bounding box center [682, 370] width 945 height 245
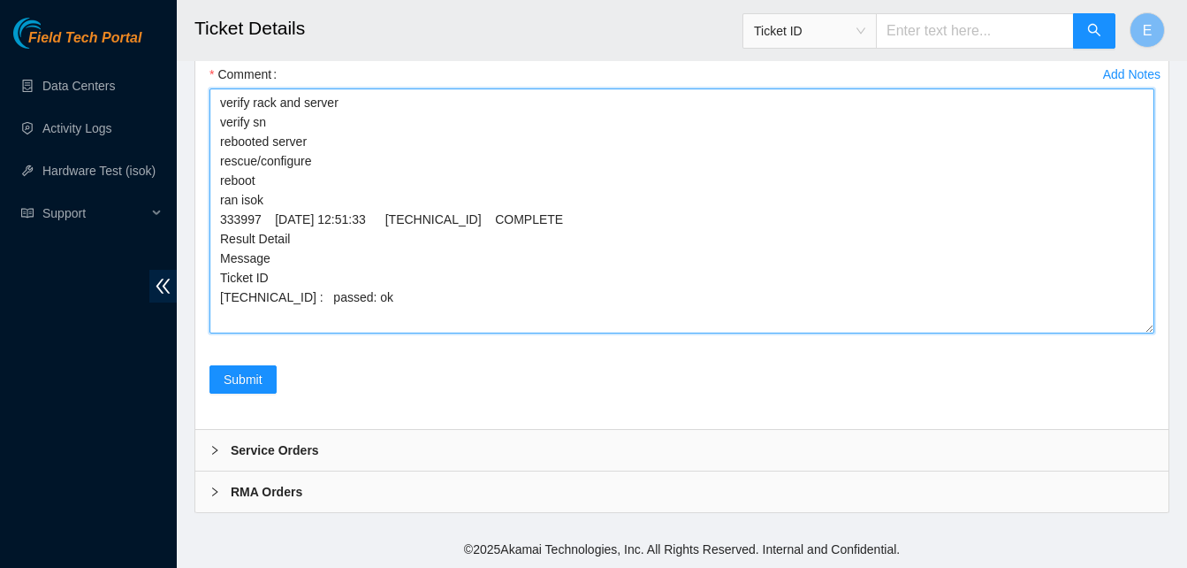
scroll to position [2072, 0]
type textarea "verify rack and server verify sn rebooted server rescue/configure reboot ran is…"
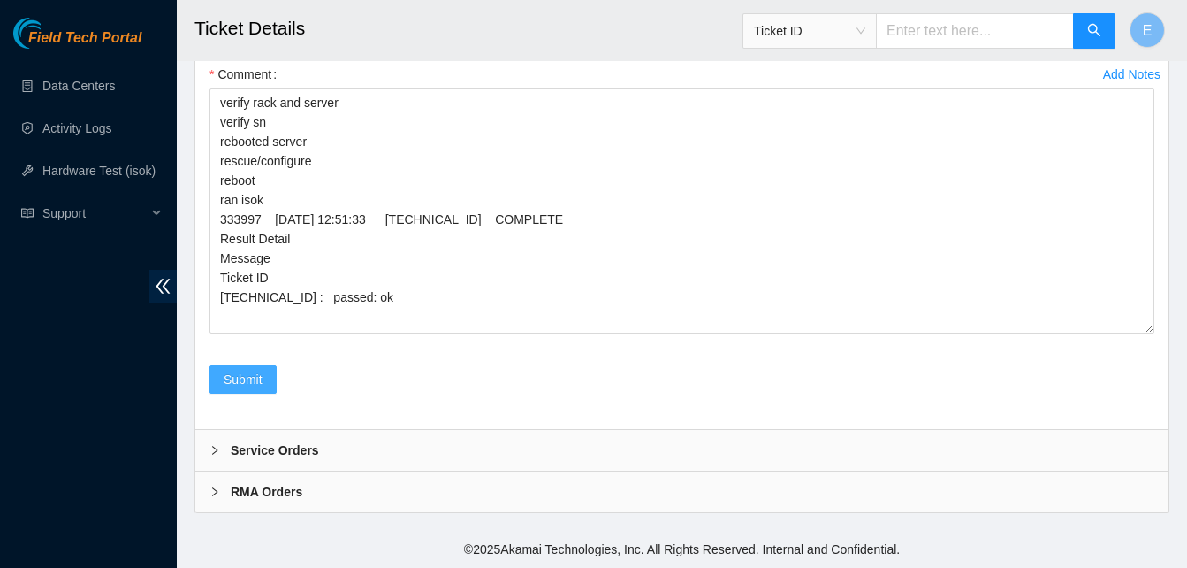
click at [247, 378] on span "Submit" at bounding box center [243, 379] width 39 height 19
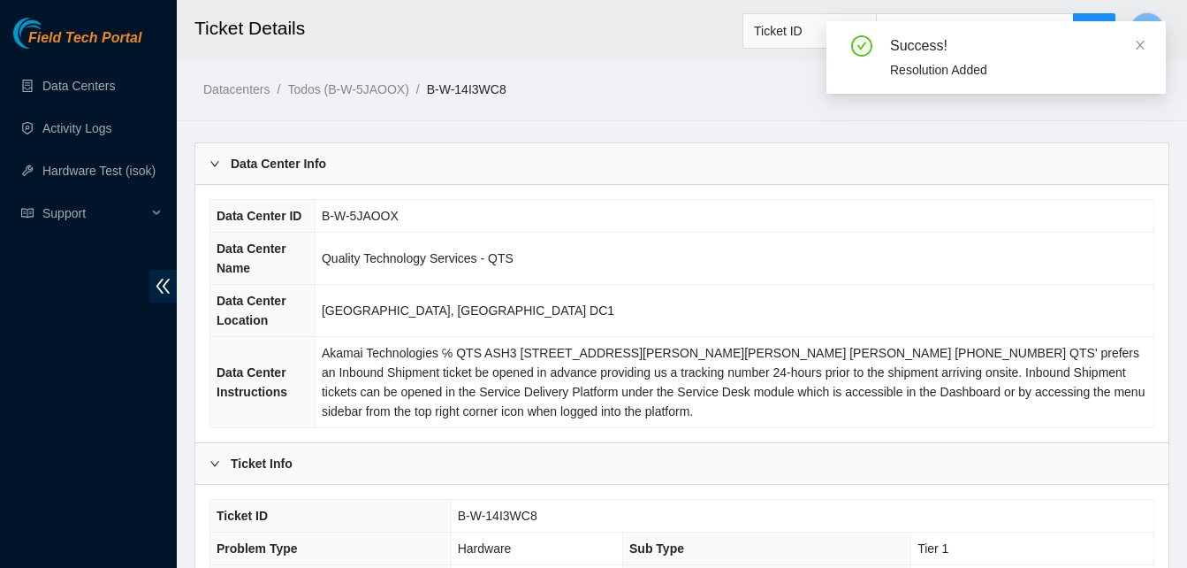
scroll to position [632, 0]
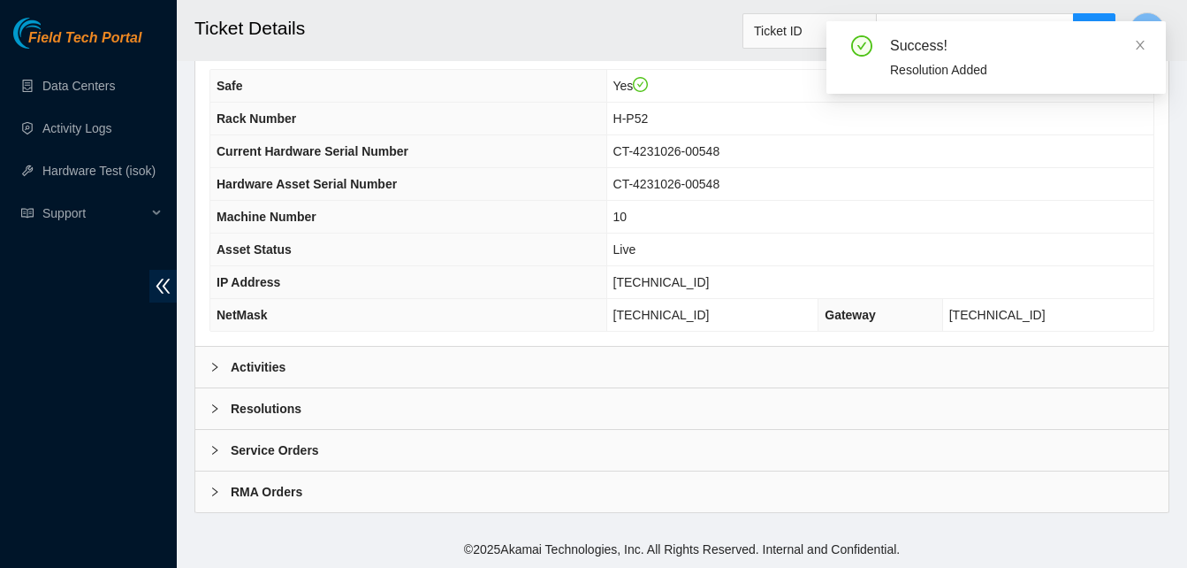
click at [252, 370] on b "Activities" at bounding box center [258, 366] width 55 height 19
